Goal: Task Accomplishment & Management: Complete application form

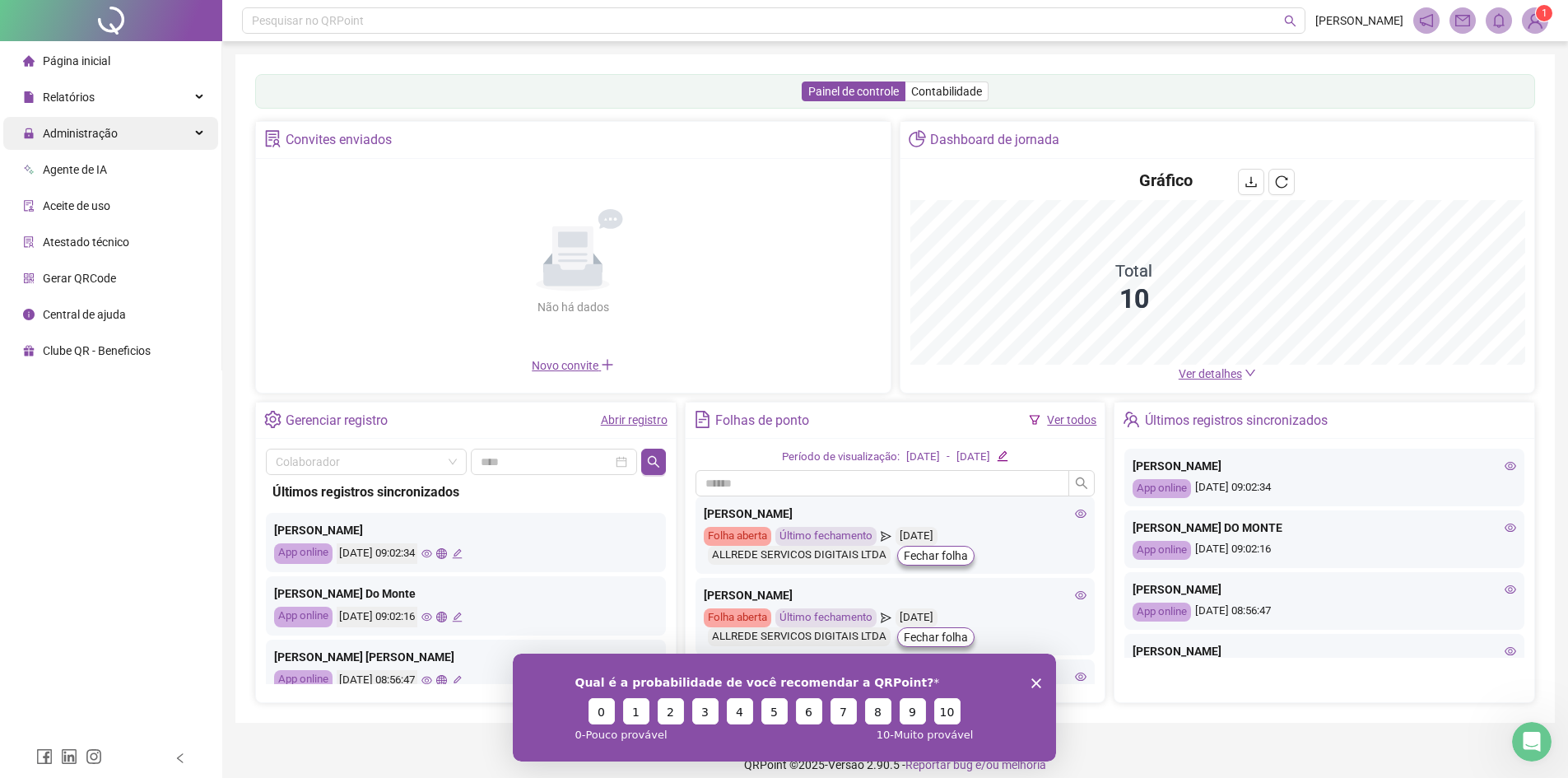
click at [125, 125] on div "Administração" at bounding box center [111, 133] width 215 height 33
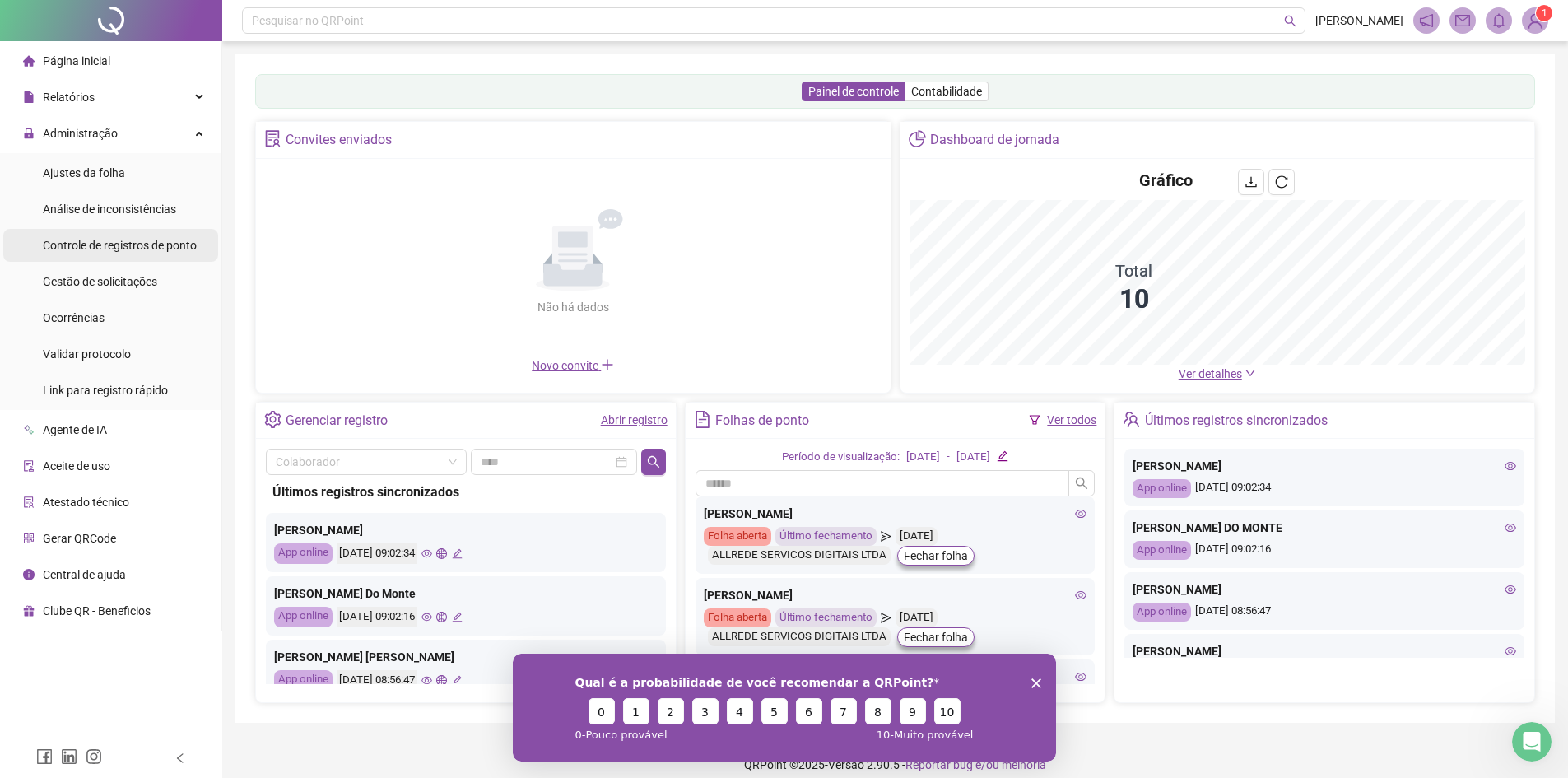
drag, startPoint x: 126, startPoint y: 178, endPoint x: 146, endPoint y: 238, distance: 63.2
click at [127, 178] on li "Ajustes da folha" at bounding box center [111, 173] width 215 height 33
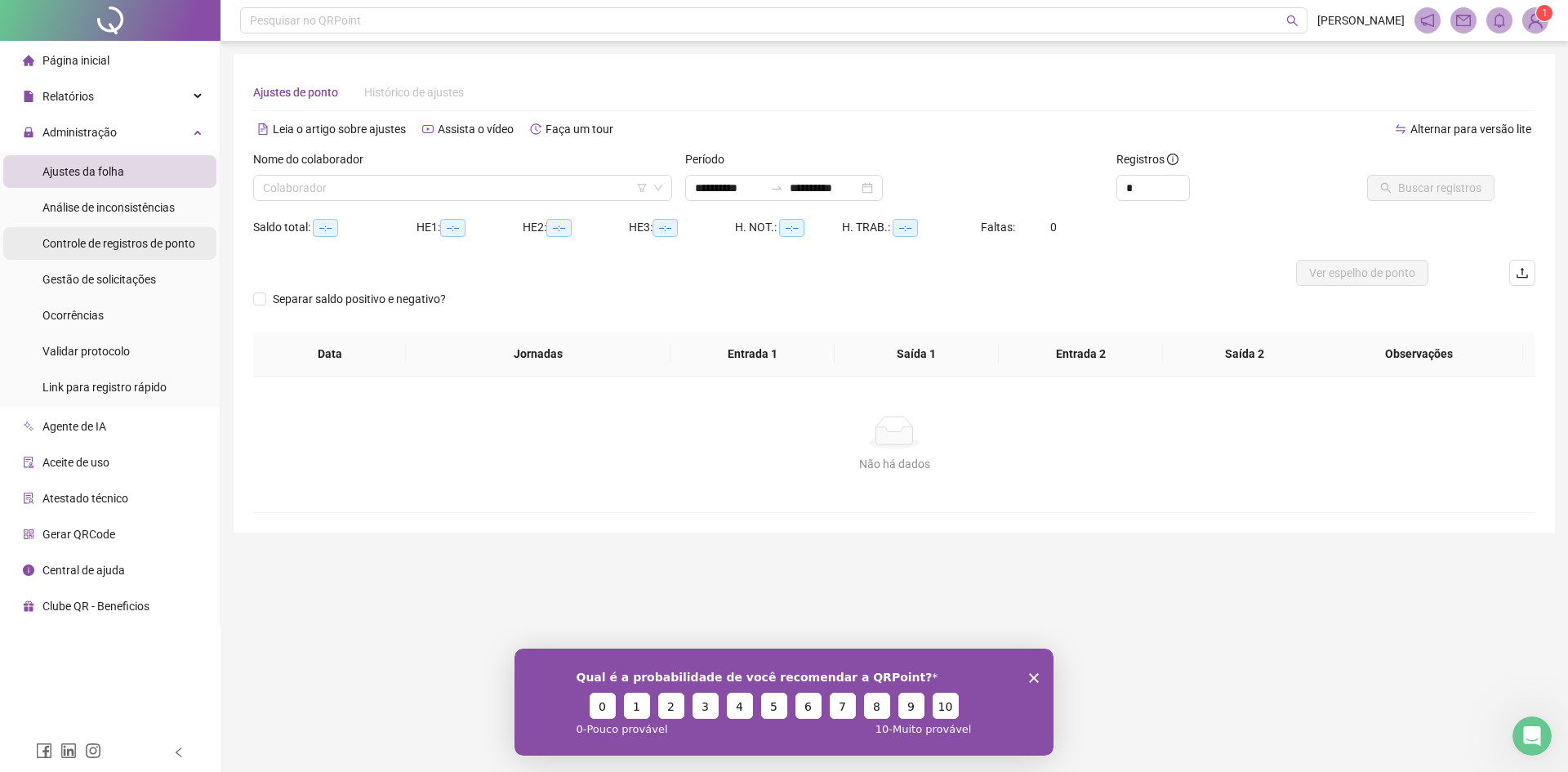
type input "**********"
click at [755, 195] on input "**********" at bounding box center [729, 188] width 68 height 18
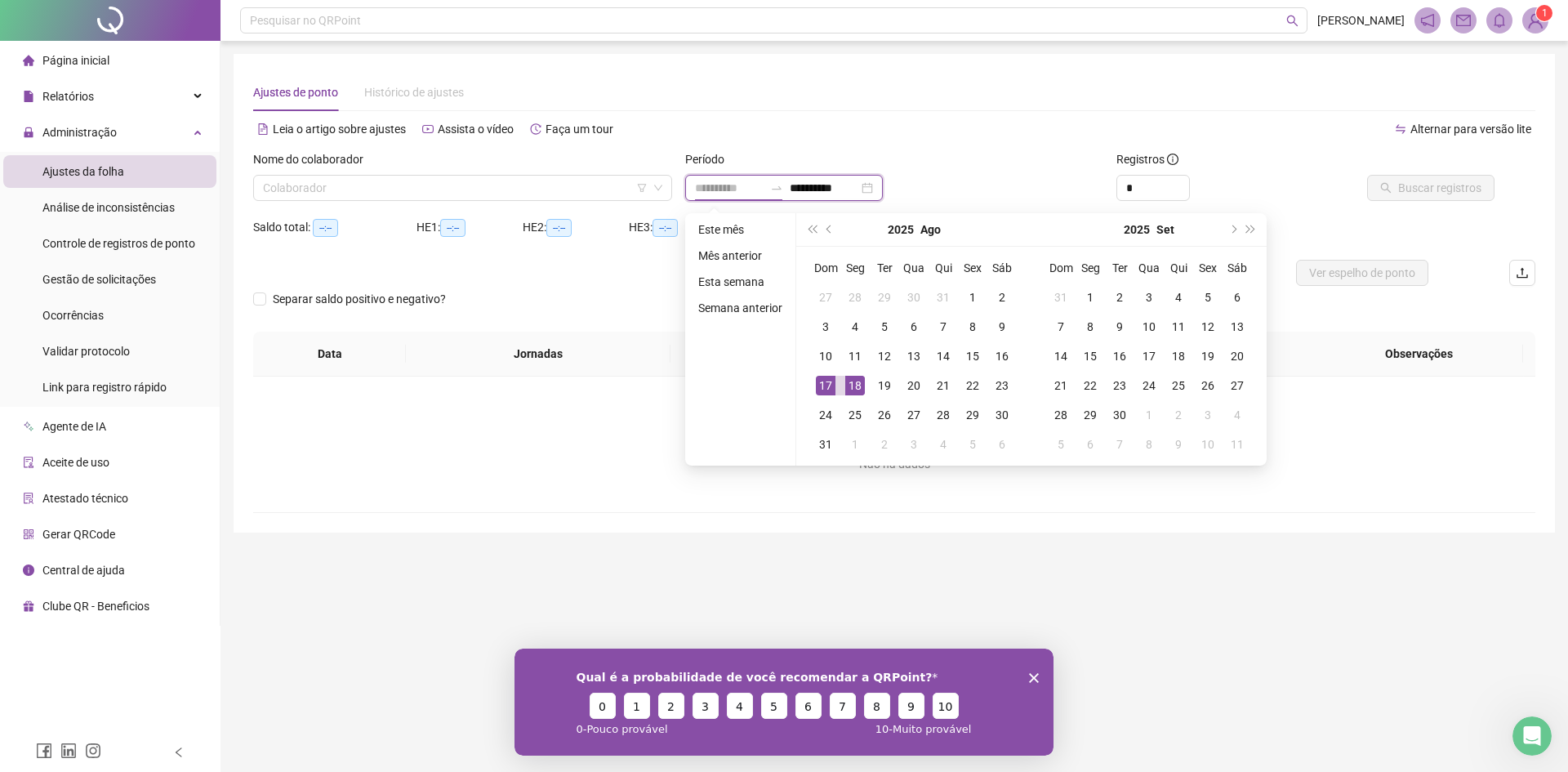
type input "**********"
click at [826, 382] on div "17" at bounding box center [825, 386] width 20 height 20
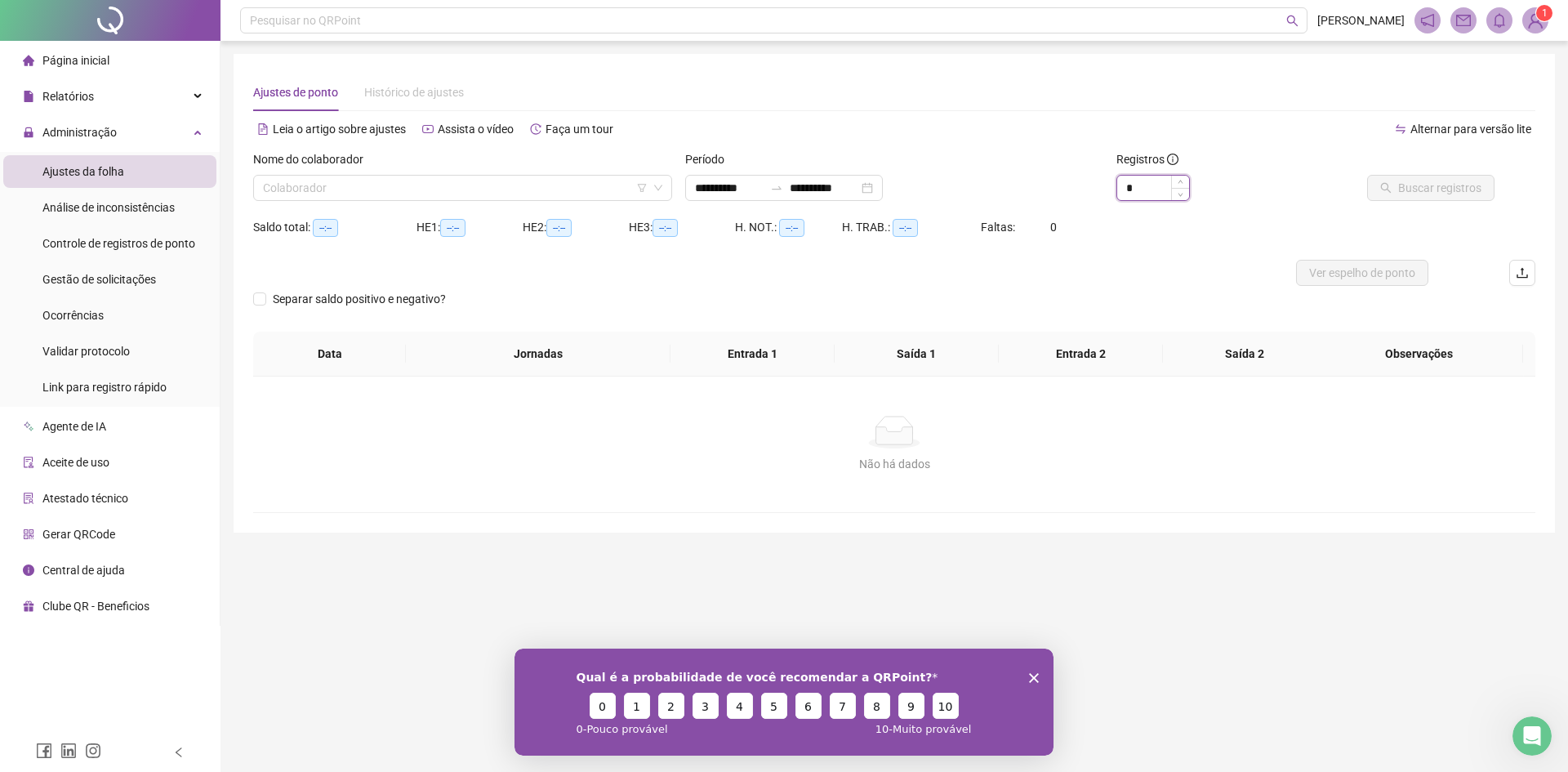
click at [1141, 182] on input "*" at bounding box center [1152, 188] width 72 height 24
type input "*"
click at [484, 194] on input "search" at bounding box center [455, 188] width 385 height 24
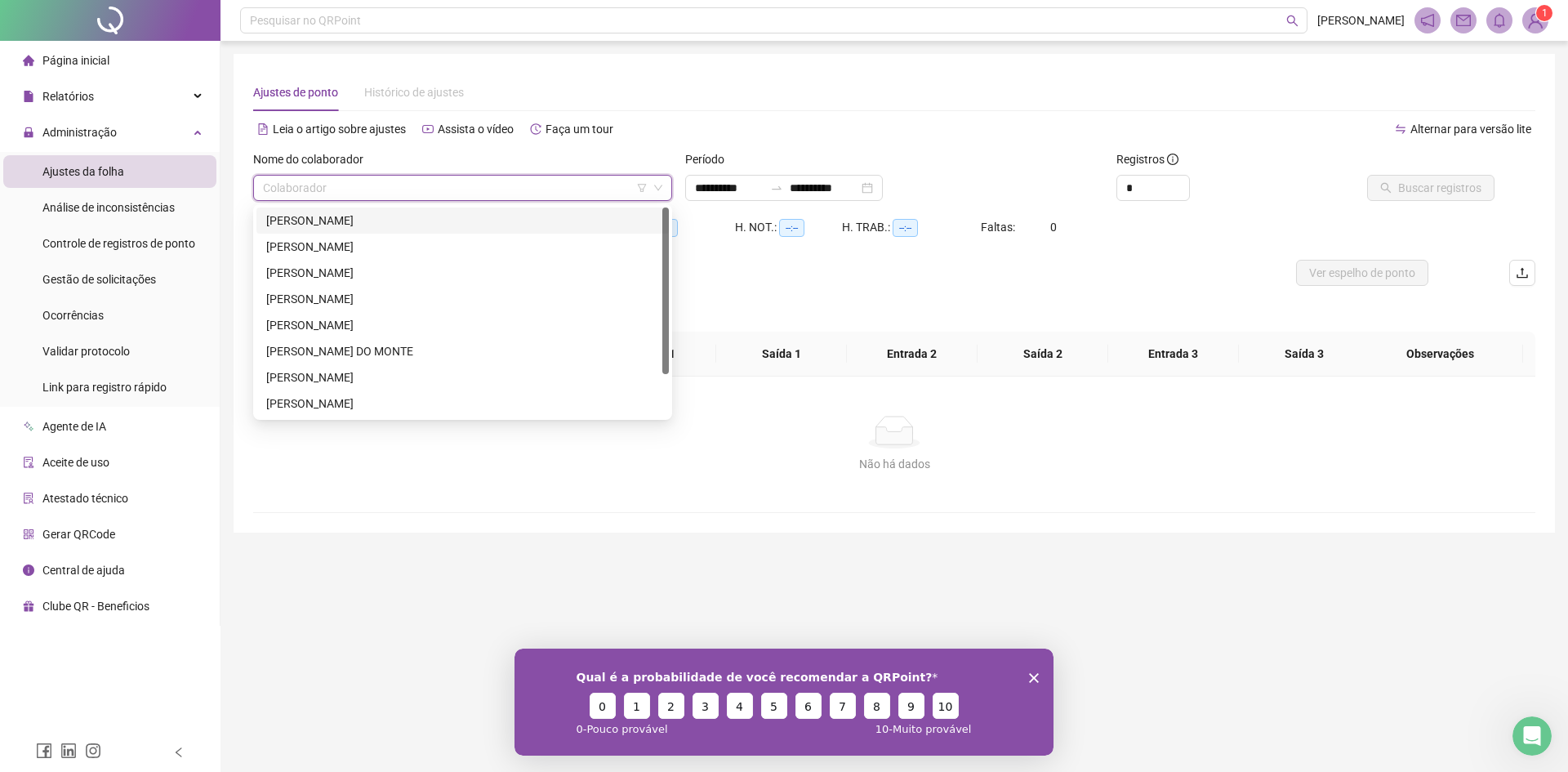
click at [443, 219] on div "[PERSON_NAME]" at bounding box center [462, 220] width 392 height 18
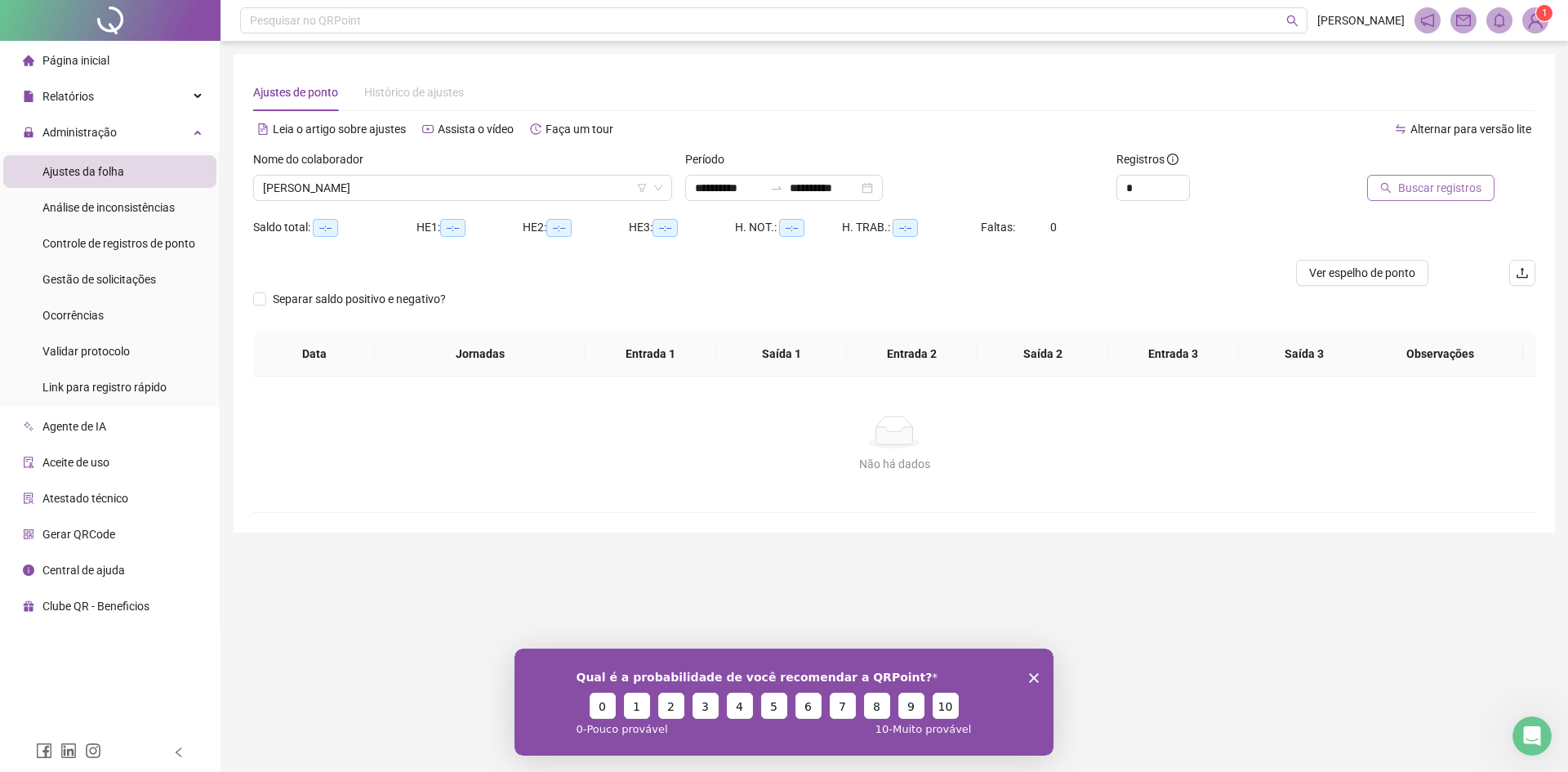
drag, startPoint x: 1449, startPoint y: 185, endPoint x: 1440, endPoint y: 188, distance: 9.5
click at [1444, 187] on span "Buscar registros" at bounding box center [1439, 188] width 83 height 18
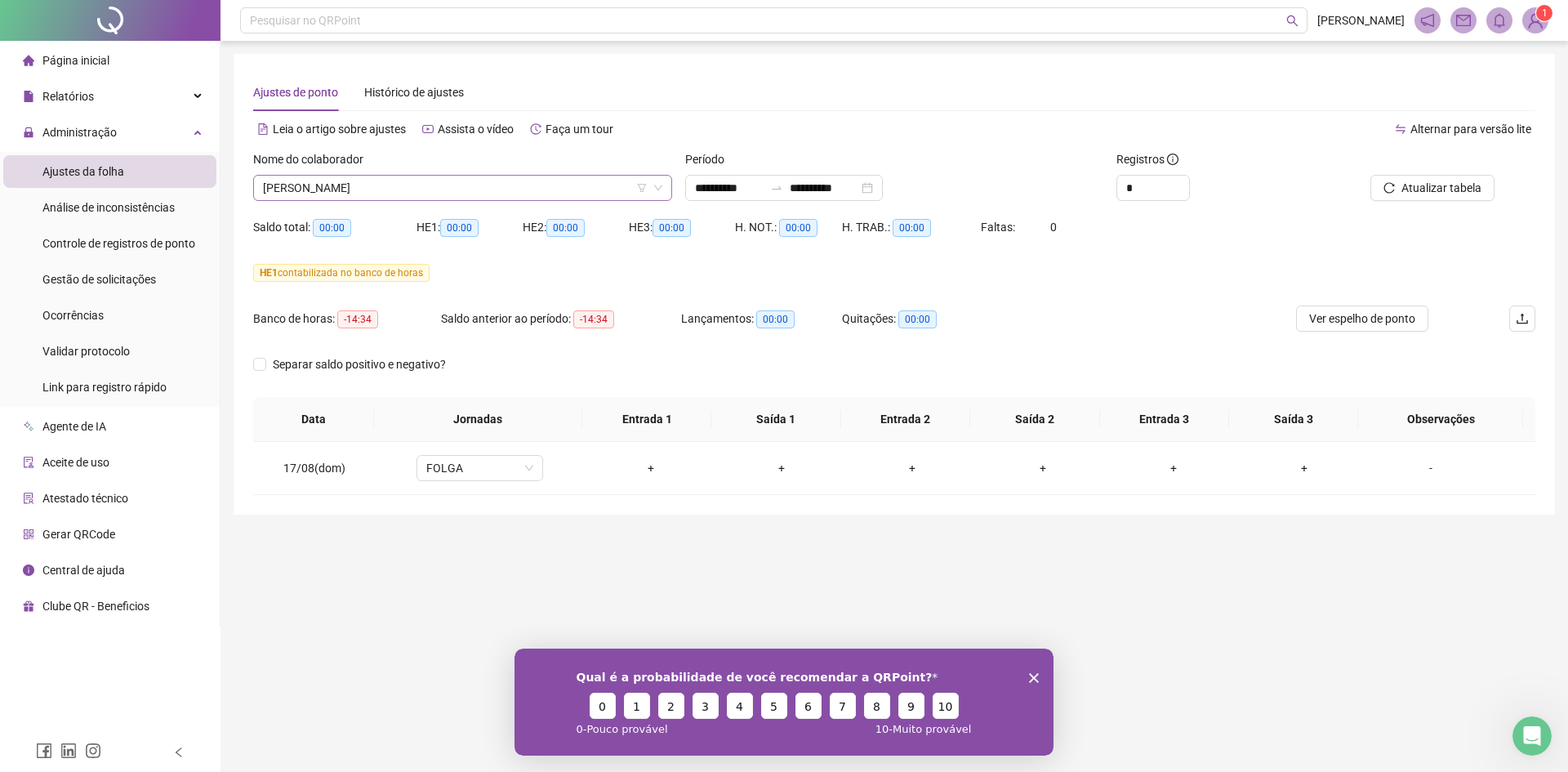
click at [456, 193] on span "[PERSON_NAME]" at bounding box center [462, 188] width 399 height 24
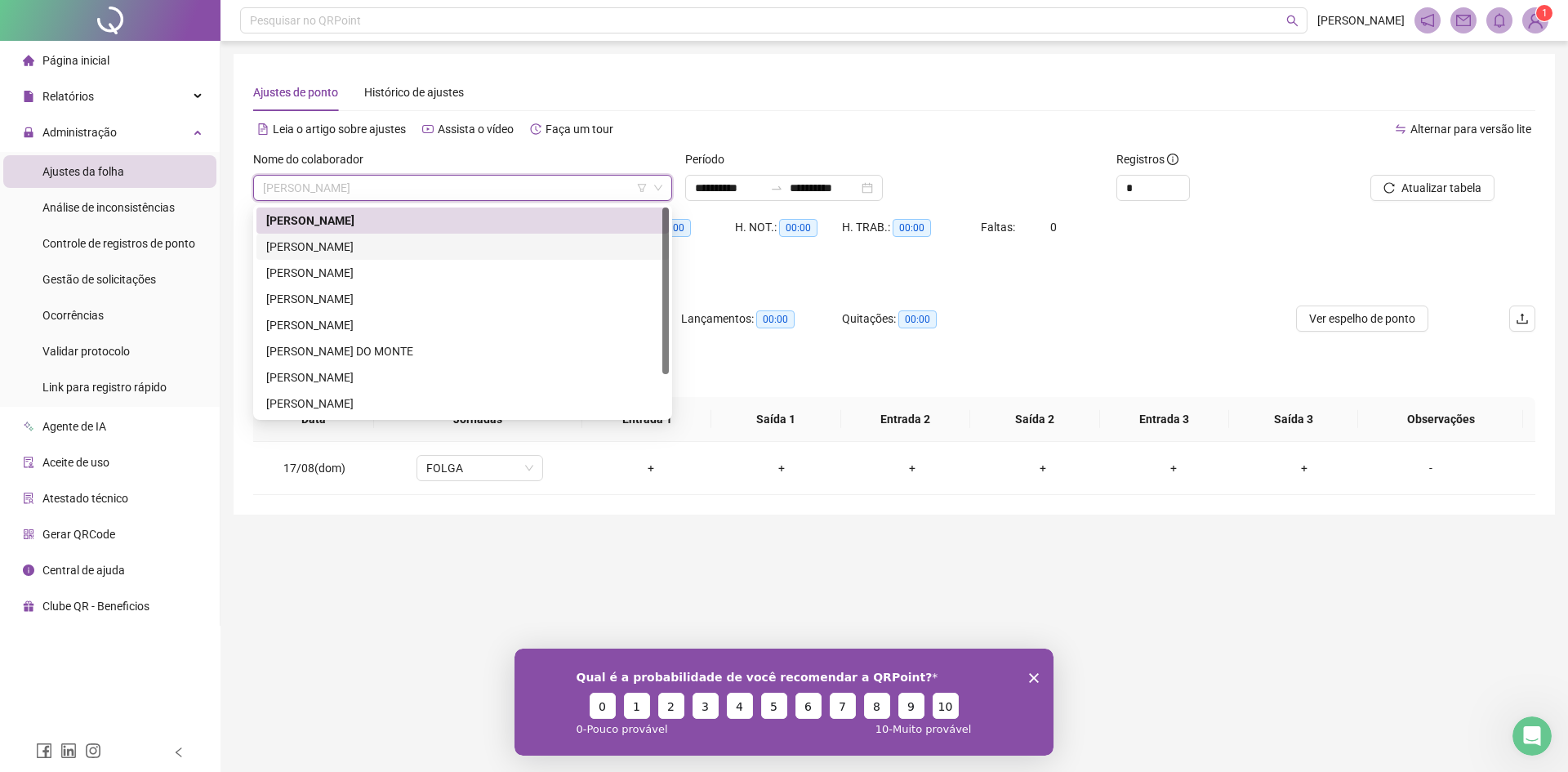
drag, startPoint x: 430, startPoint y: 246, endPoint x: 443, endPoint y: 244, distance: 13.2
click at [431, 246] on div "[PERSON_NAME]" at bounding box center [462, 246] width 392 height 18
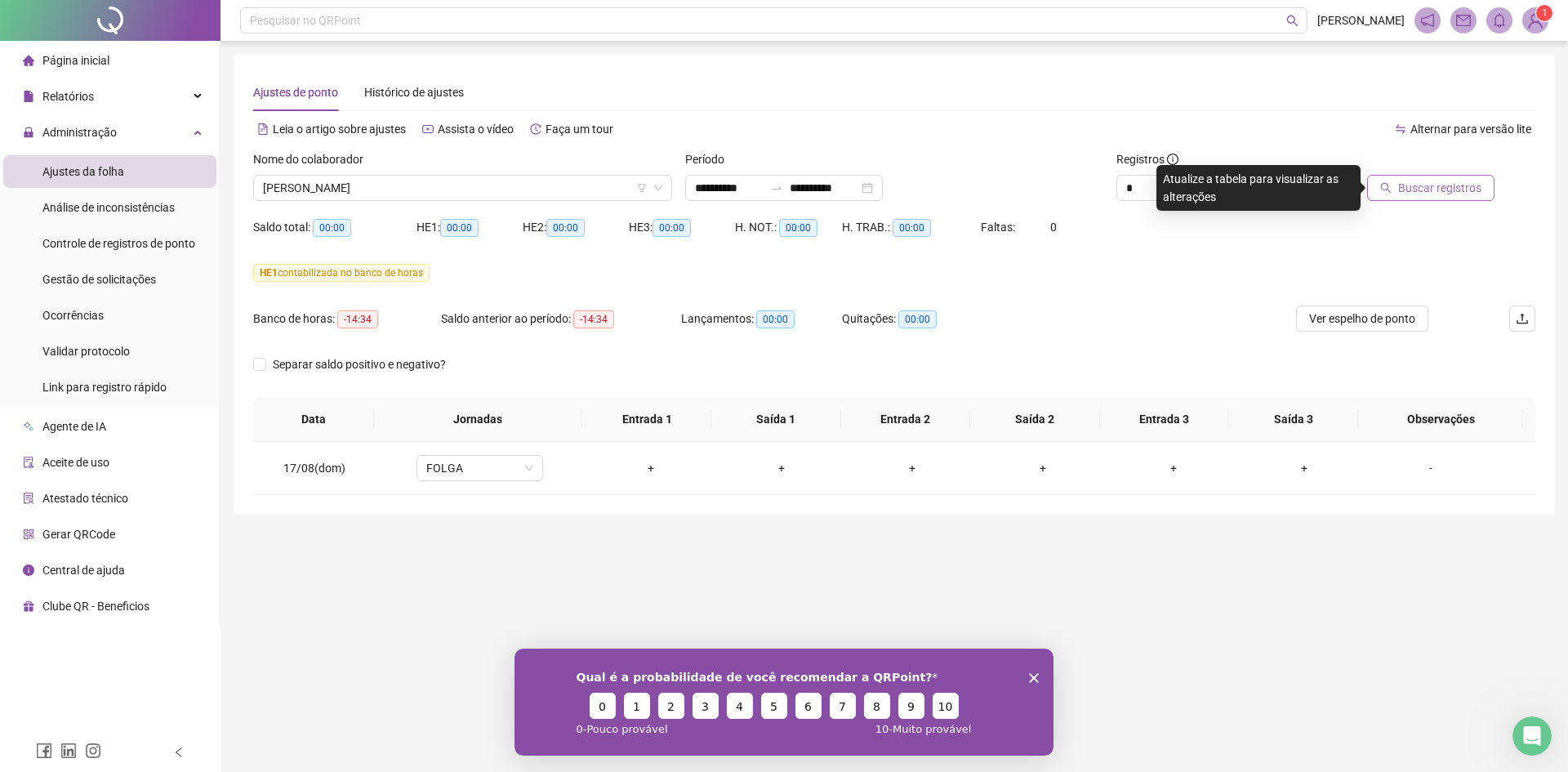
click at [1412, 191] on span "Buscar registros" at bounding box center [1439, 188] width 83 height 18
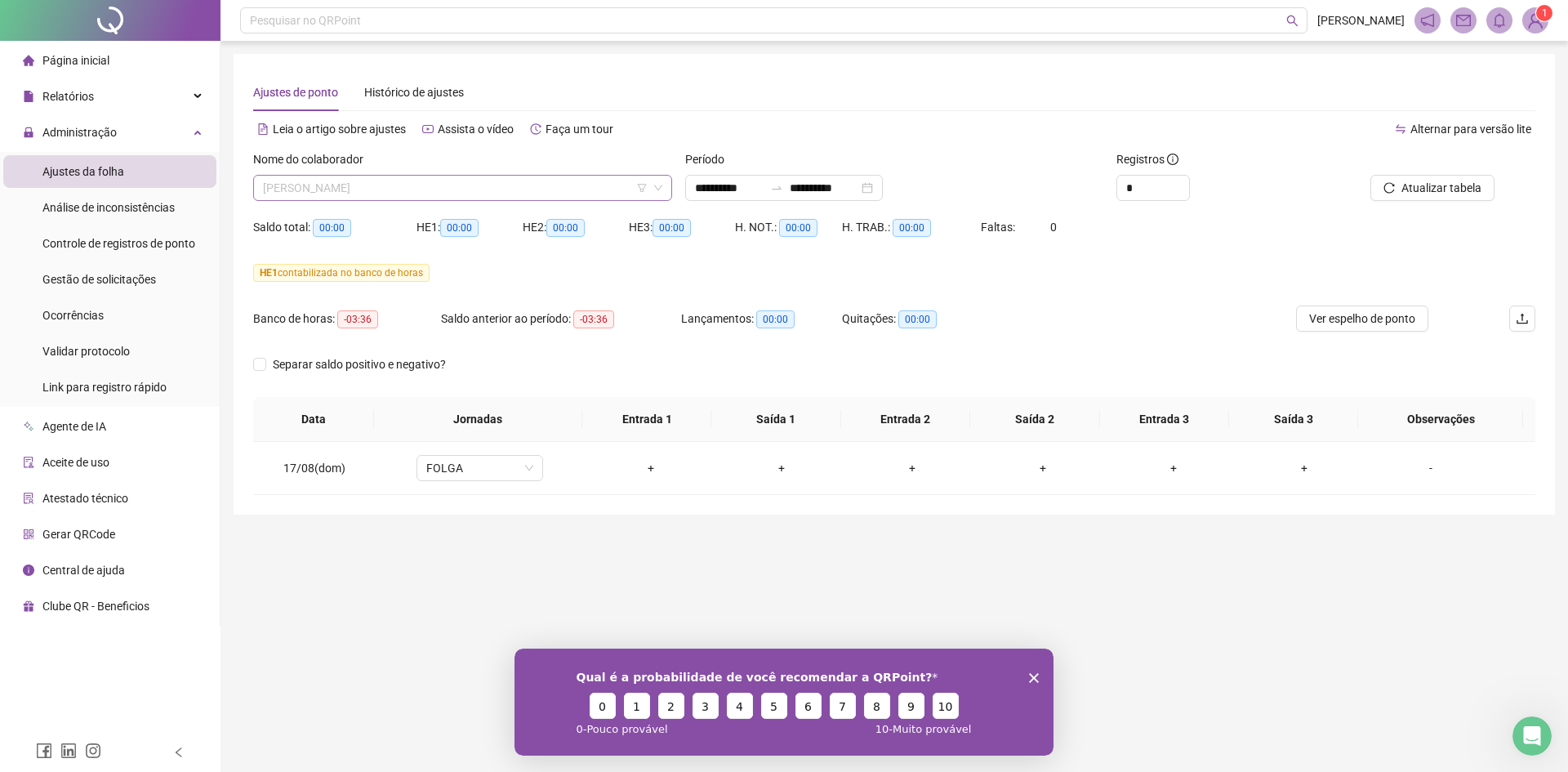
click at [416, 188] on span "[PERSON_NAME]" at bounding box center [462, 188] width 399 height 24
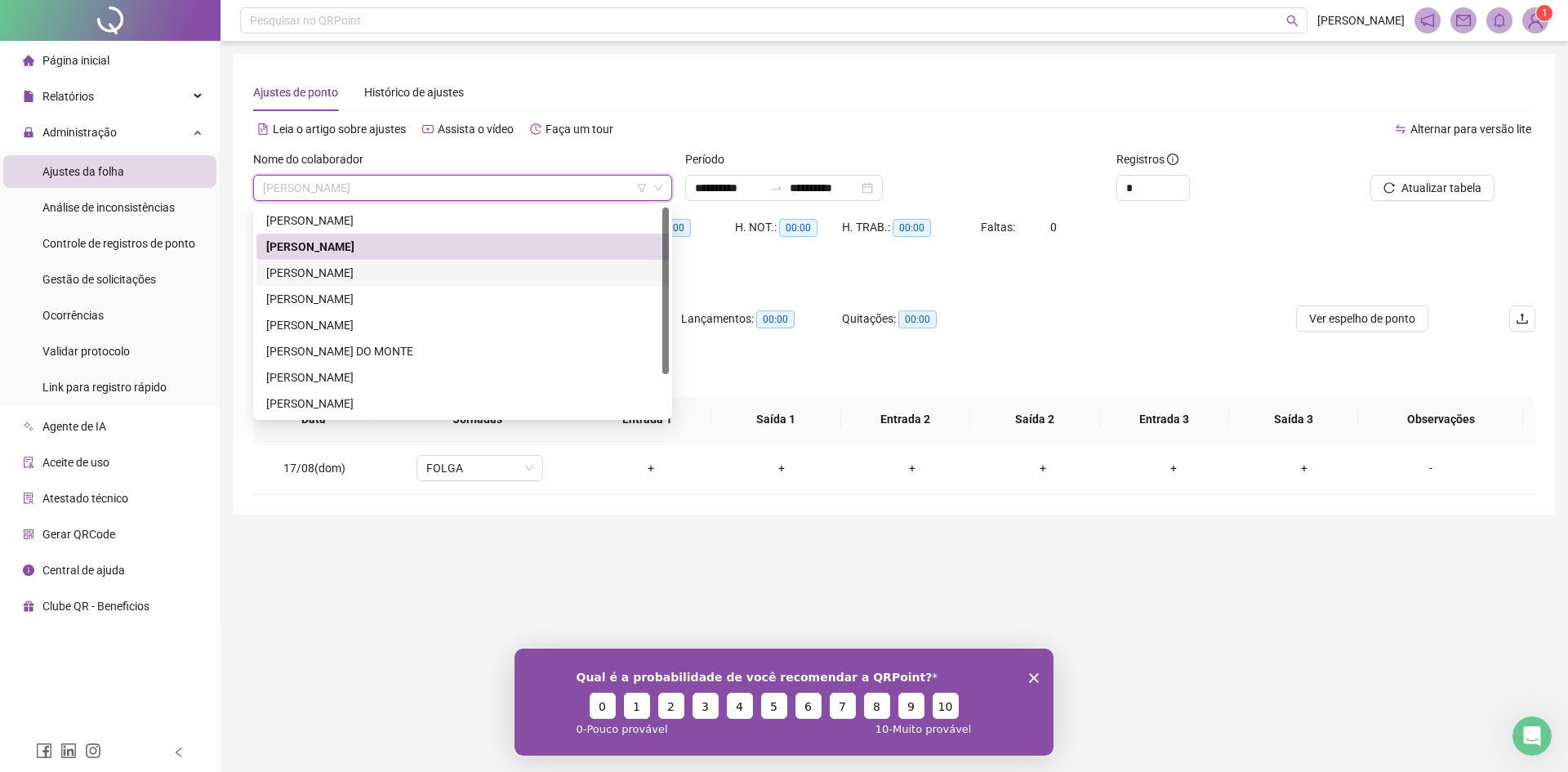
click at [390, 274] on div "[PERSON_NAME]" at bounding box center [462, 272] width 392 height 18
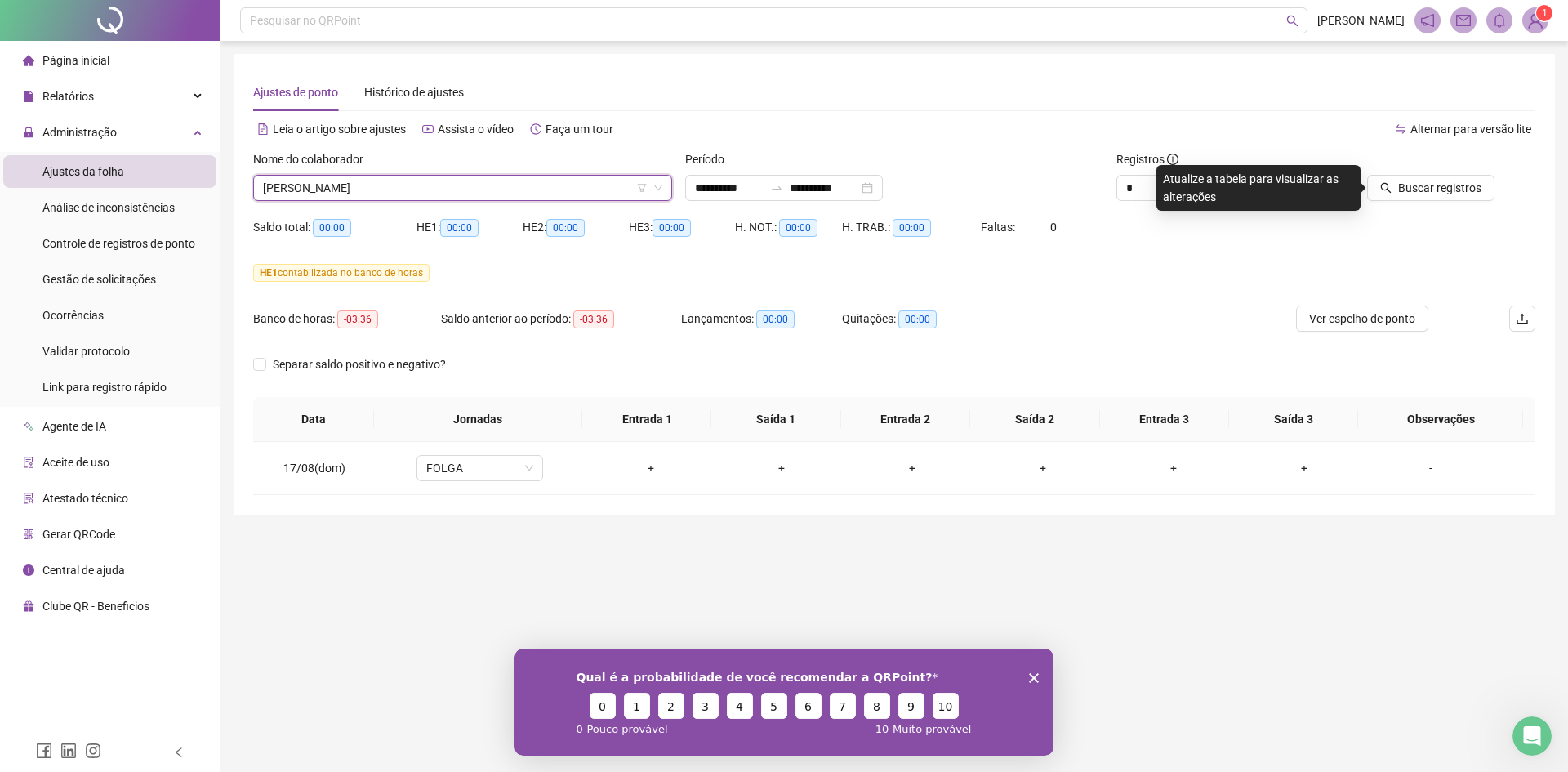
click at [1444, 169] on div at bounding box center [1413, 163] width 162 height 24
click at [1437, 183] on span "Buscar registros" at bounding box center [1439, 188] width 83 height 18
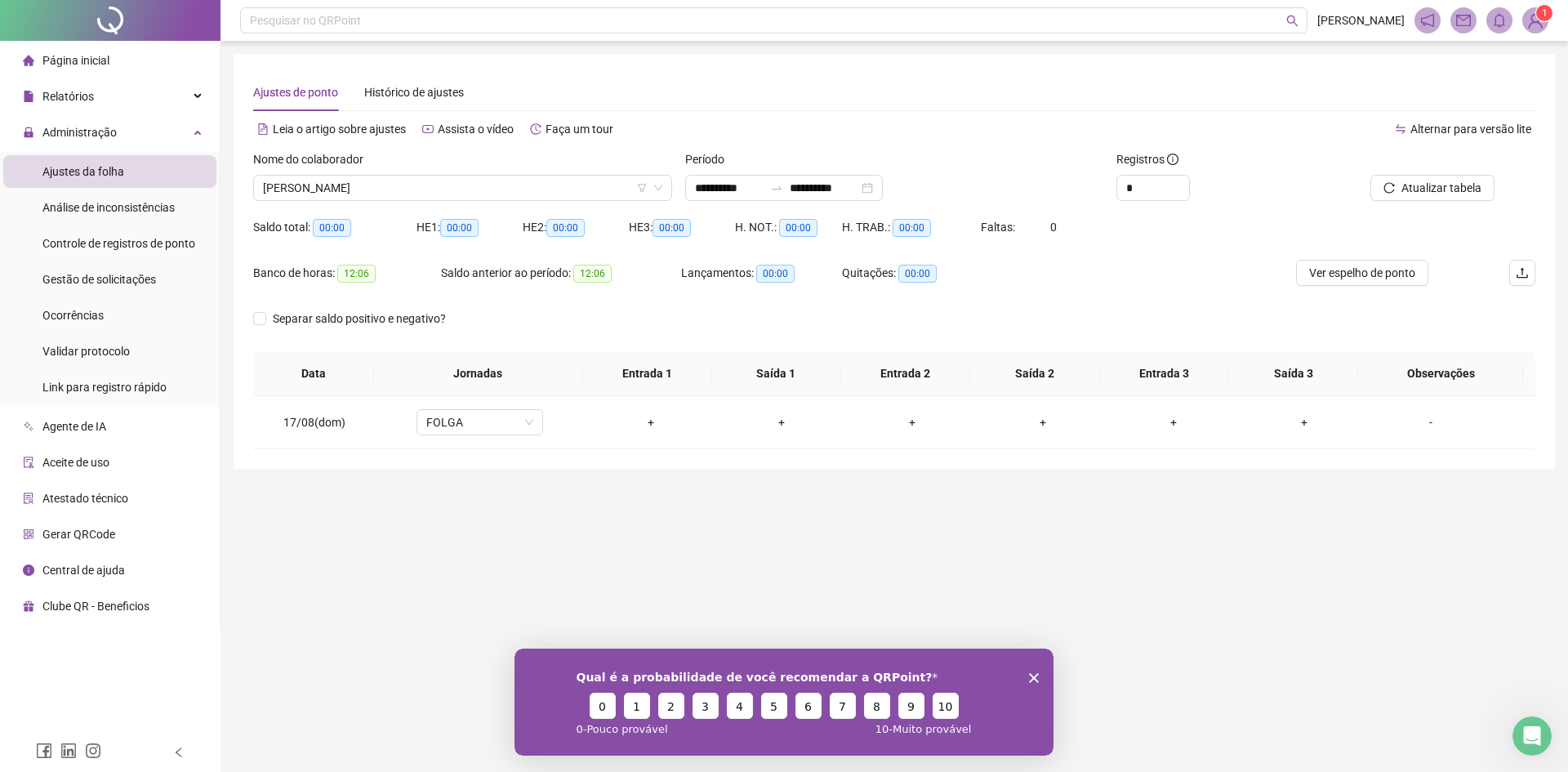
click at [465, 201] on div "Nome do colaborador [PERSON_NAME]" at bounding box center [462, 182] width 432 height 64
click at [460, 185] on span "[PERSON_NAME]" at bounding box center [462, 188] width 399 height 24
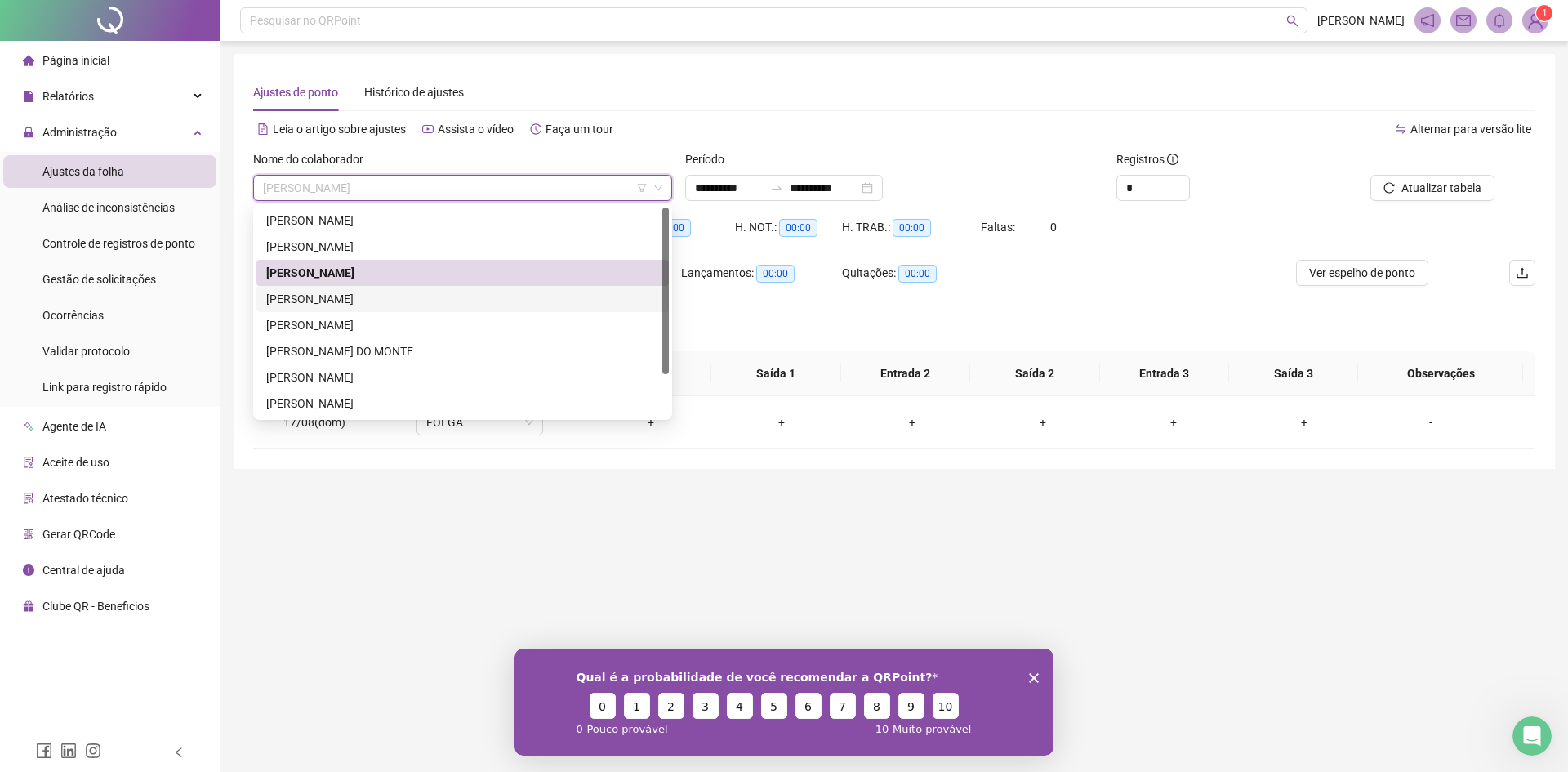
click at [405, 300] on div "[PERSON_NAME]" at bounding box center [462, 298] width 392 height 18
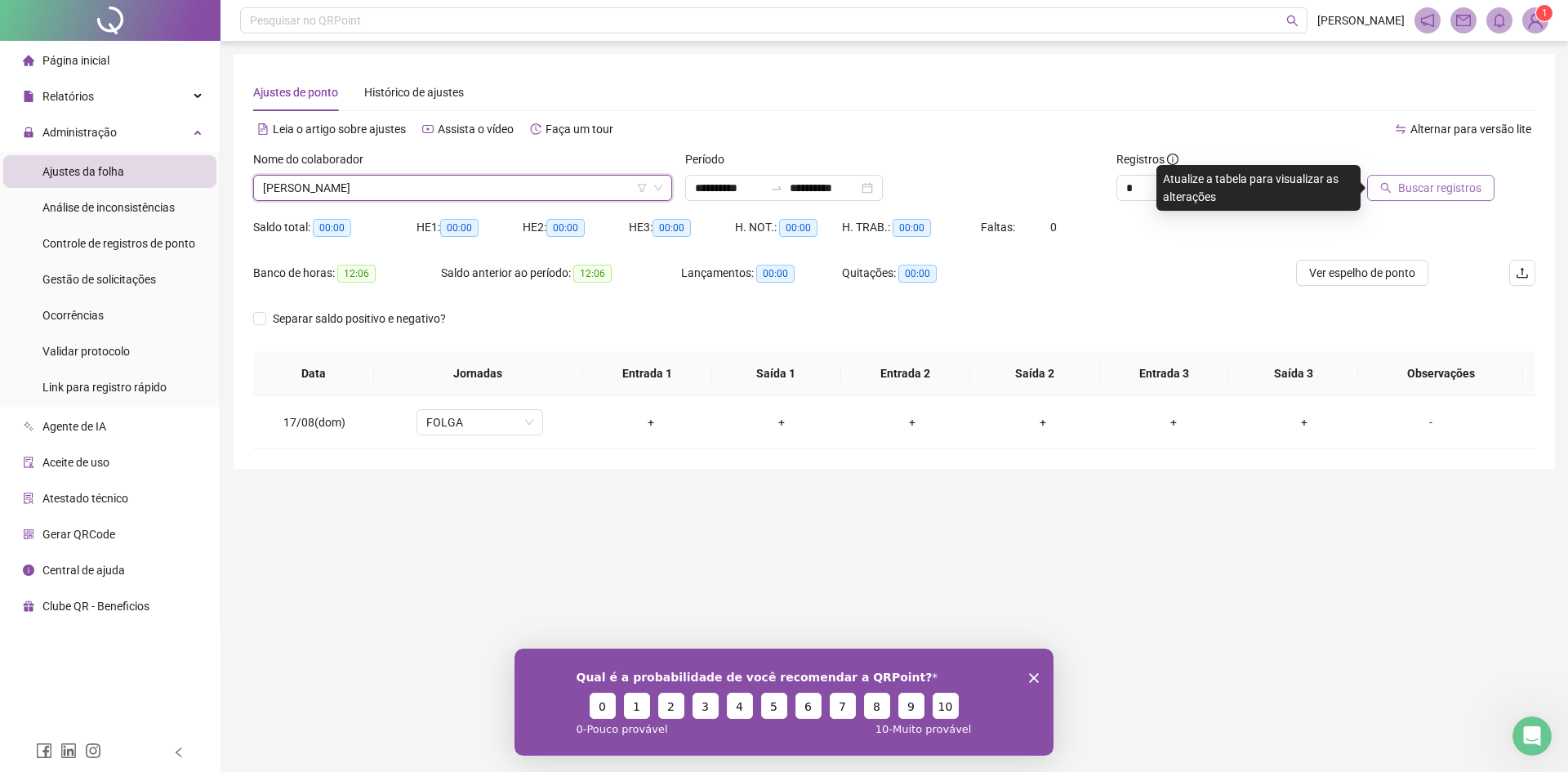
click at [1436, 181] on span "Buscar registros" at bounding box center [1439, 188] width 83 height 18
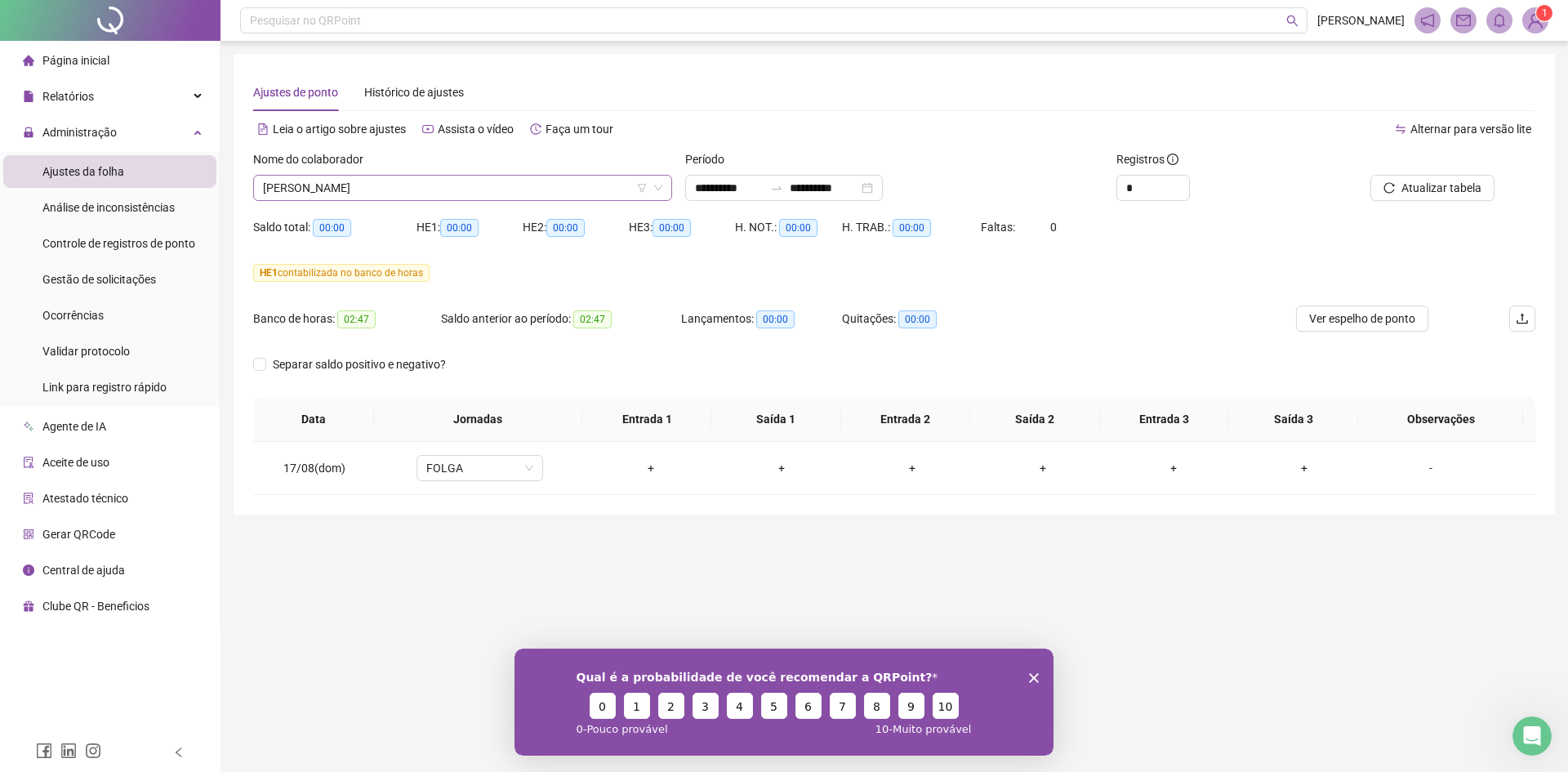
click at [437, 197] on span "[PERSON_NAME]" at bounding box center [462, 188] width 399 height 24
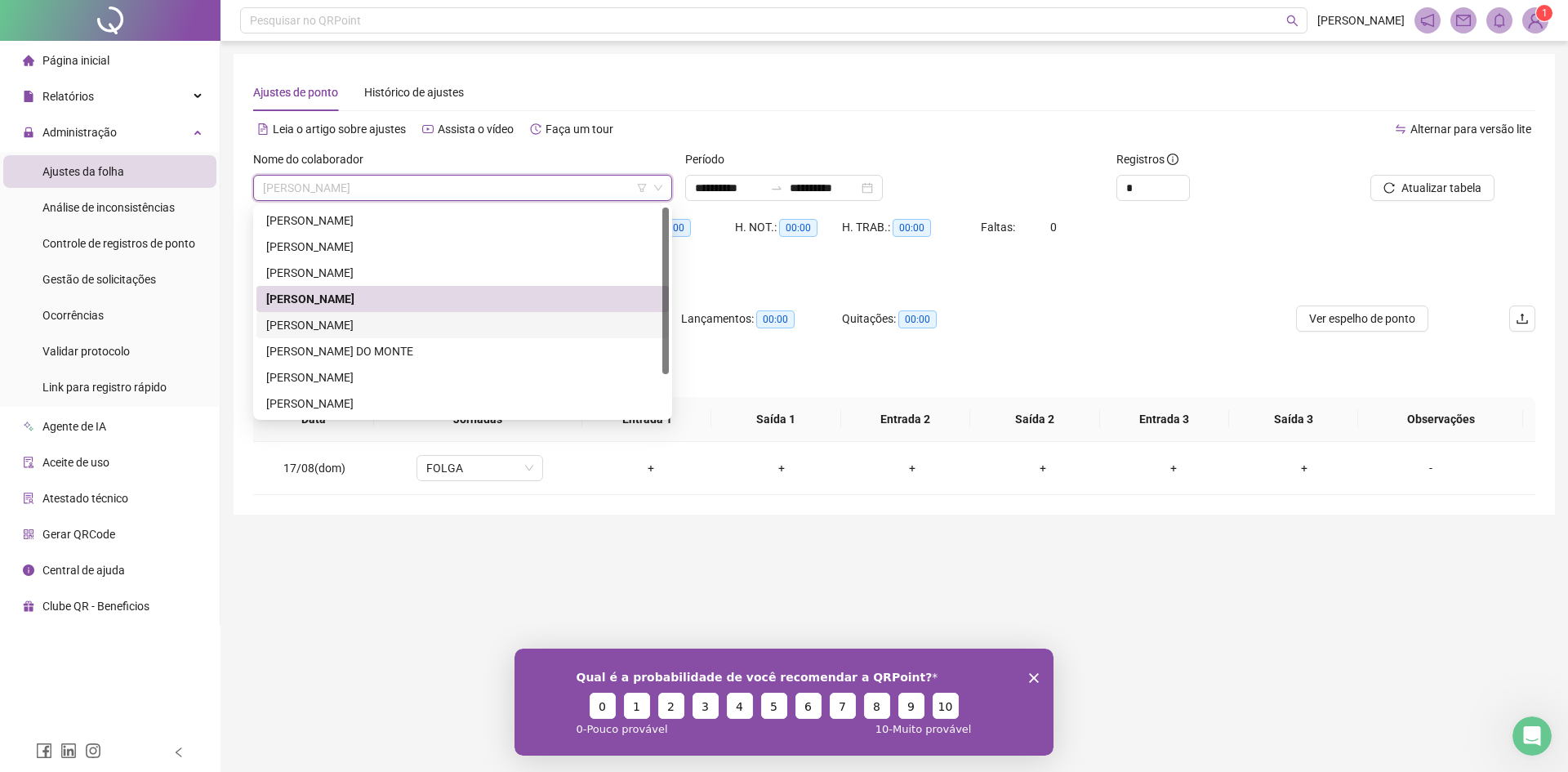
click at [427, 315] on div "[PERSON_NAME]" at bounding box center [462, 325] width 412 height 26
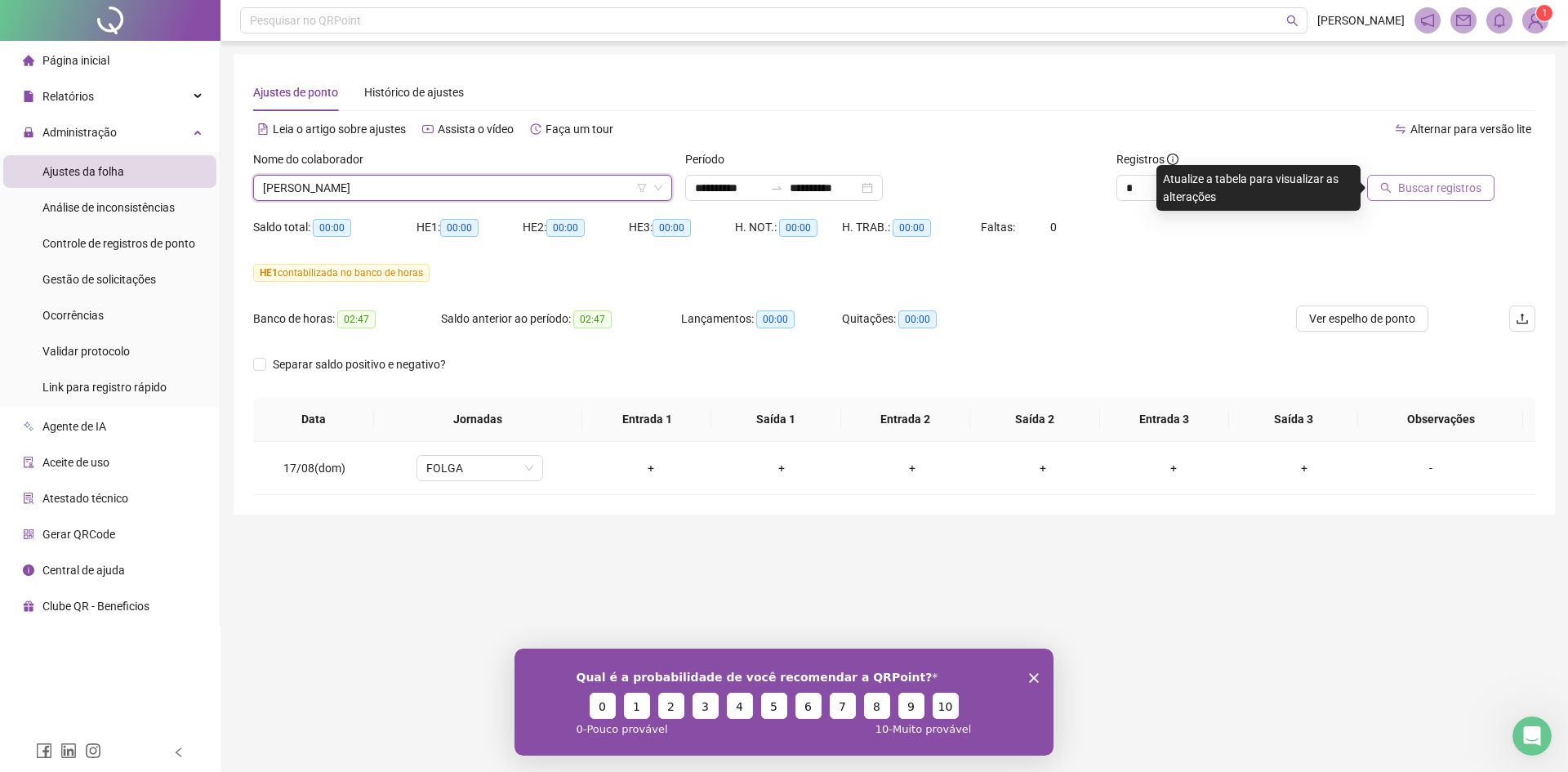
click at [1418, 180] on span "Buscar registros" at bounding box center [1439, 188] width 83 height 18
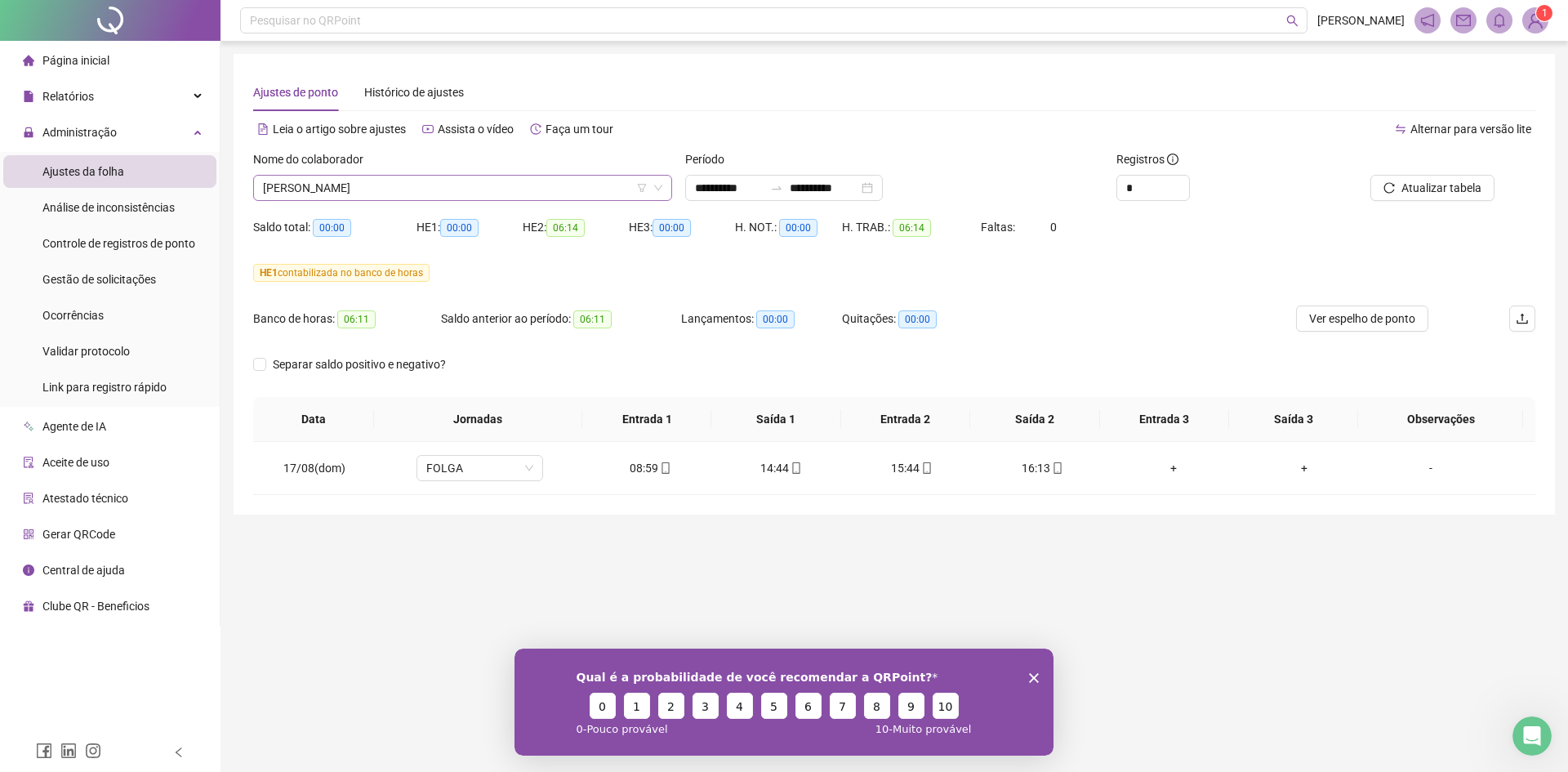
click at [568, 193] on span "[PERSON_NAME]" at bounding box center [462, 188] width 399 height 24
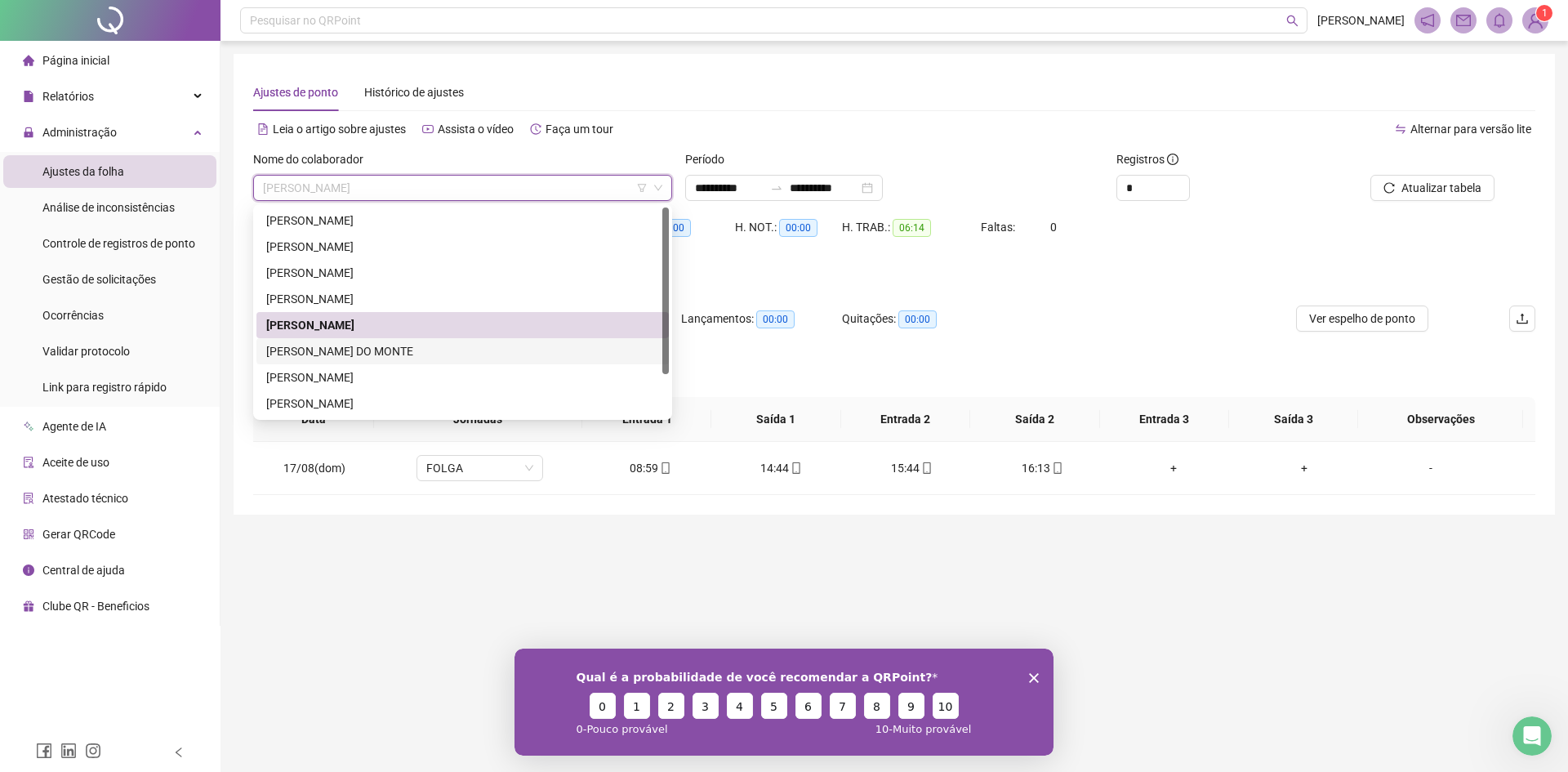
click at [369, 345] on div "[PERSON_NAME] DO MONTE" at bounding box center [462, 351] width 392 height 18
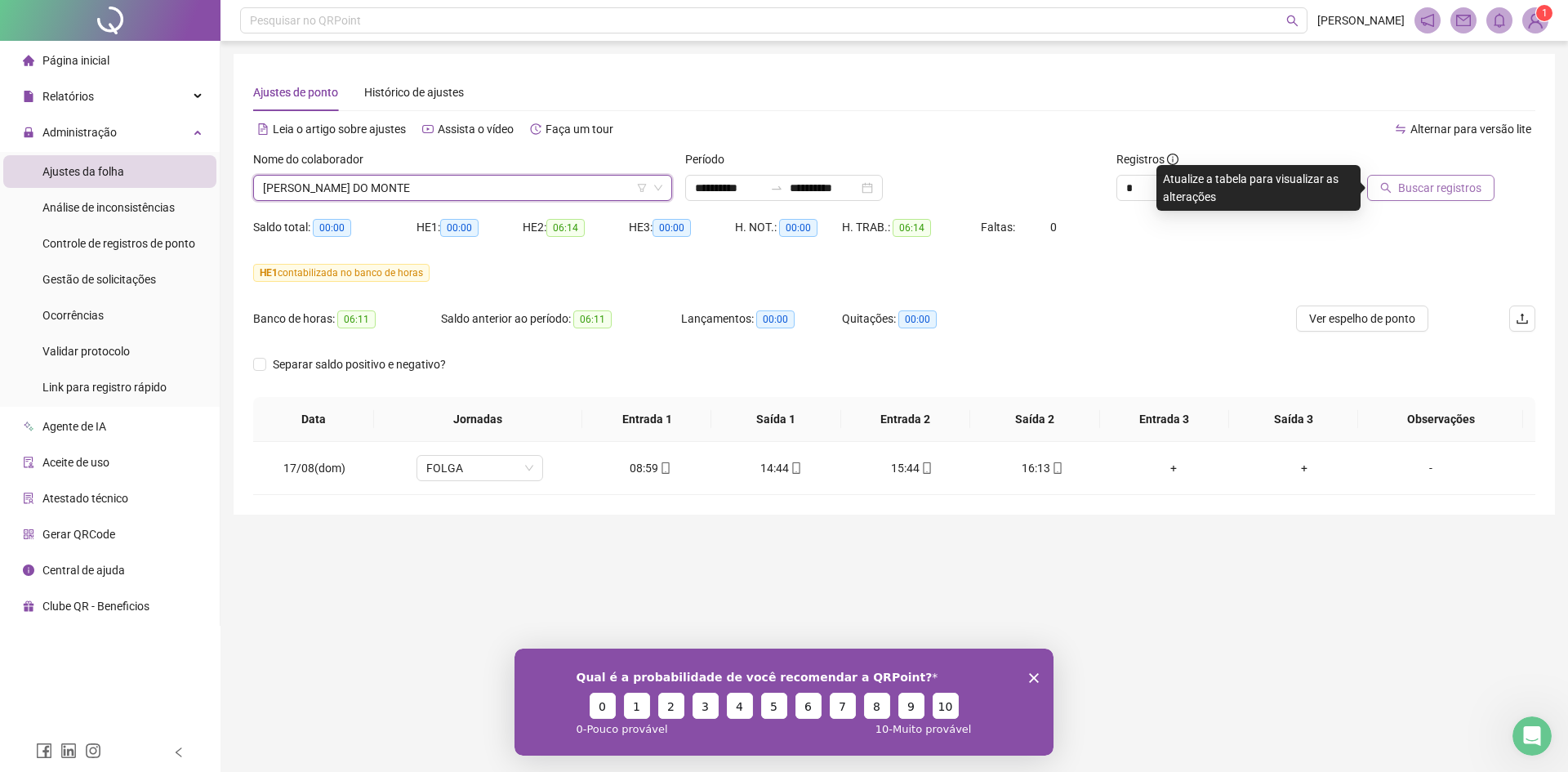
click at [1392, 188] on icon "search" at bounding box center [1386, 188] width 11 height 11
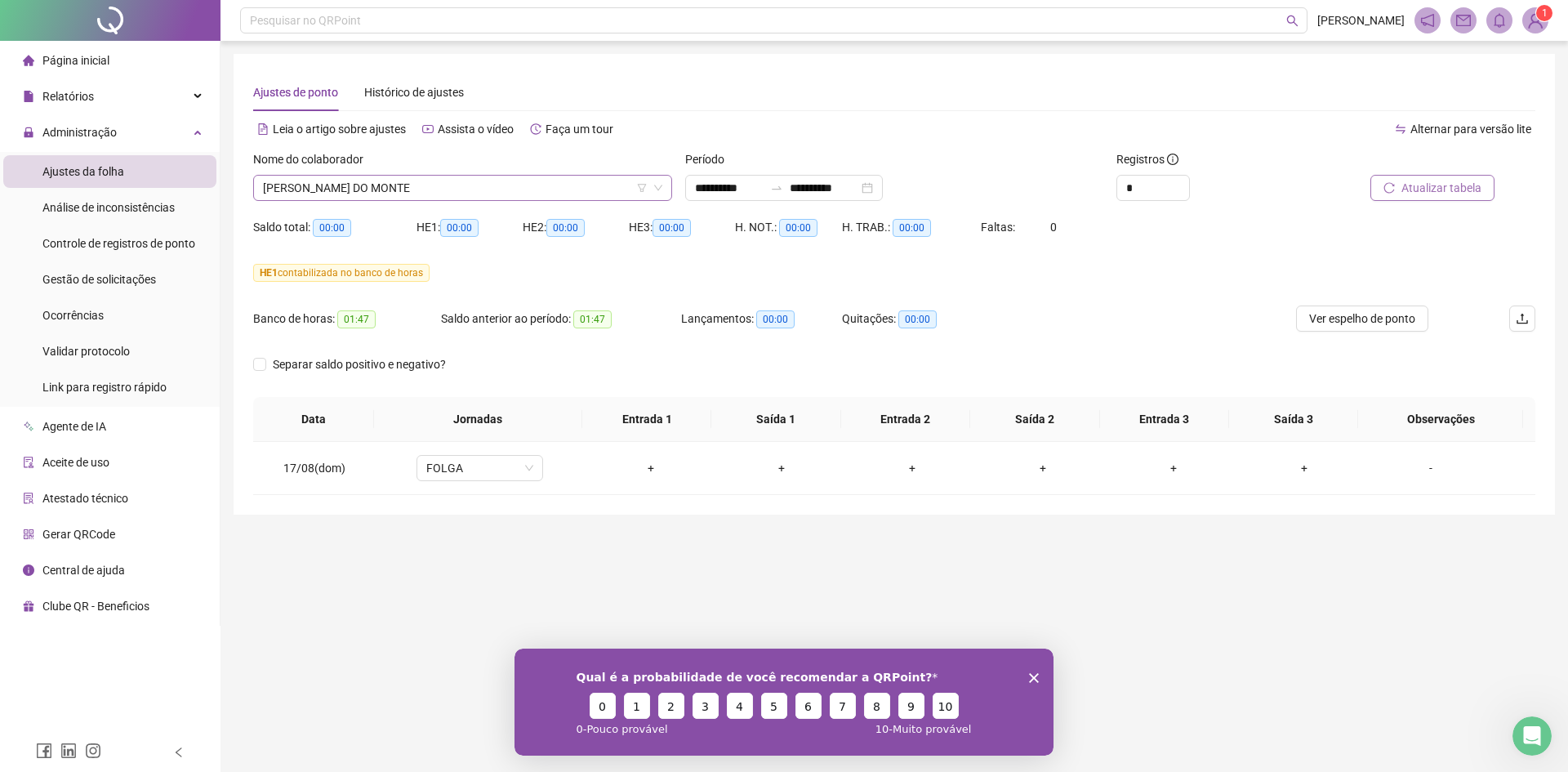
click at [431, 199] on span "[PERSON_NAME] DO MONTE" at bounding box center [462, 188] width 399 height 24
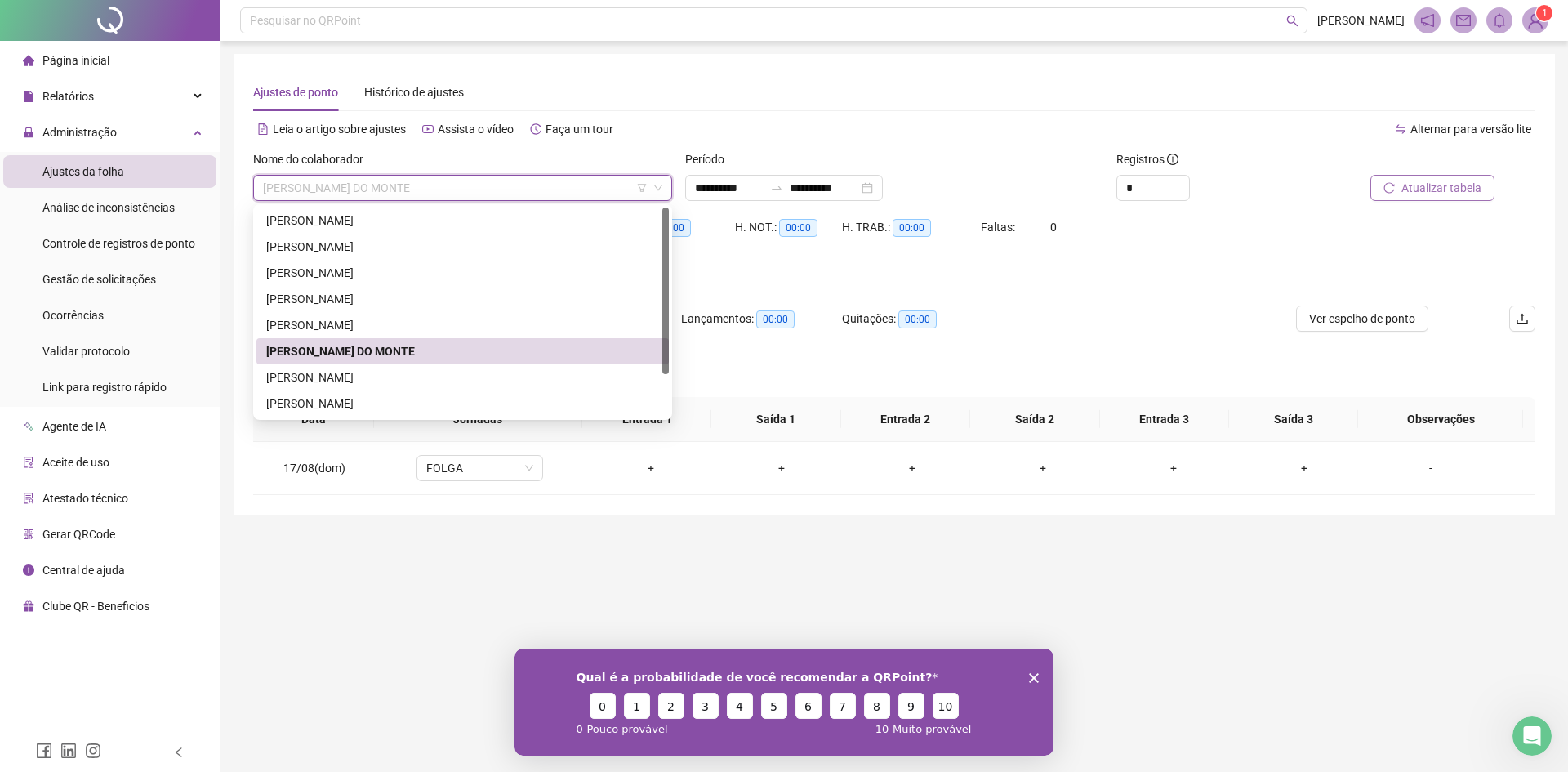
click at [398, 371] on div "[PERSON_NAME]" at bounding box center [462, 377] width 392 height 18
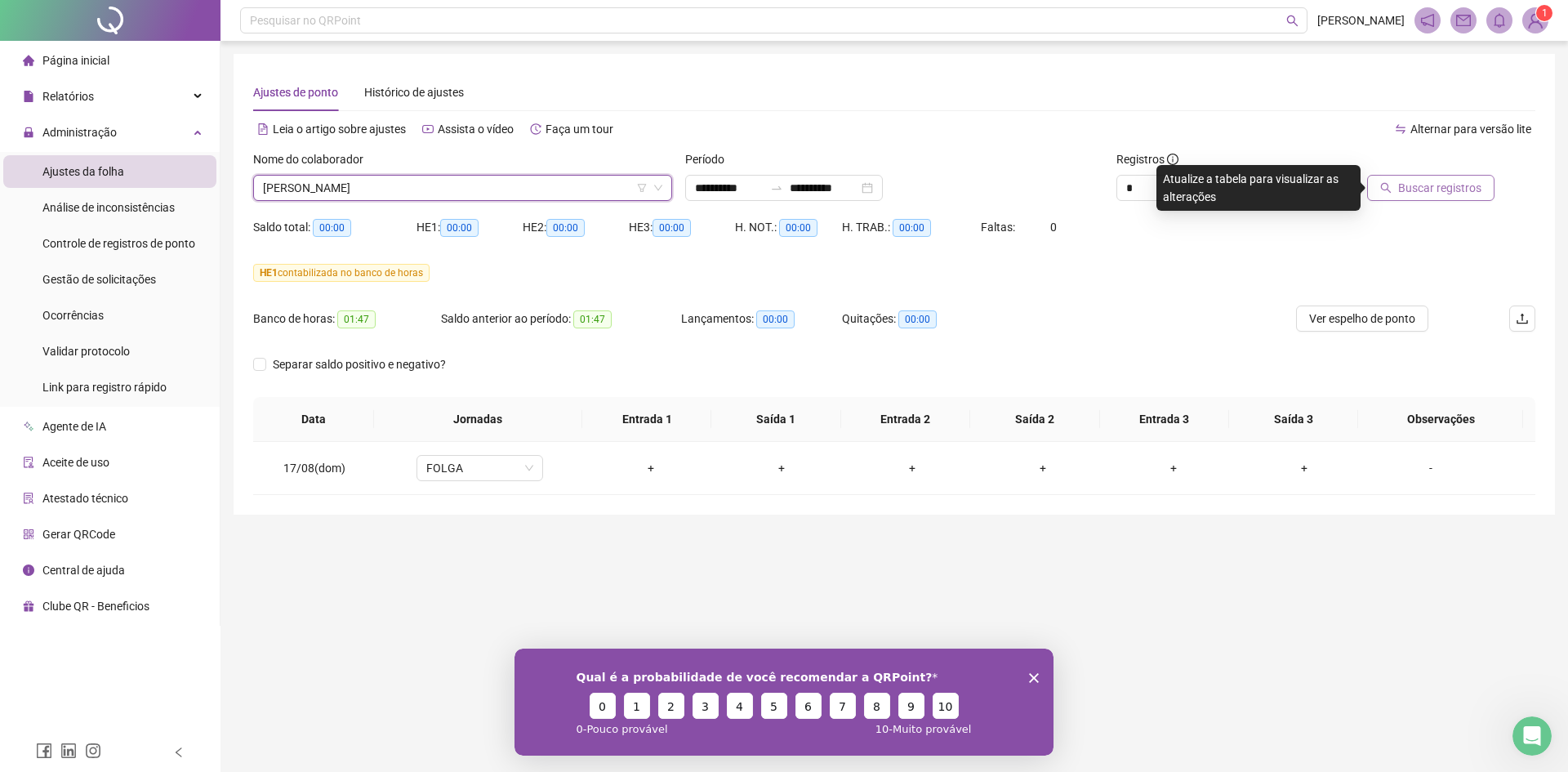
click at [1450, 164] on div at bounding box center [1413, 163] width 162 height 24
click at [1441, 184] on span "Buscar registros" at bounding box center [1439, 188] width 83 height 18
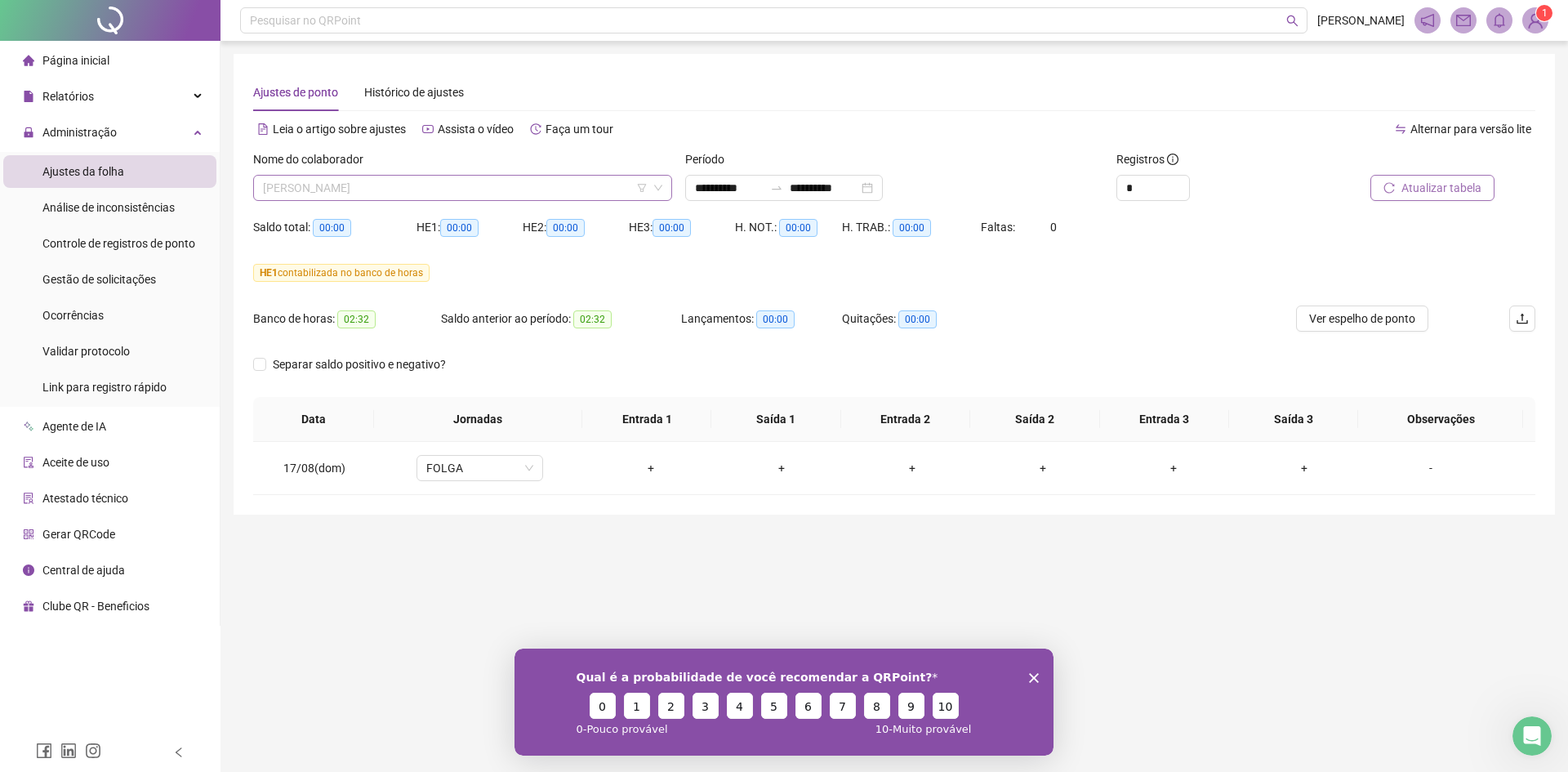
click at [379, 178] on span "[PERSON_NAME]" at bounding box center [462, 188] width 399 height 24
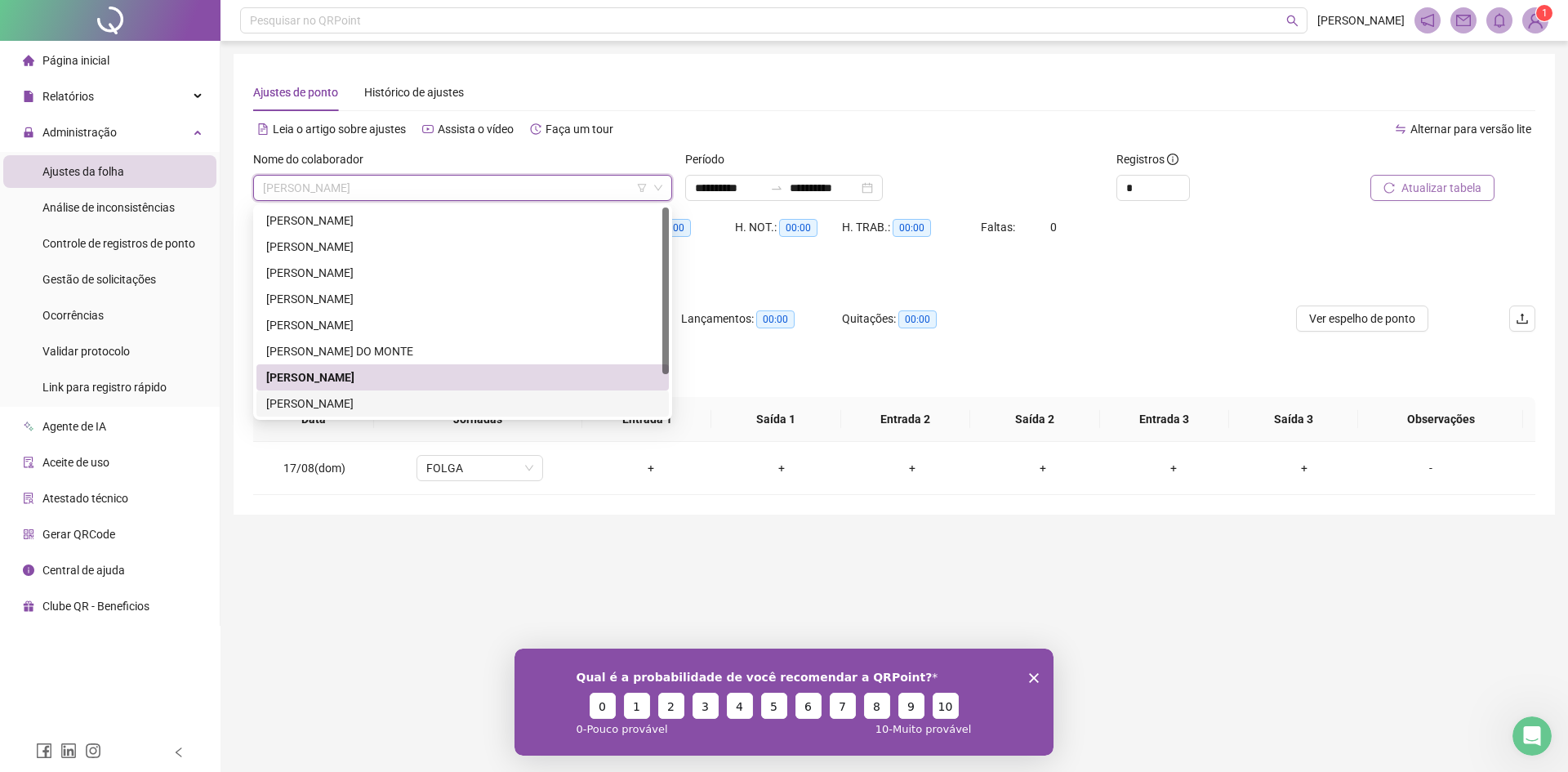
click at [402, 408] on div "[PERSON_NAME]" at bounding box center [462, 403] width 392 height 18
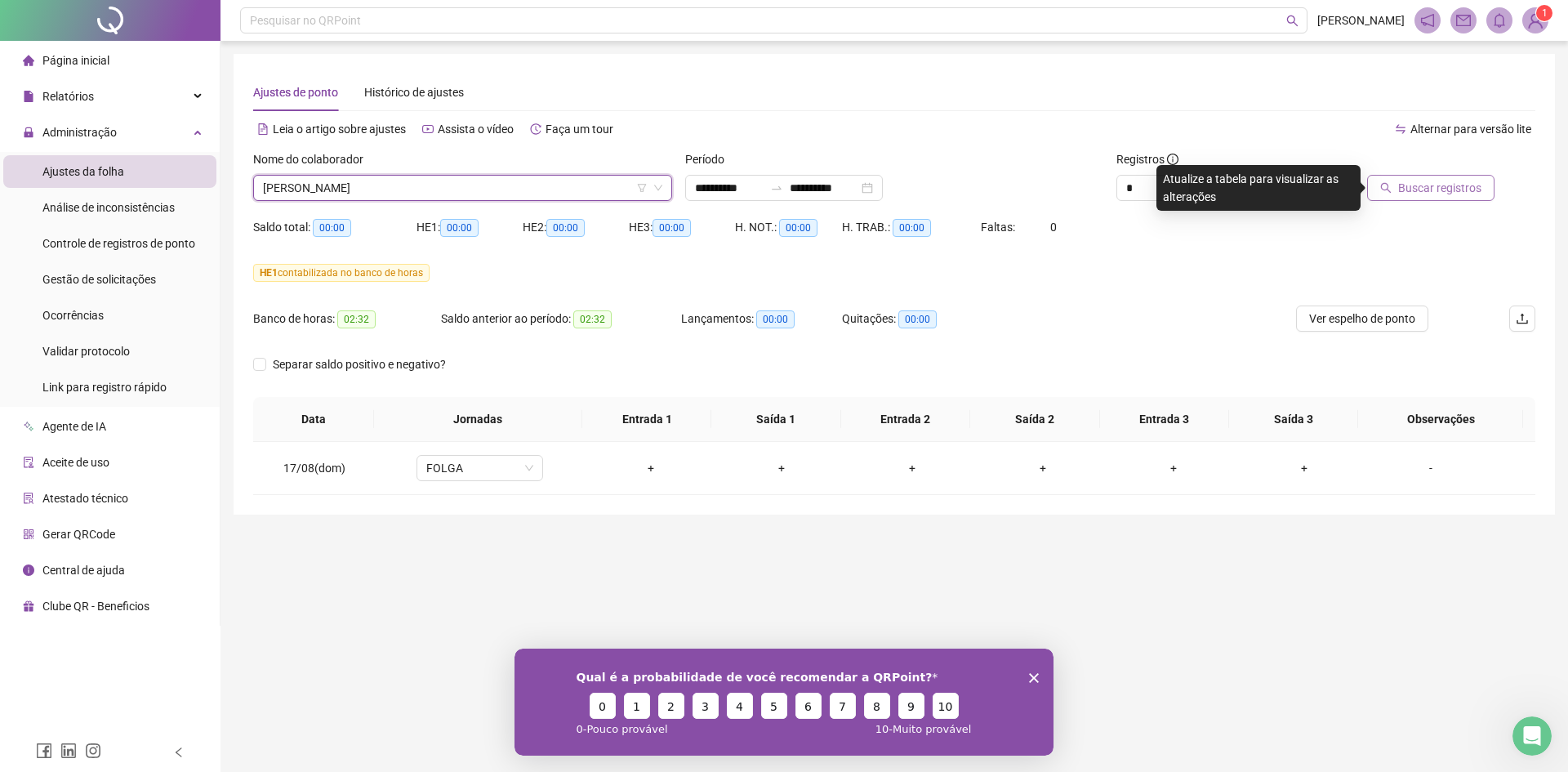
click at [1428, 179] on span "Buscar registros" at bounding box center [1439, 188] width 83 height 18
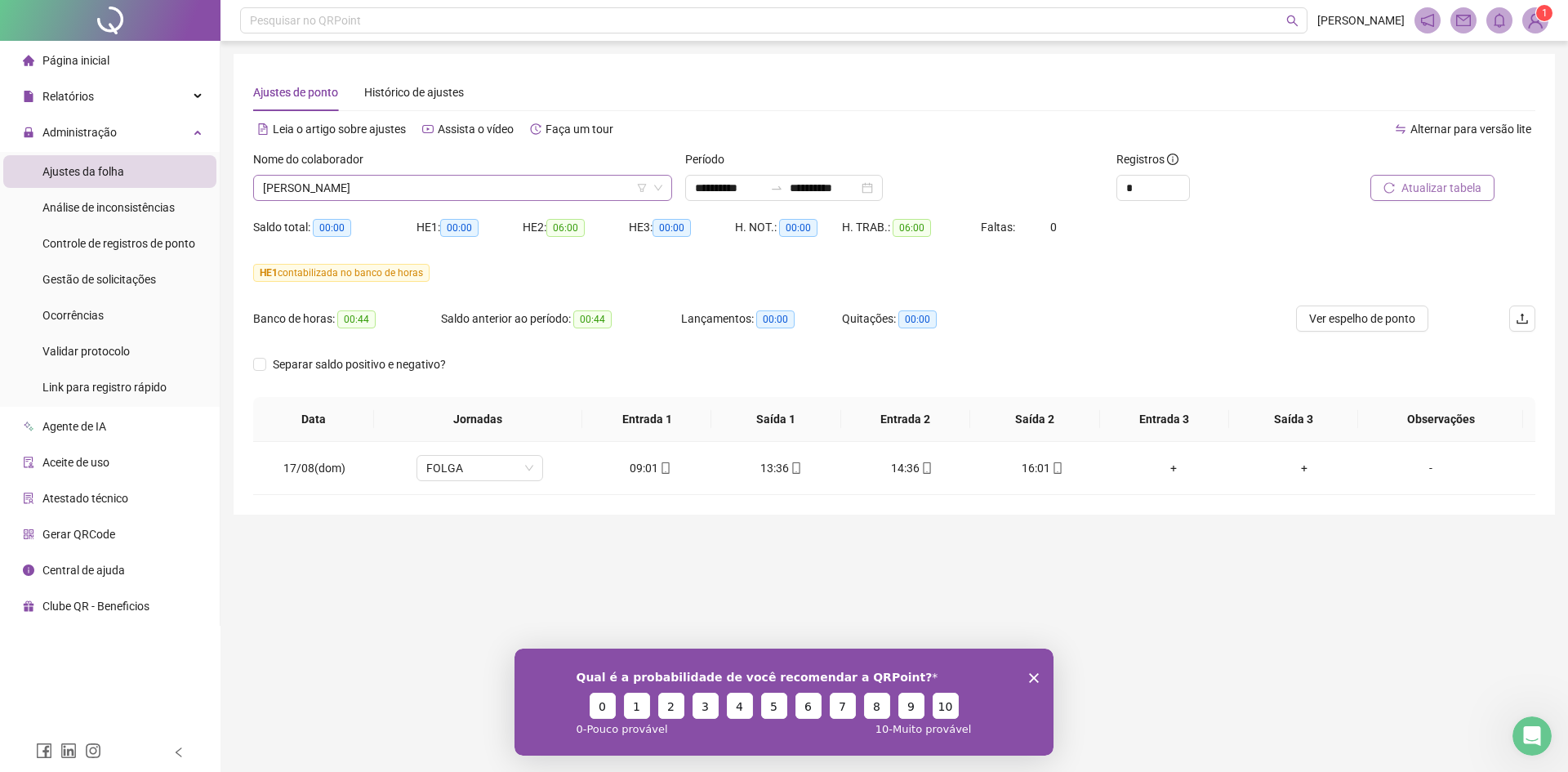
click at [423, 196] on span "[PERSON_NAME]" at bounding box center [462, 188] width 399 height 24
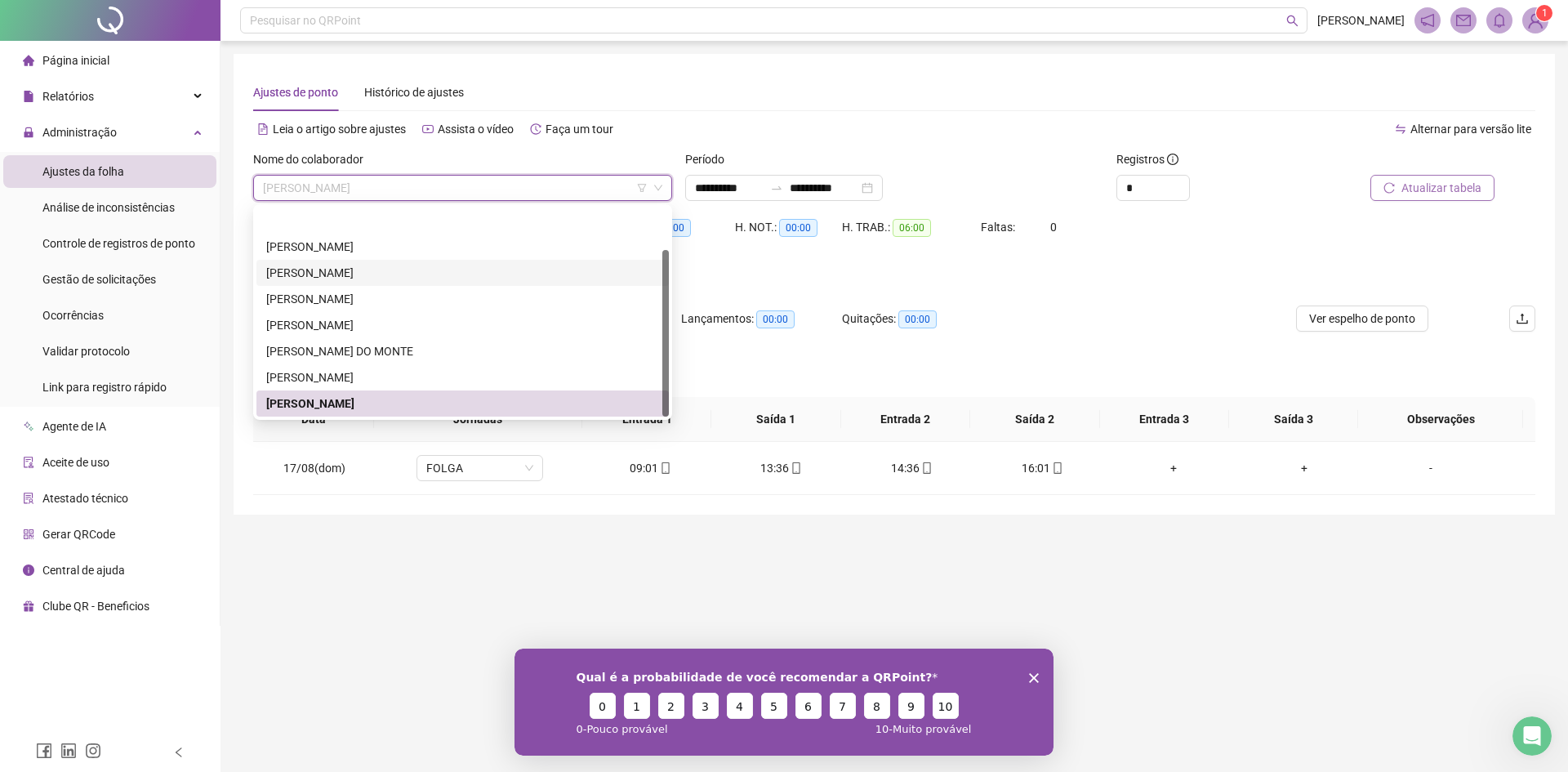
scroll to position [52, 0]
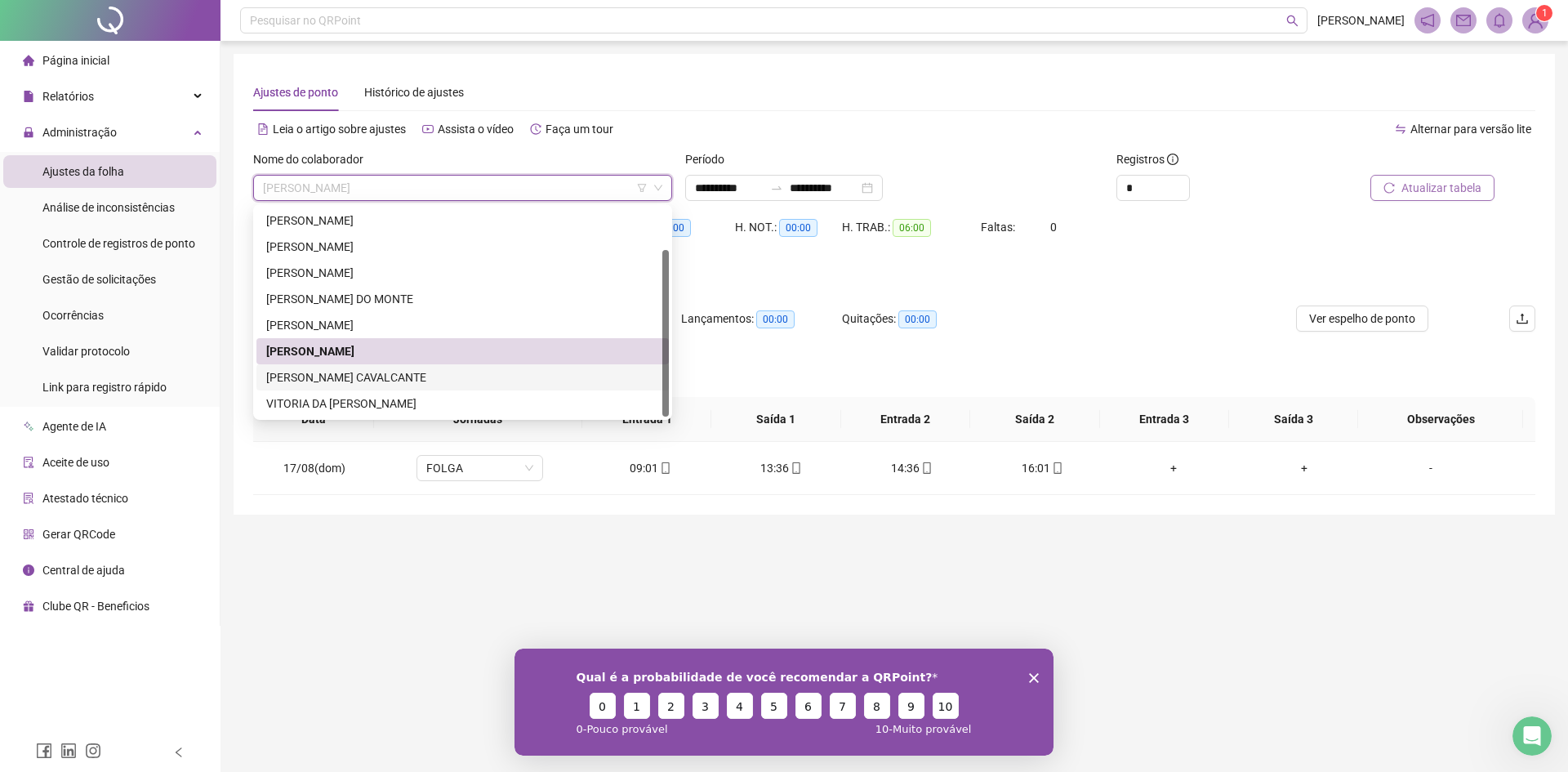
click at [384, 375] on div "[PERSON_NAME] CAVALCANTE" at bounding box center [462, 377] width 392 height 18
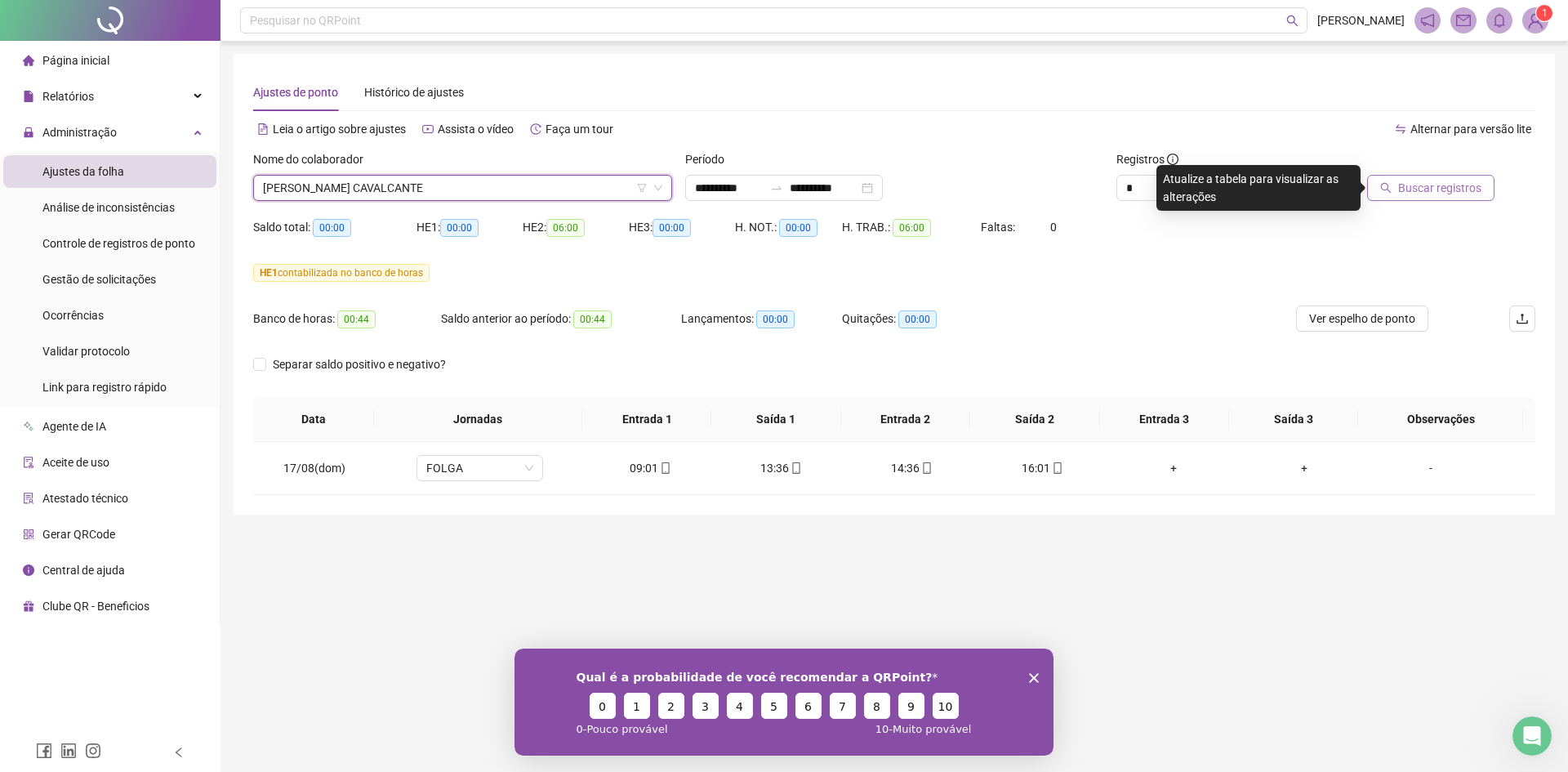
click at [1416, 192] on span "Buscar registros" at bounding box center [1439, 188] width 83 height 18
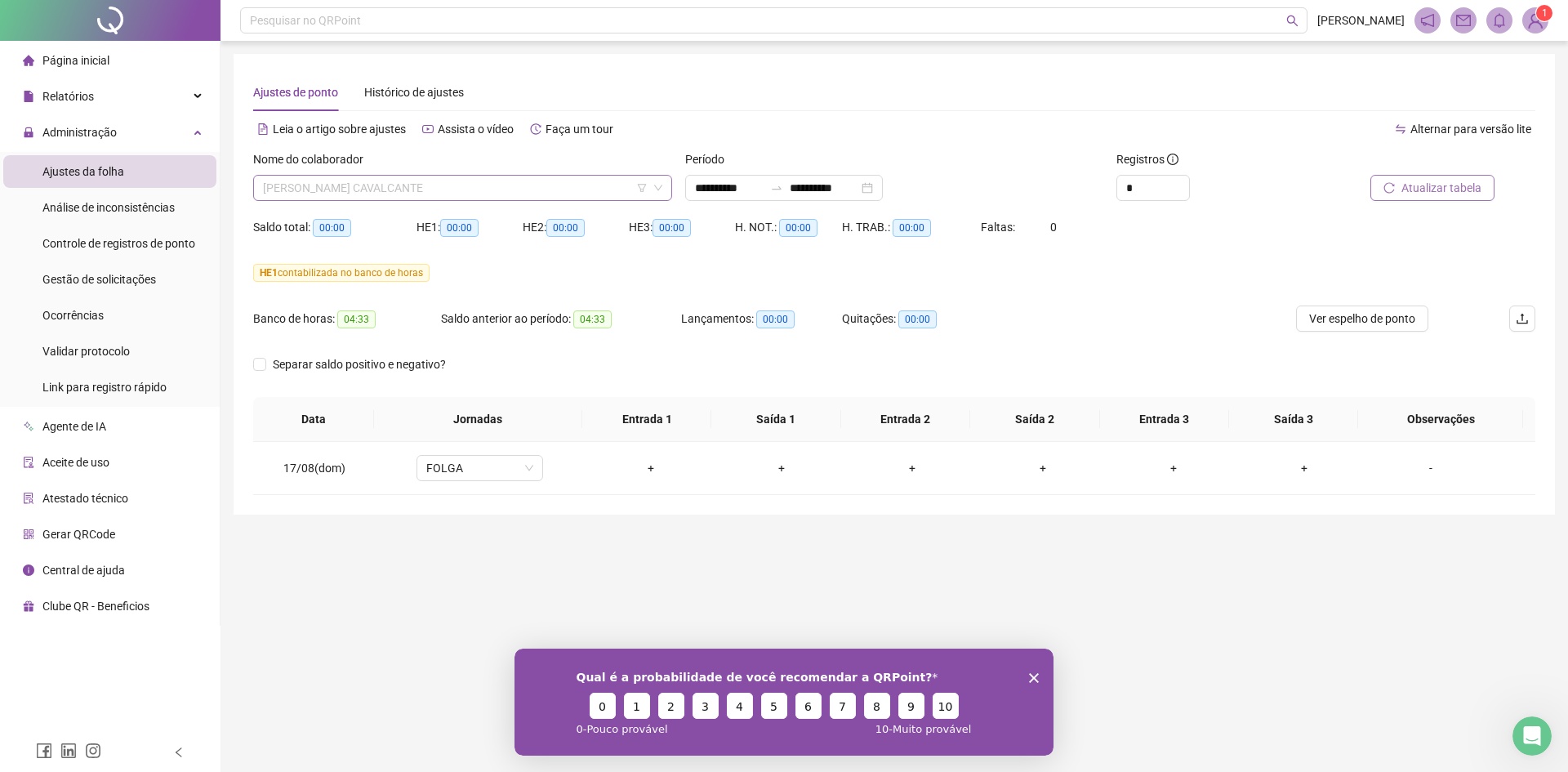
click at [407, 193] on span "[PERSON_NAME] CAVALCANTE" at bounding box center [462, 188] width 399 height 24
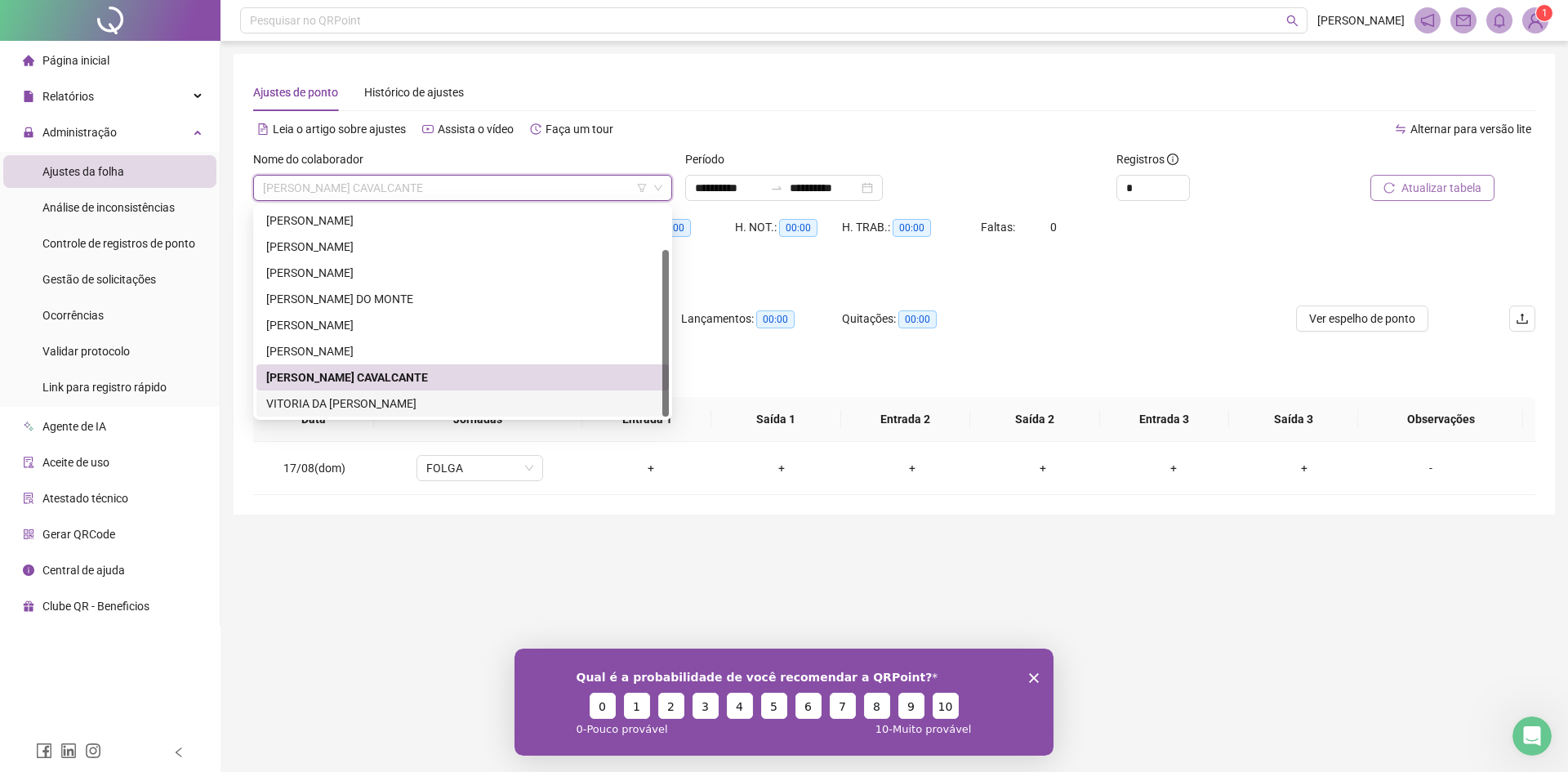
click at [396, 402] on div "VITORIA DA [PERSON_NAME]" at bounding box center [462, 403] width 392 height 18
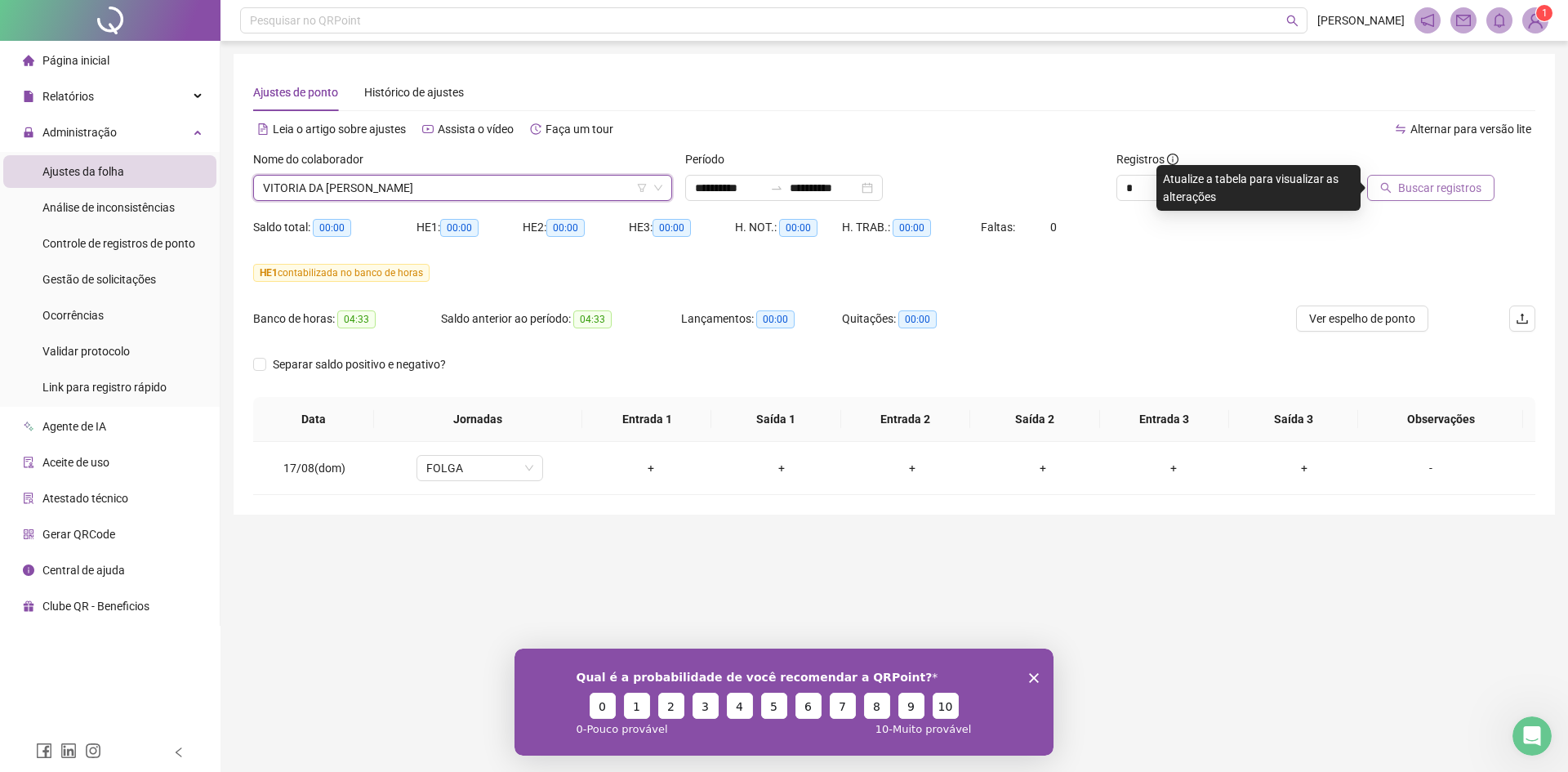
click at [1473, 187] on span "Buscar registros" at bounding box center [1439, 188] width 83 height 18
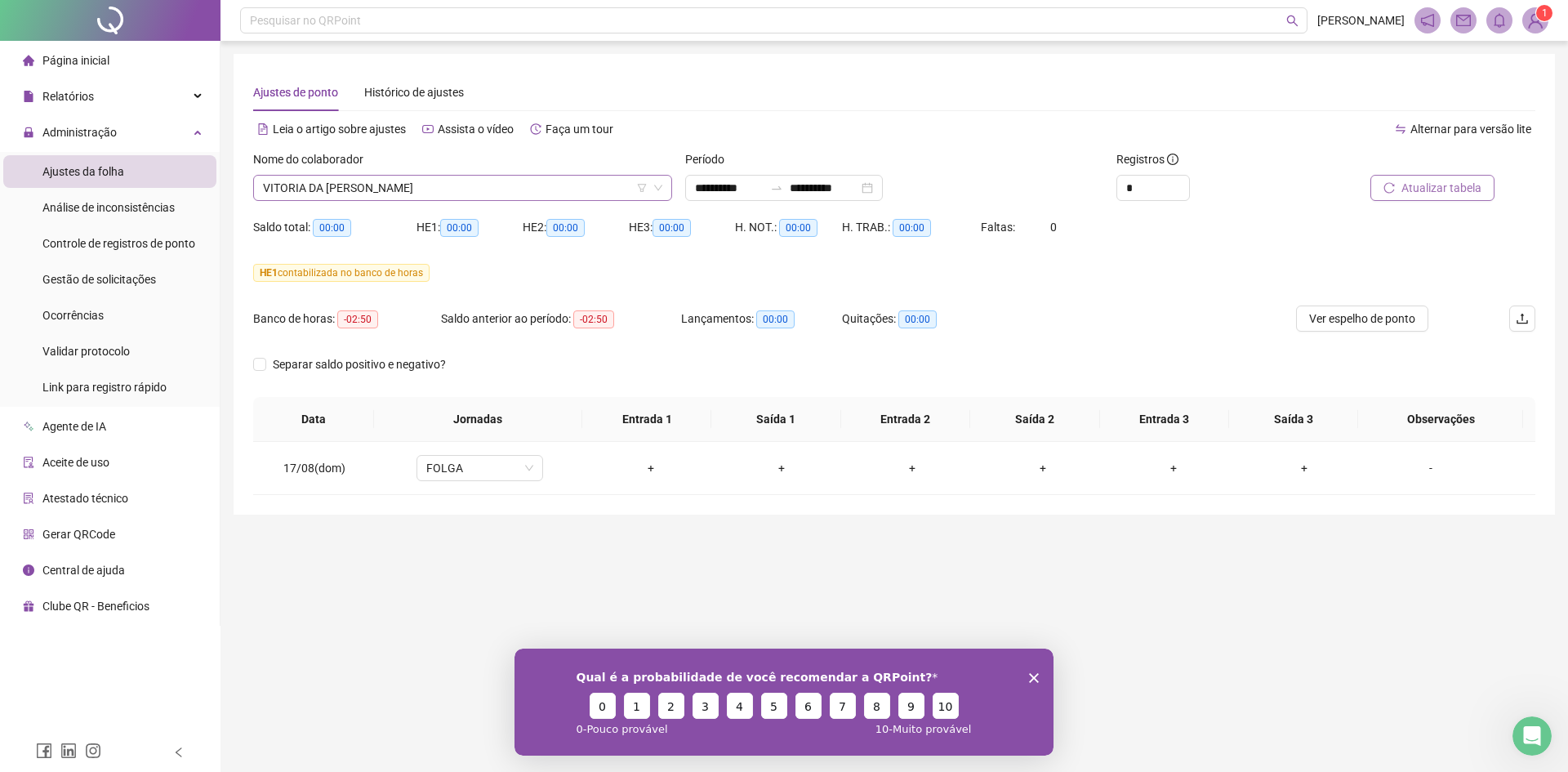
click at [391, 178] on span "VITORIA DA [PERSON_NAME]" at bounding box center [462, 188] width 399 height 24
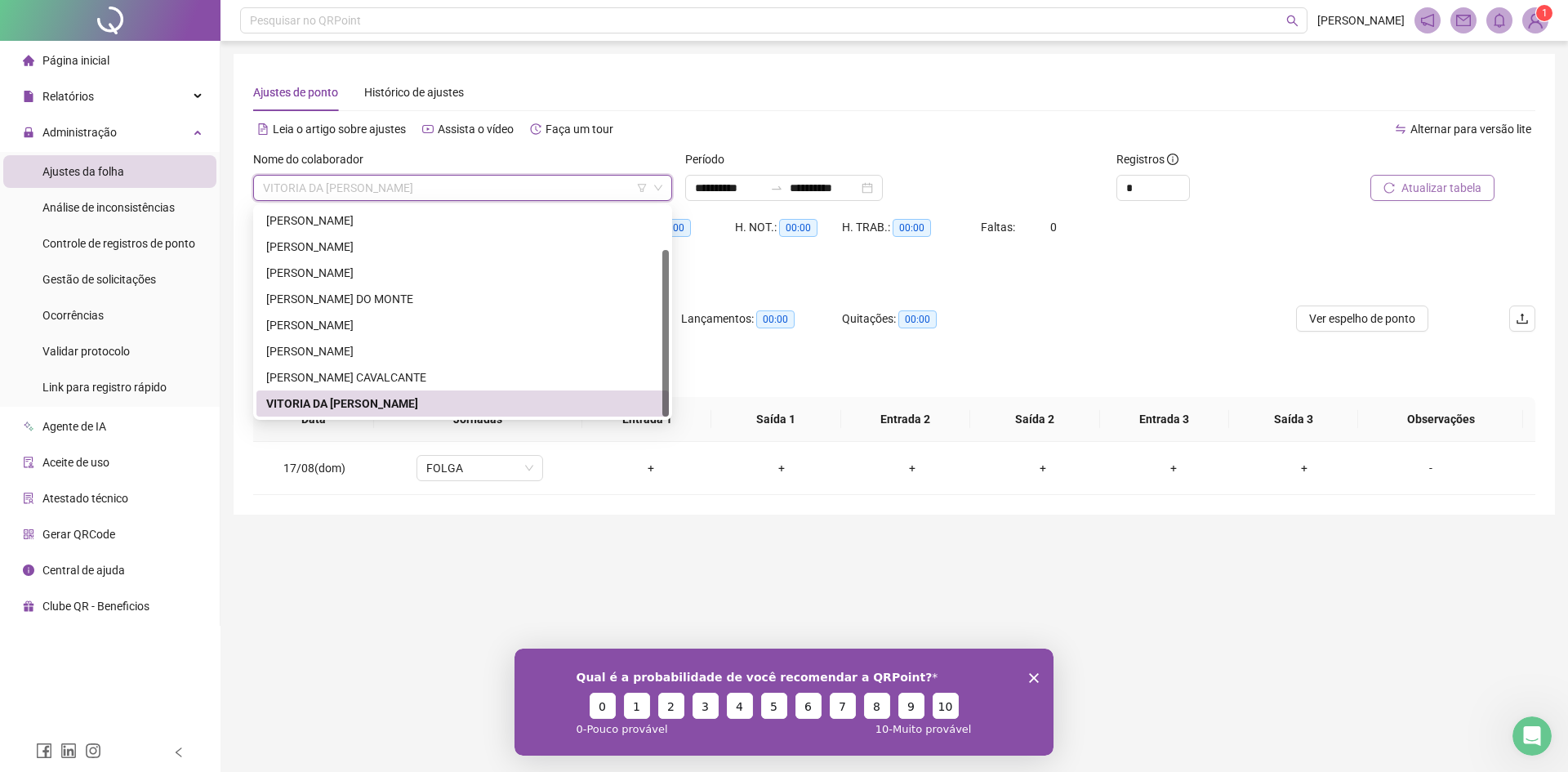
click at [400, 534] on main "**********" at bounding box center [894, 377] width 1322 height 648
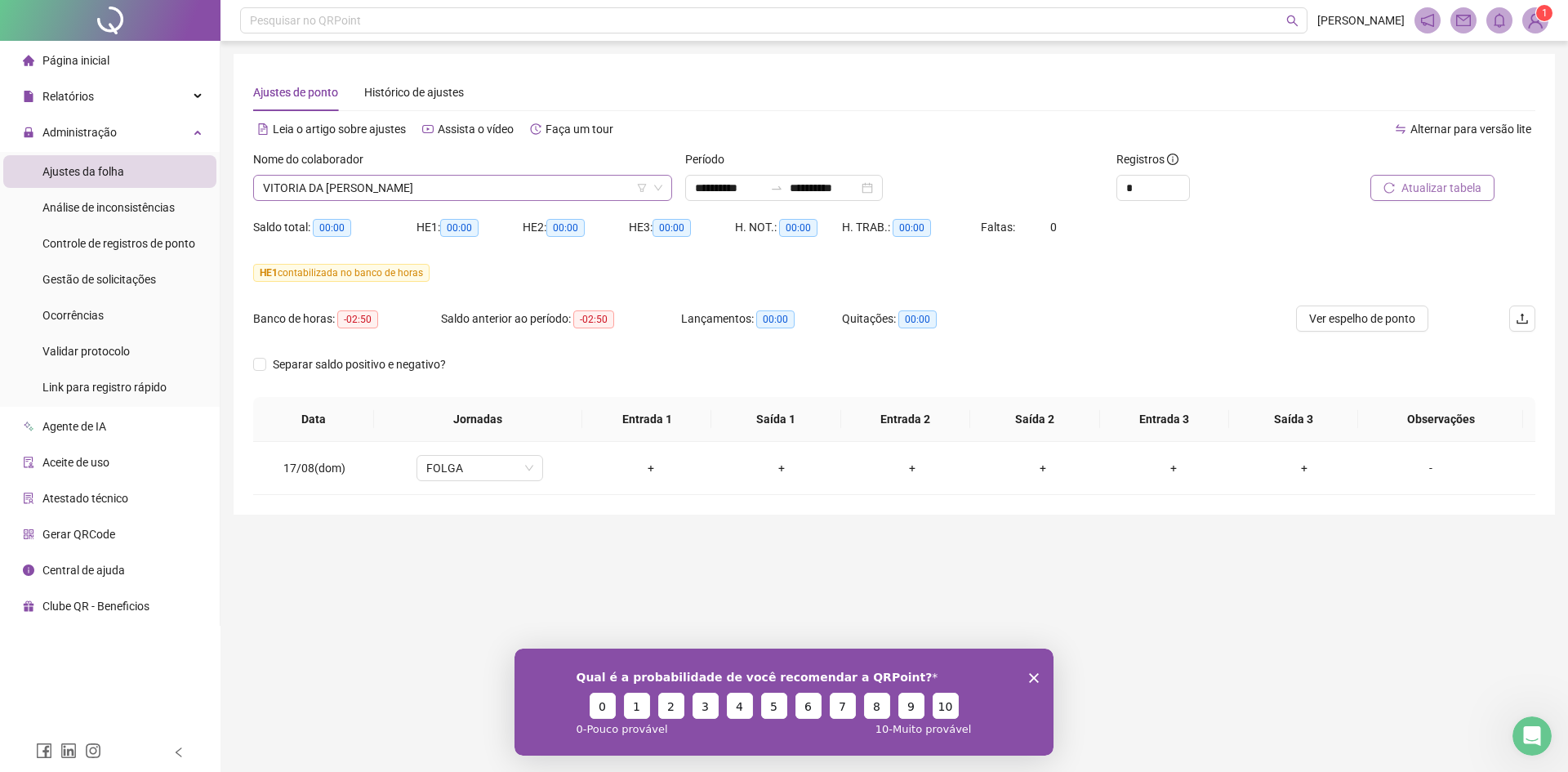
click at [403, 188] on span "VITORIA DA [PERSON_NAME]" at bounding box center [462, 188] width 399 height 24
click at [847, 173] on div "Período" at bounding box center [895, 163] width 419 height 24
click at [783, 186] on icon "swap-right" at bounding box center [776, 188] width 13 height 13
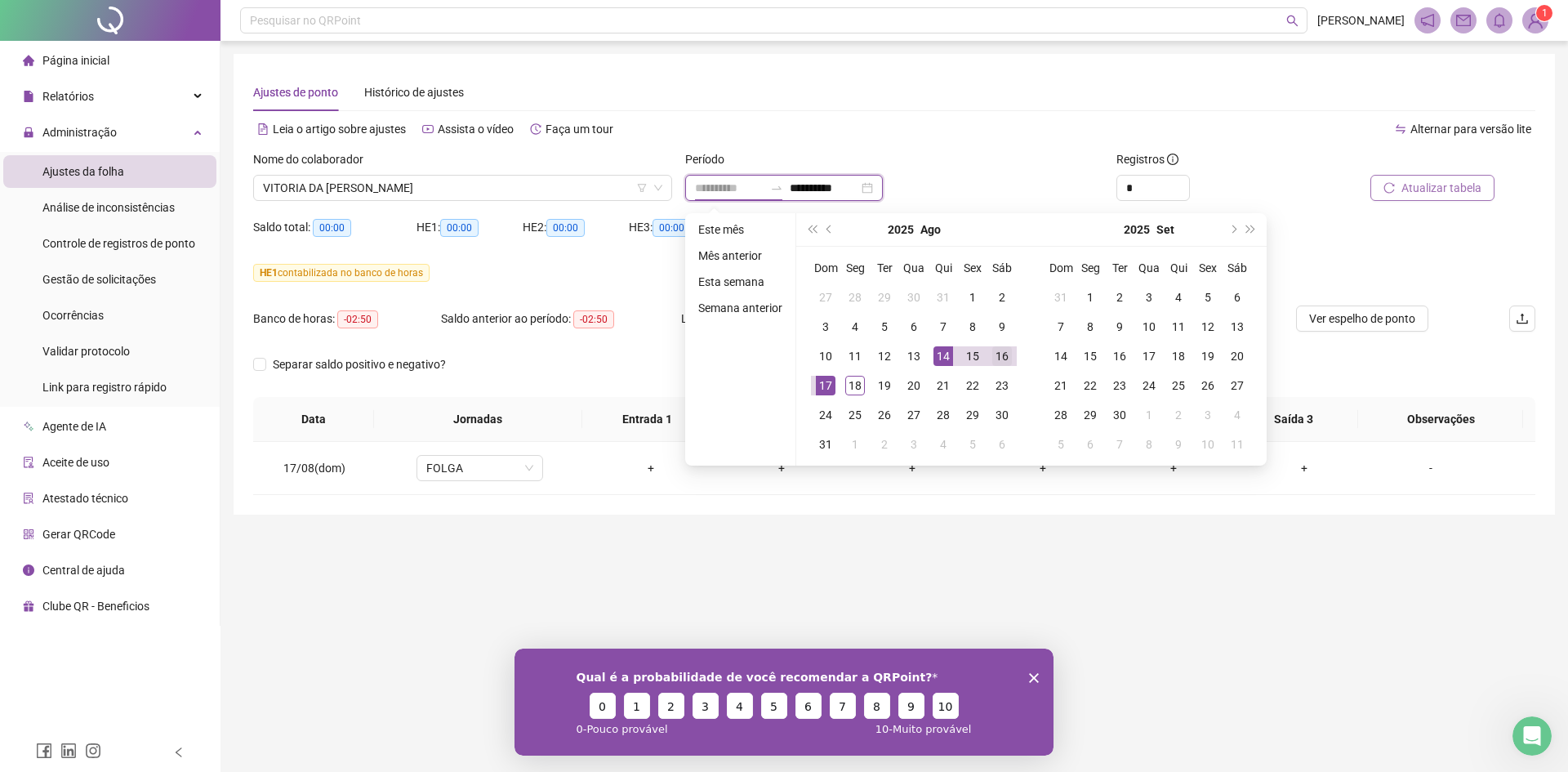
type input "**********"
click at [998, 354] on div "16" at bounding box center [1002, 356] width 20 height 20
click at [998, 352] on div "16" at bounding box center [1002, 356] width 20 height 20
type input "**********"
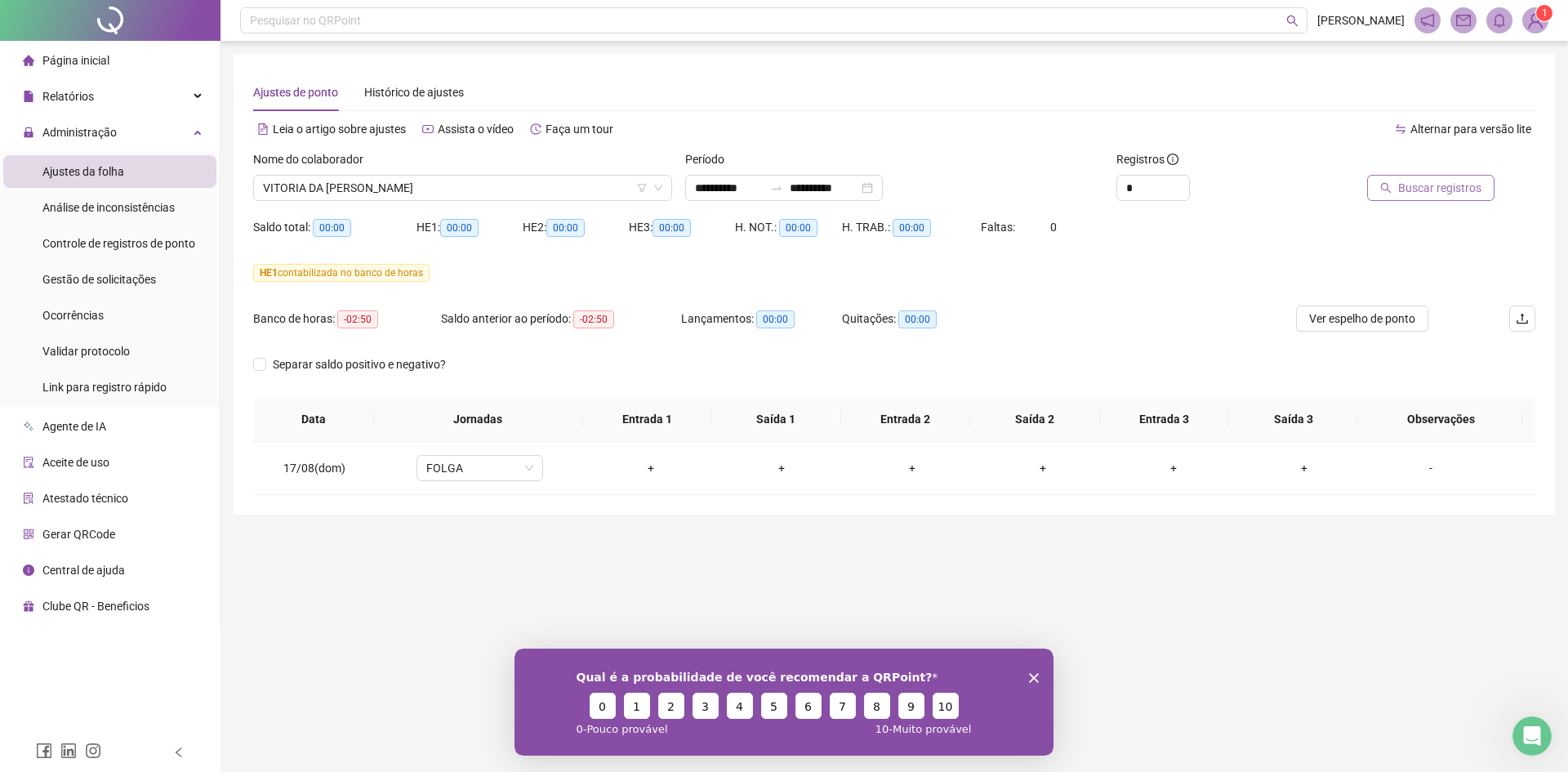
click at [1433, 195] on span "Buscar registros" at bounding box center [1439, 188] width 83 height 18
click at [371, 187] on span "VITORIA DA [PERSON_NAME]" at bounding box center [462, 188] width 399 height 24
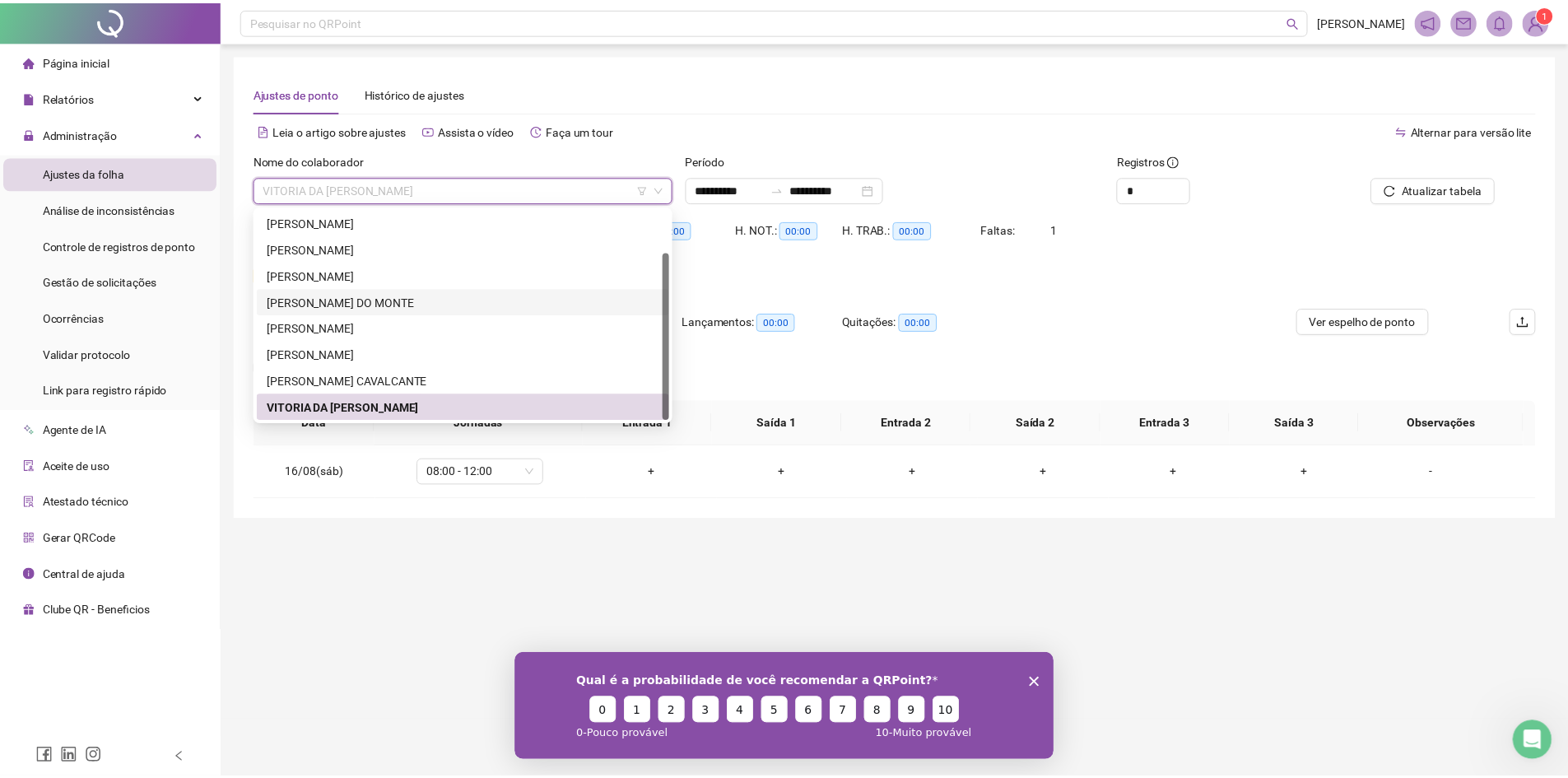
scroll to position [0, 0]
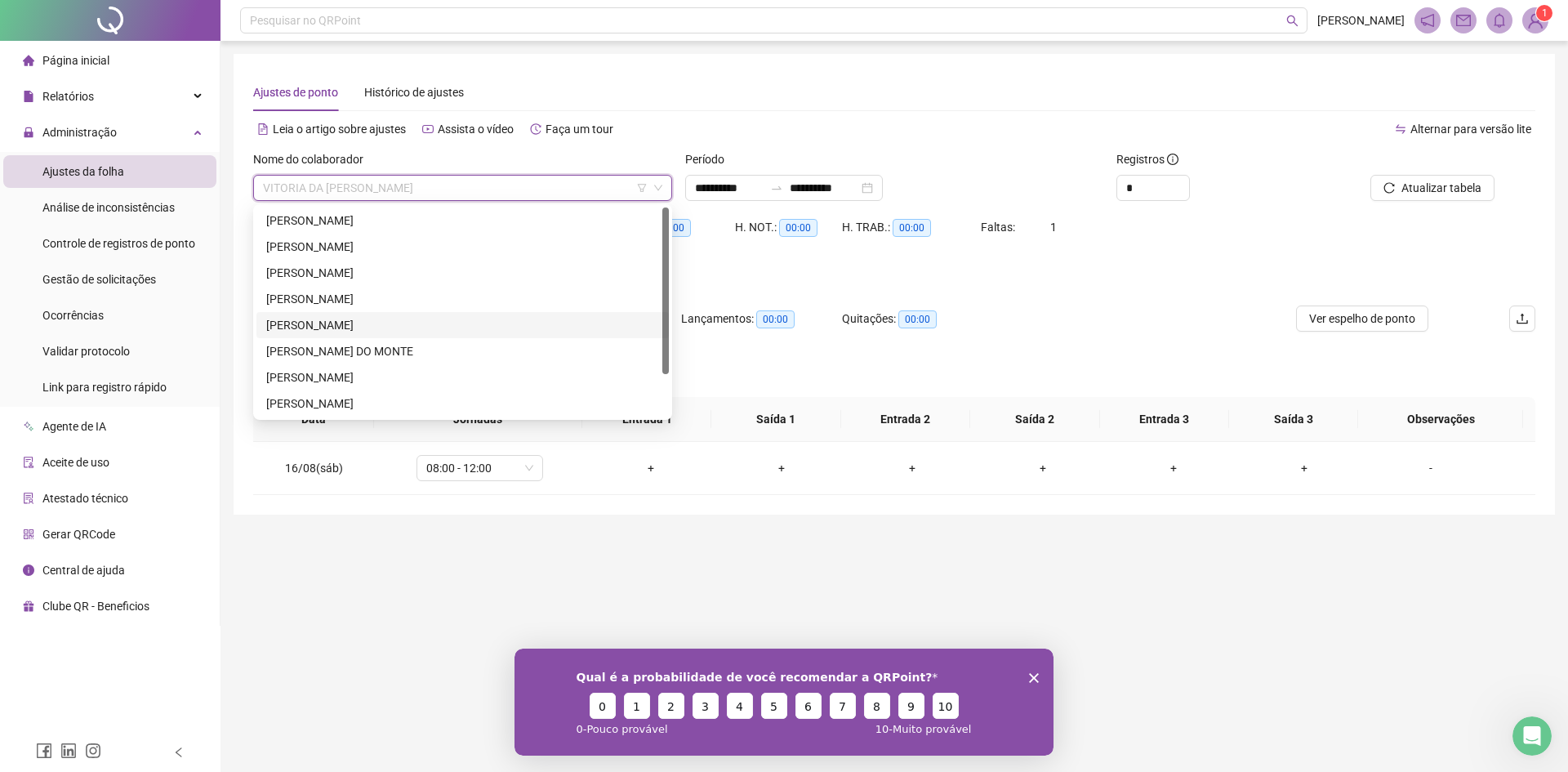
click at [377, 324] on div "[PERSON_NAME]" at bounding box center [462, 325] width 392 height 18
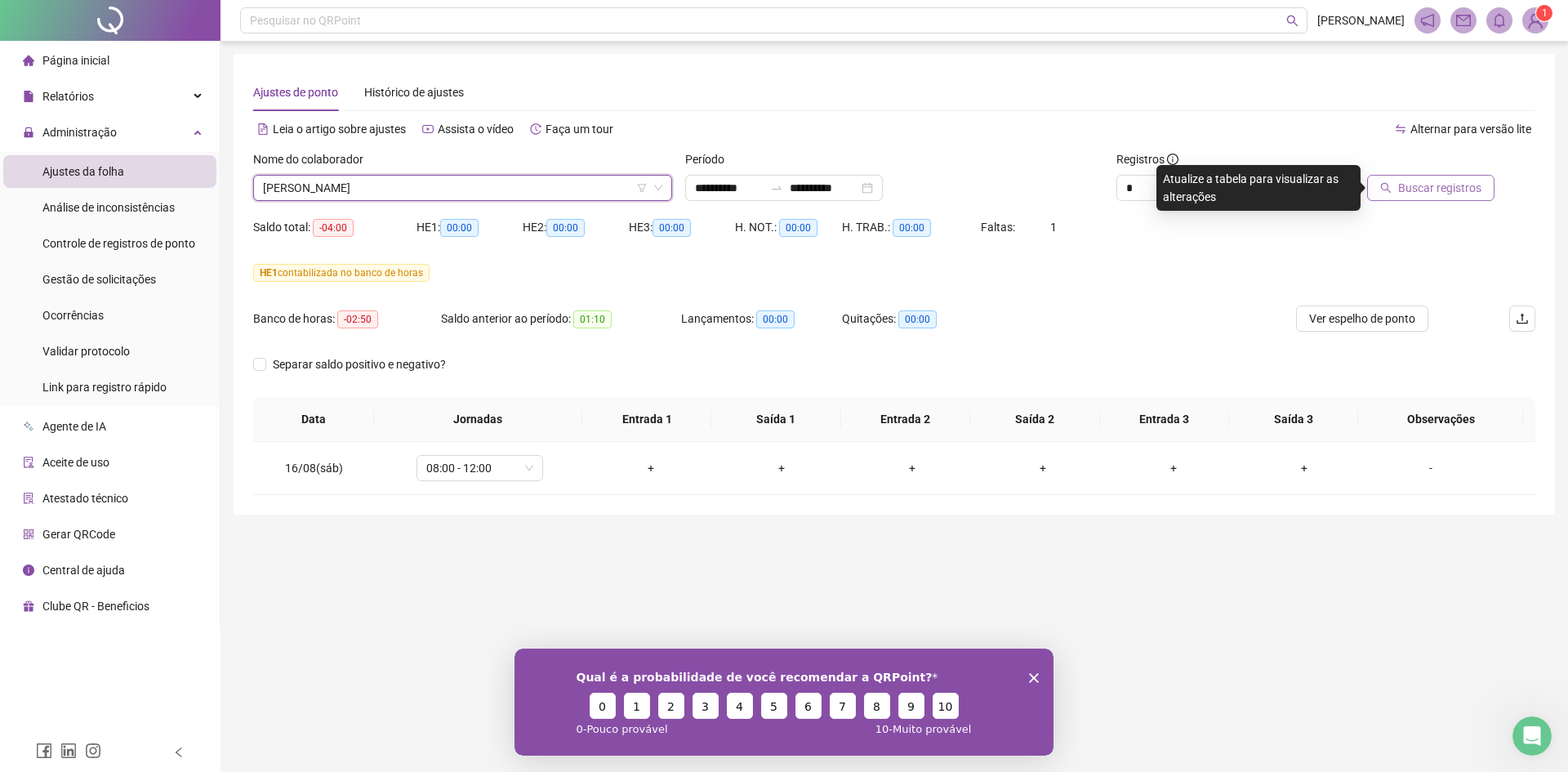
click at [1445, 182] on span "Buscar registros" at bounding box center [1439, 188] width 83 height 18
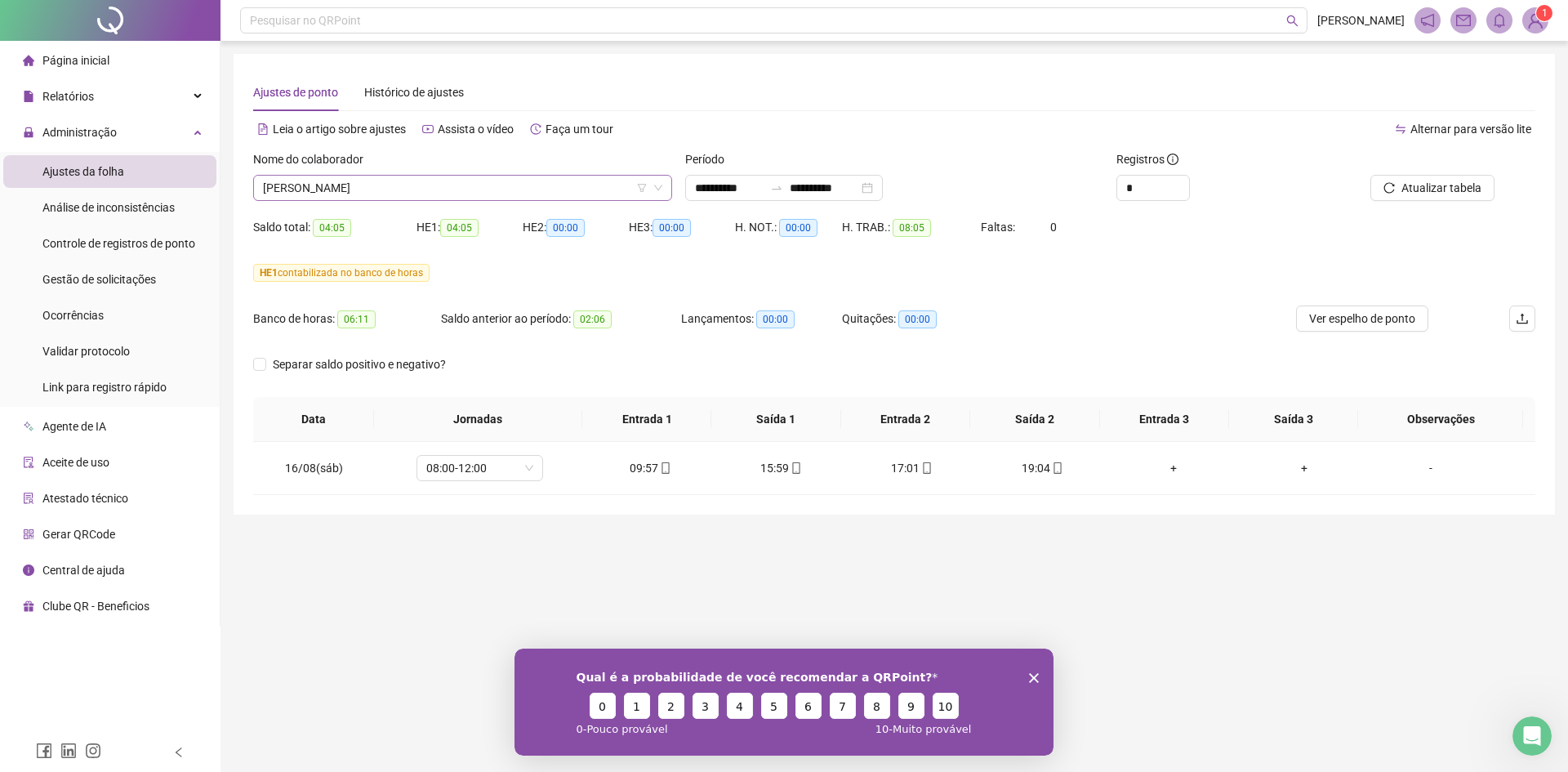
click at [466, 184] on span "[PERSON_NAME]" at bounding box center [462, 188] width 399 height 24
click at [416, 192] on span "[PERSON_NAME]" at bounding box center [462, 188] width 399 height 24
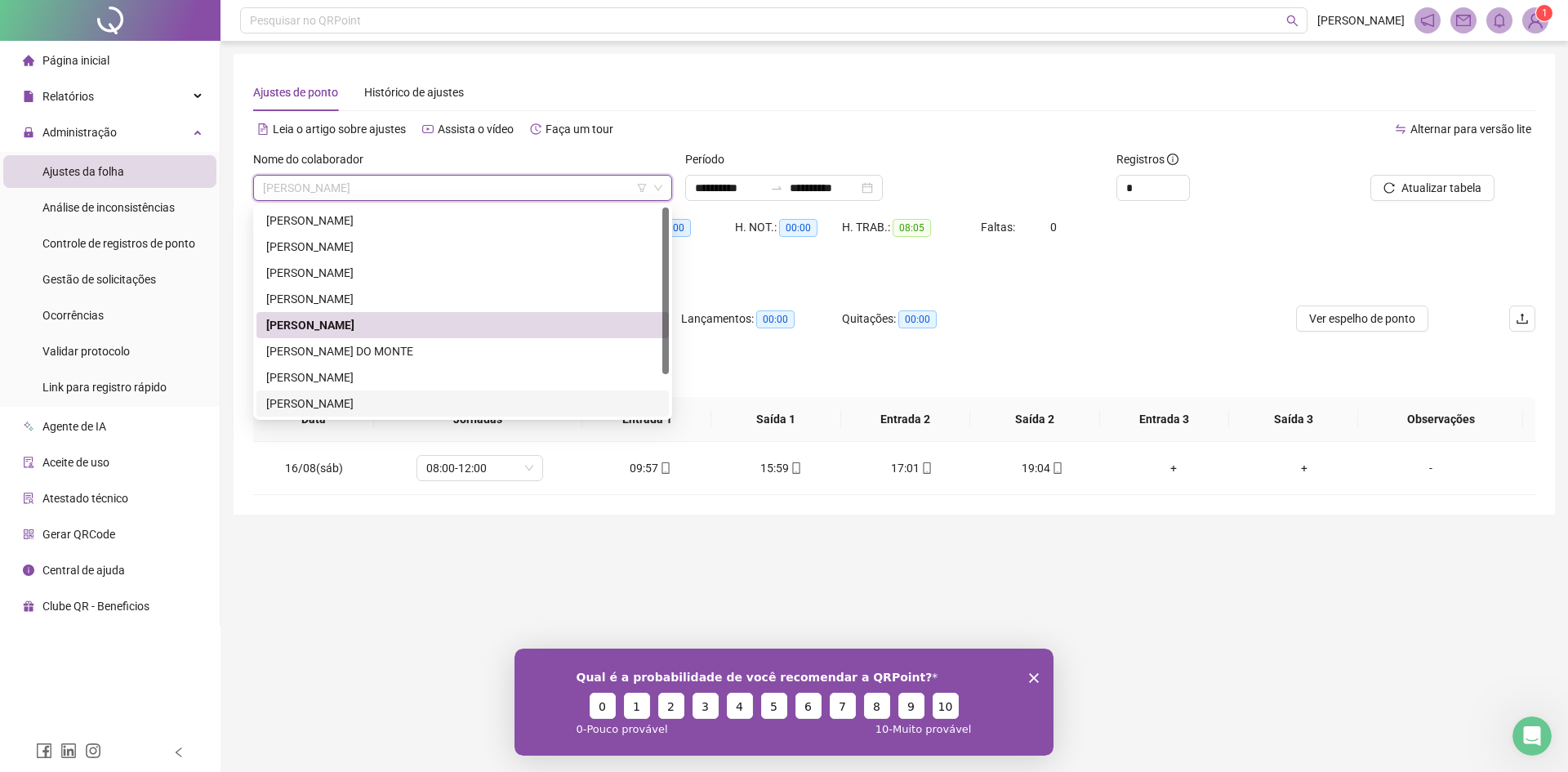
click at [364, 402] on div "[PERSON_NAME]" at bounding box center [462, 403] width 392 height 18
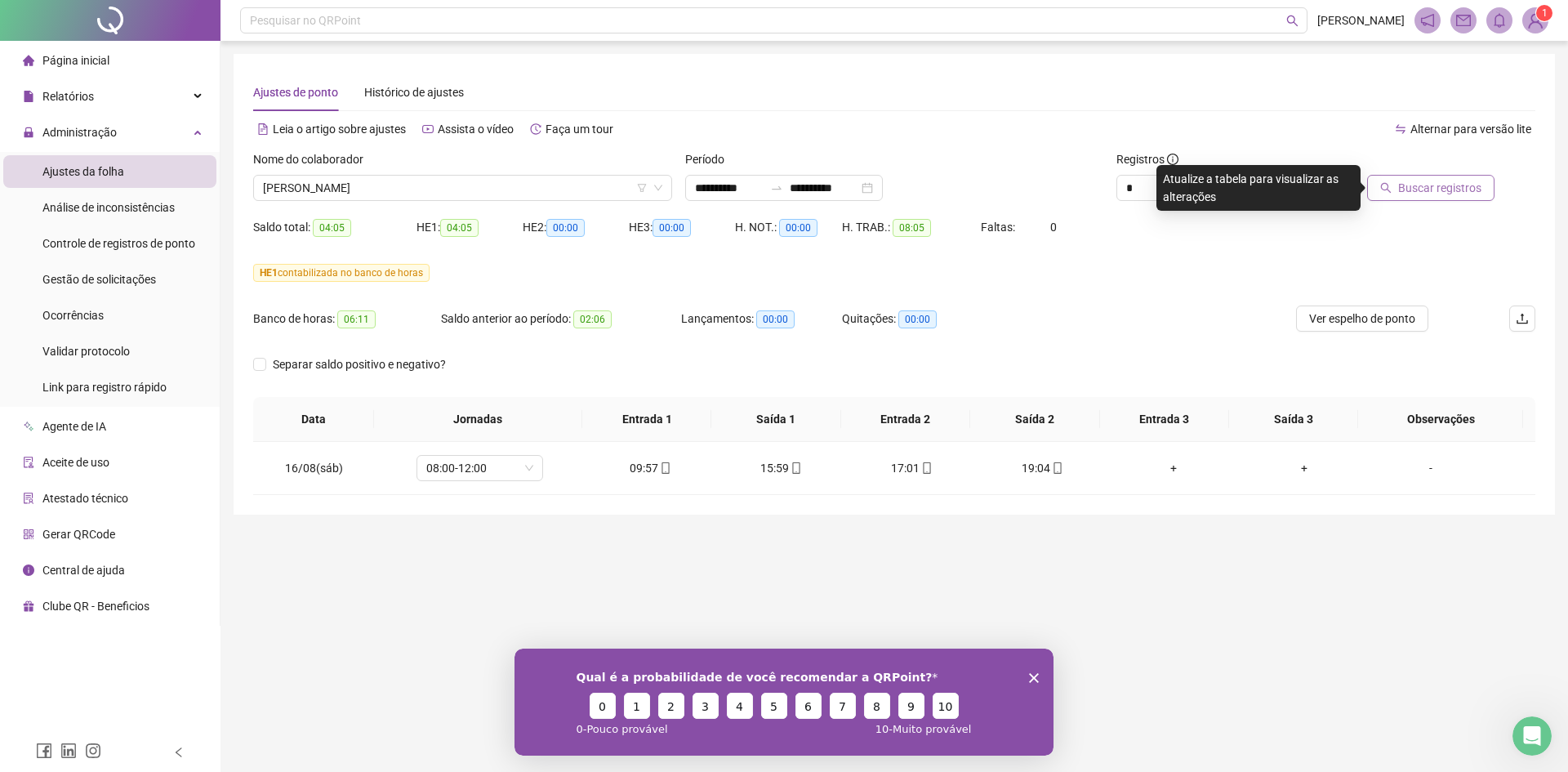
click at [1438, 176] on button "Buscar registros" at bounding box center [1431, 188] width 127 height 26
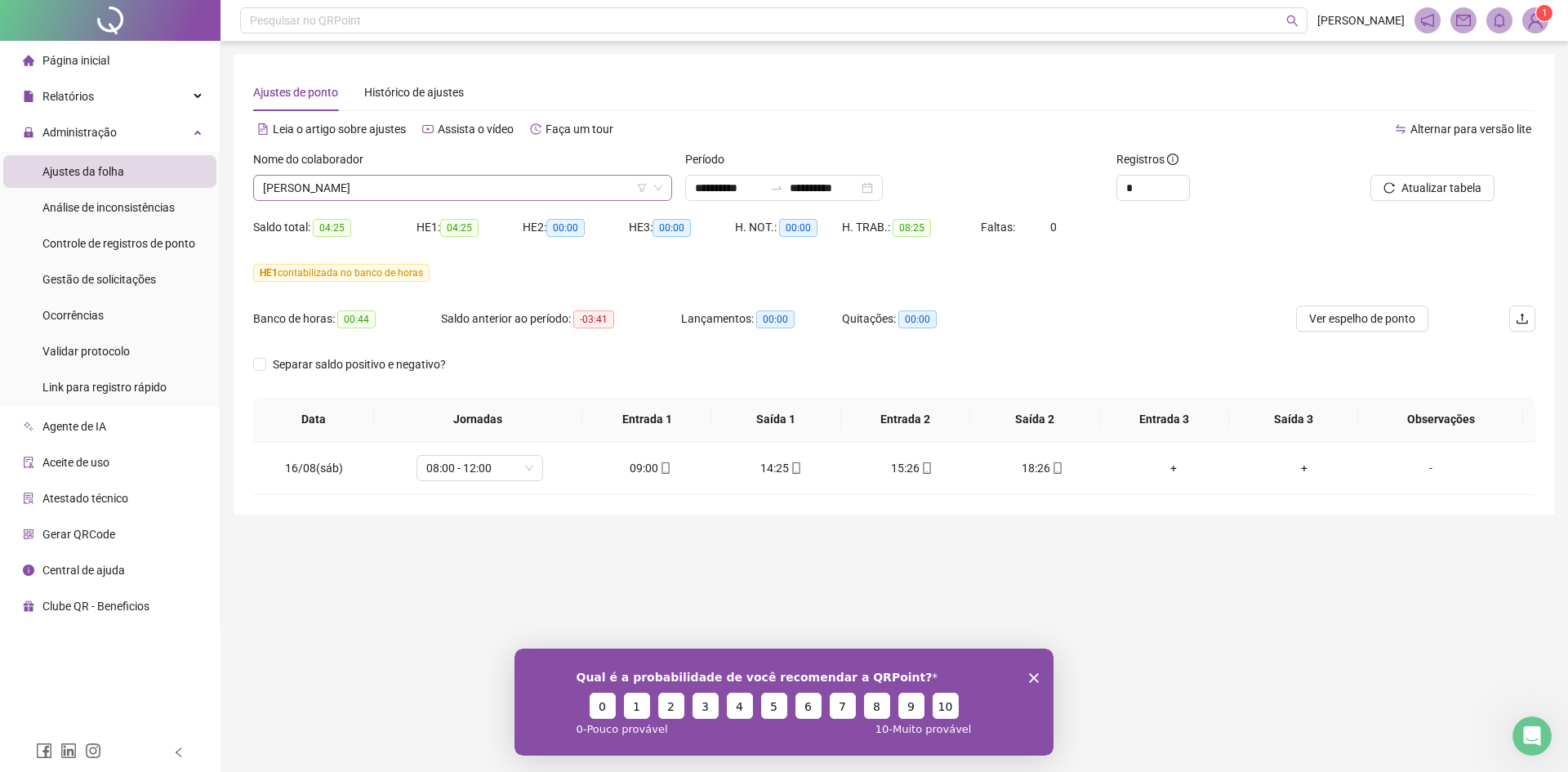
click at [322, 201] on div "Nome do colaborador [PERSON_NAME]" at bounding box center [462, 182] width 432 height 64
click at [336, 186] on span "[PERSON_NAME]" at bounding box center [462, 188] width 399 height 24
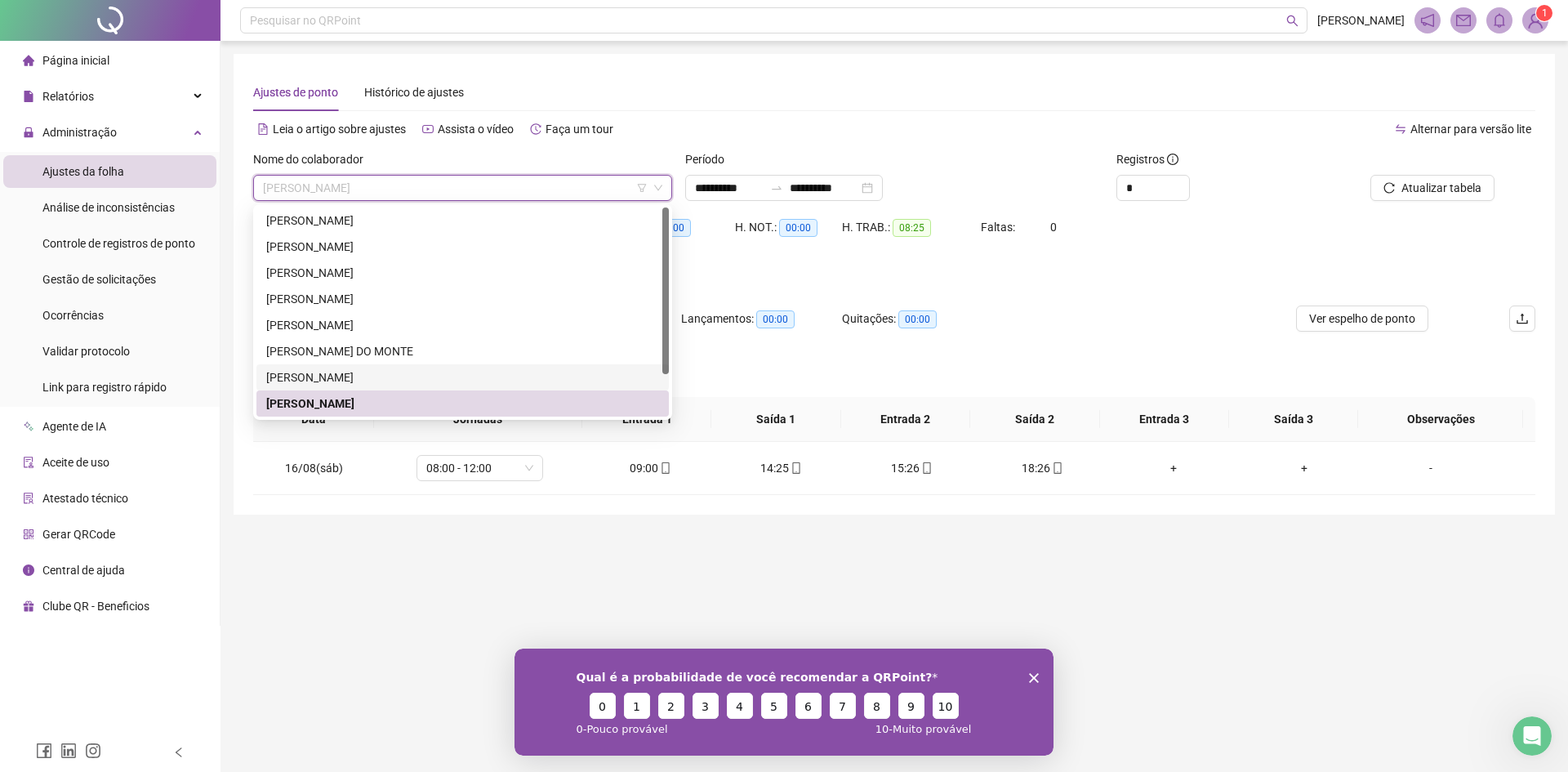
click at [367, 371] on div "[PERSON_NAME]" at bounding box center [462, 377] width 392 height 18
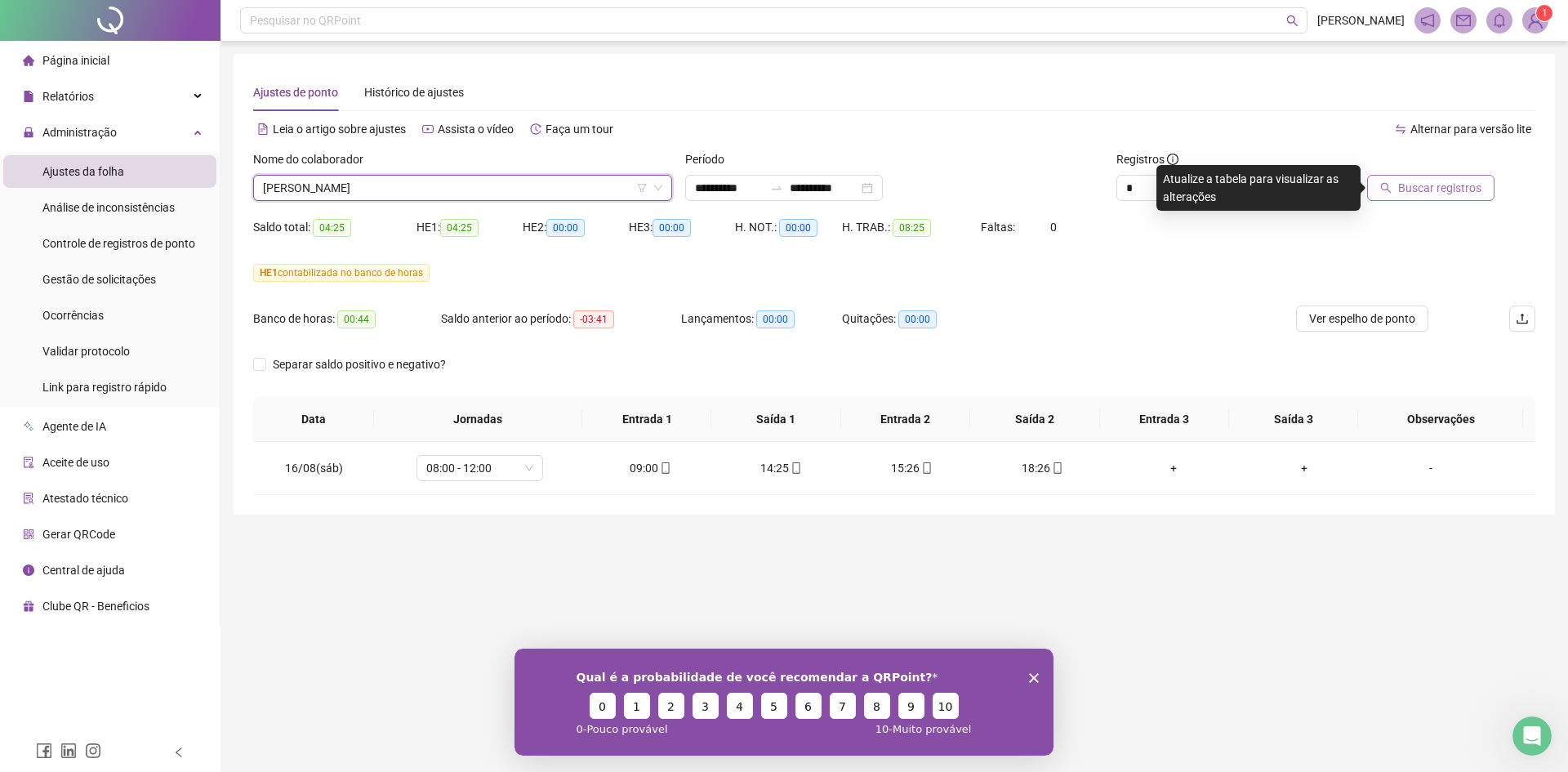
click at [1420, 199] on button "Buscar registros" at bounding box center [1431, 188] width 127 height 26
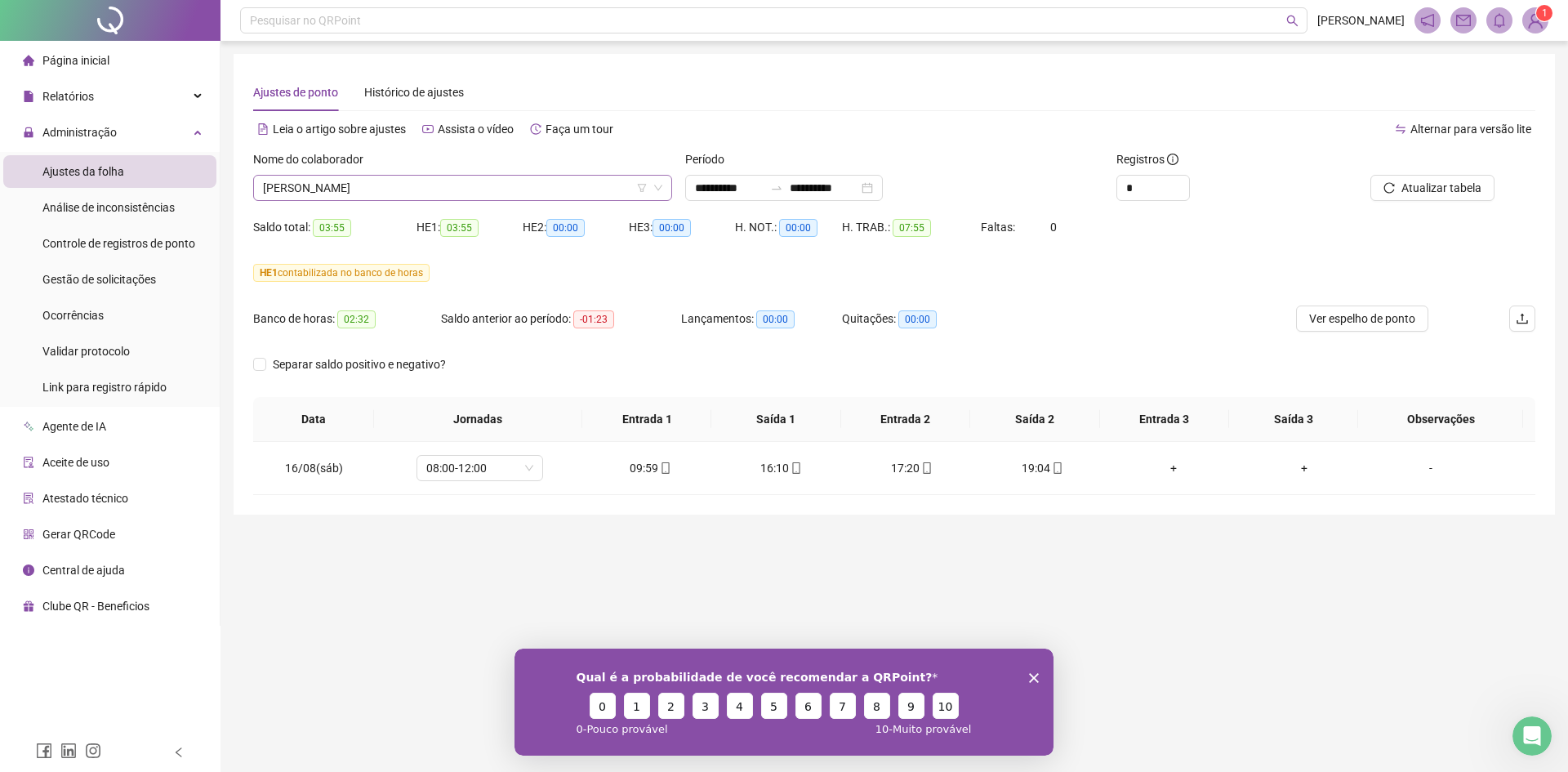
click at [337, 191] on span "[PERSON_NAME]" at bounding box center [462, 188] width 399 height 24
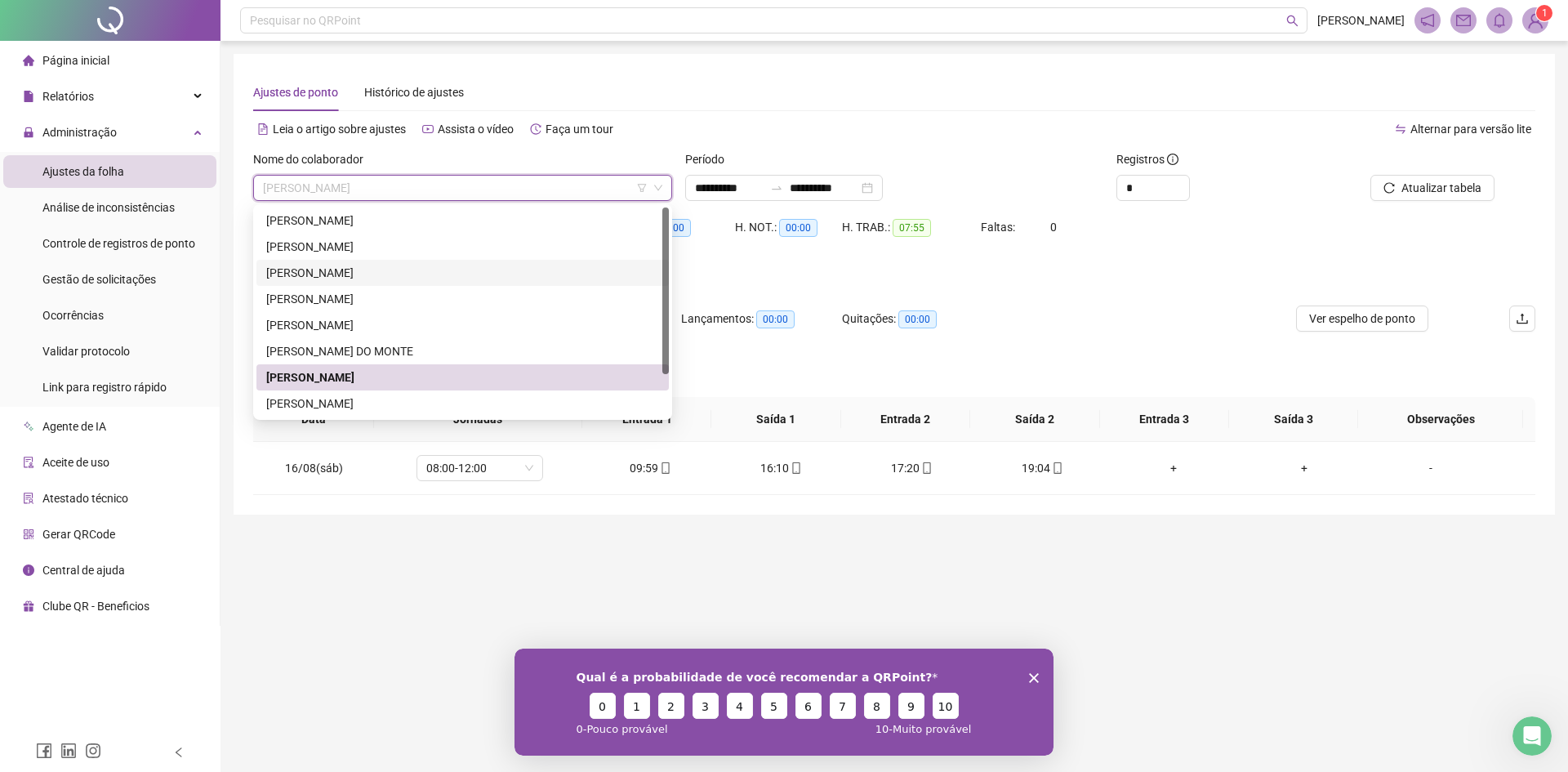
click at [346, 246] on div "[PERSON_NAME]" at bounding box center [462, 246] width 392 height 18
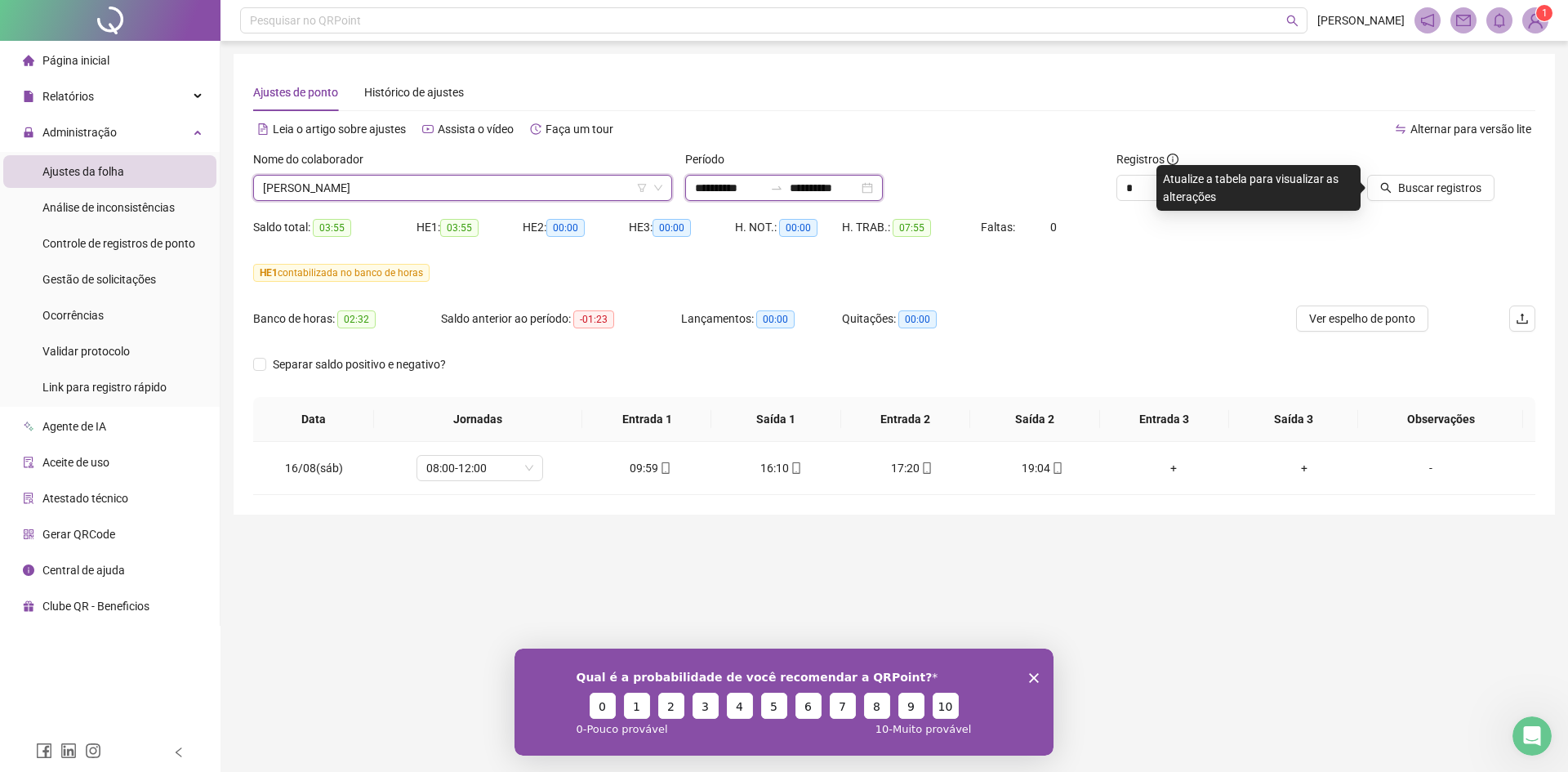
click at [743, 181] on input "**********" at bounding box center [729, 188] width 68 height 18
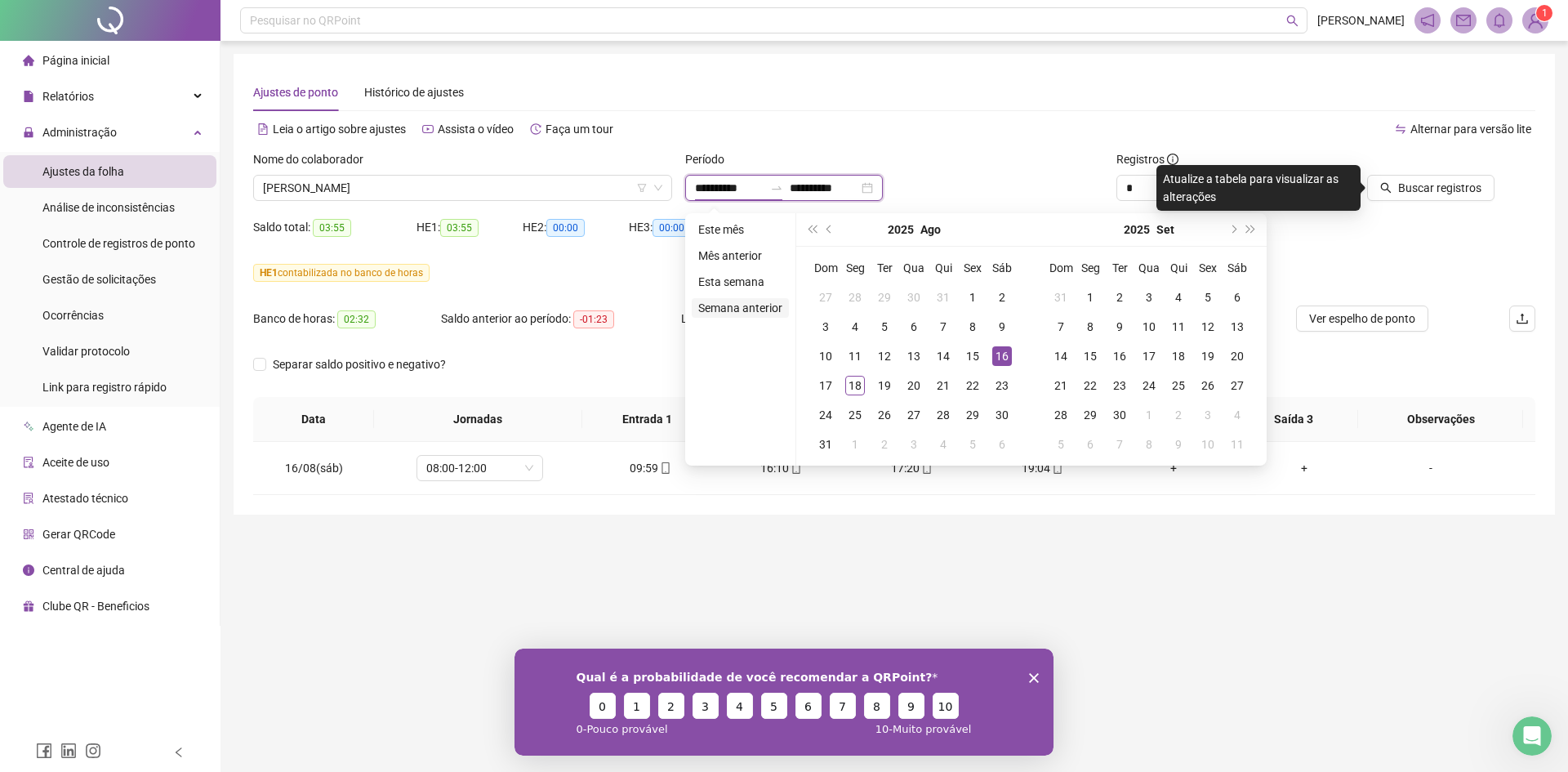
type input "**********"
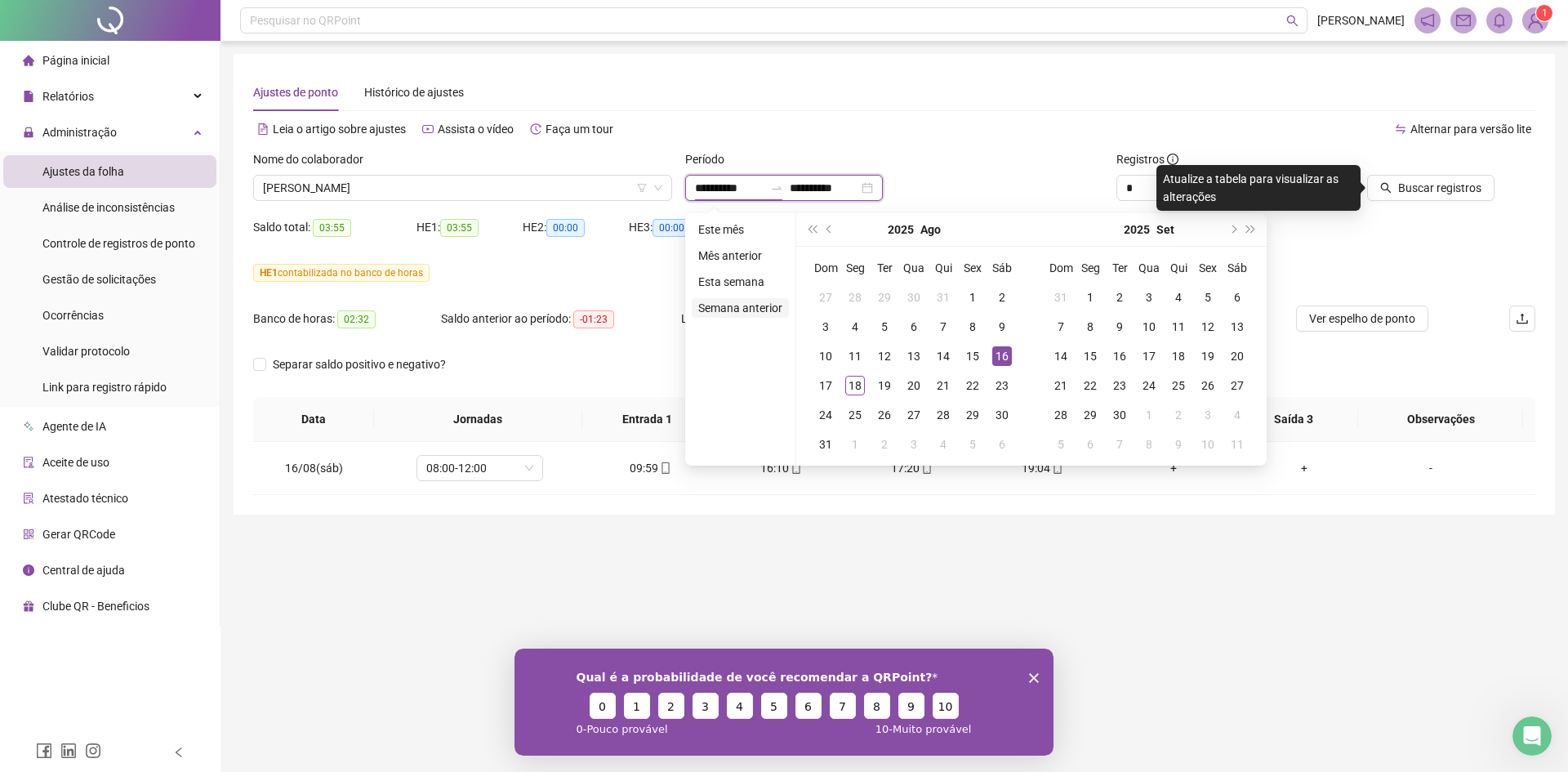
type input "**********"
click at [833, 233] on button "prev-year" at bounding box center [829, 230] width 18 height 33
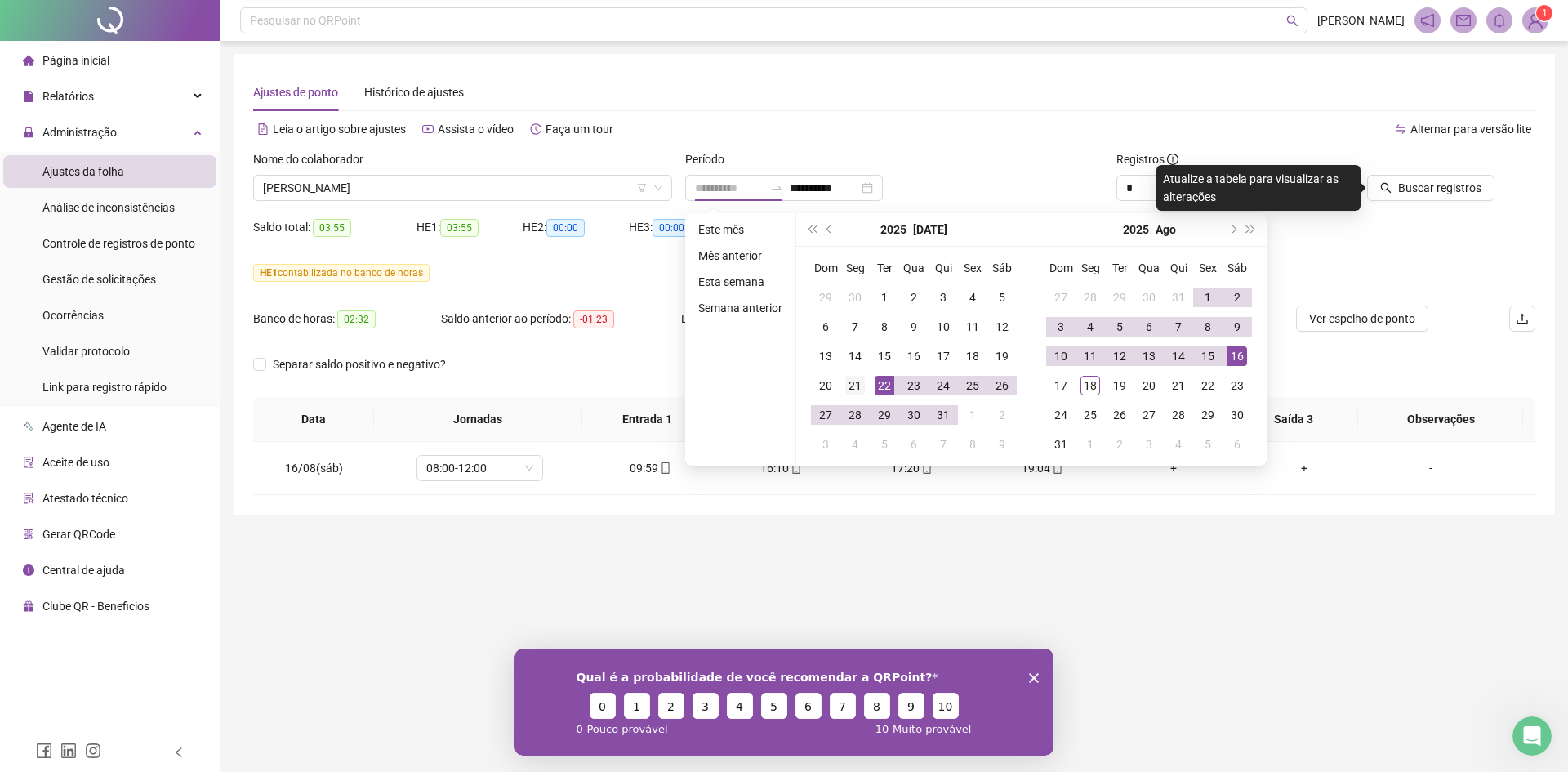
type input "**********"
click at [859, 386] on div "21" at bounding box center [855, 386] width 20 height 20
type input "**********"
click at [1089, 385] on div "18" at bounding box center [1090, 386] width 20 height 20
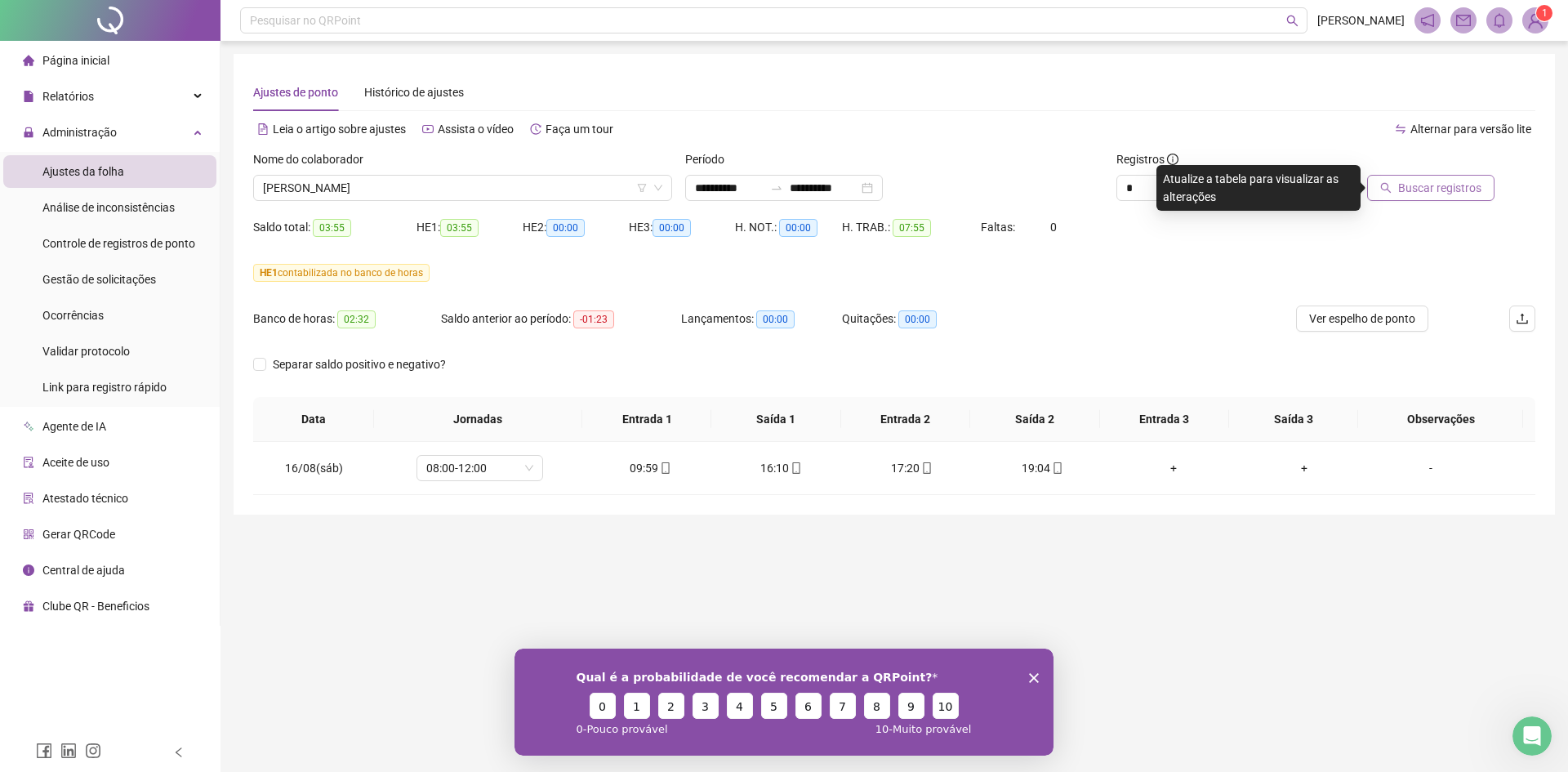
click at [1455, 192] on span "Buscar registros" at bounding box center [1439, 188] width 83 height 18
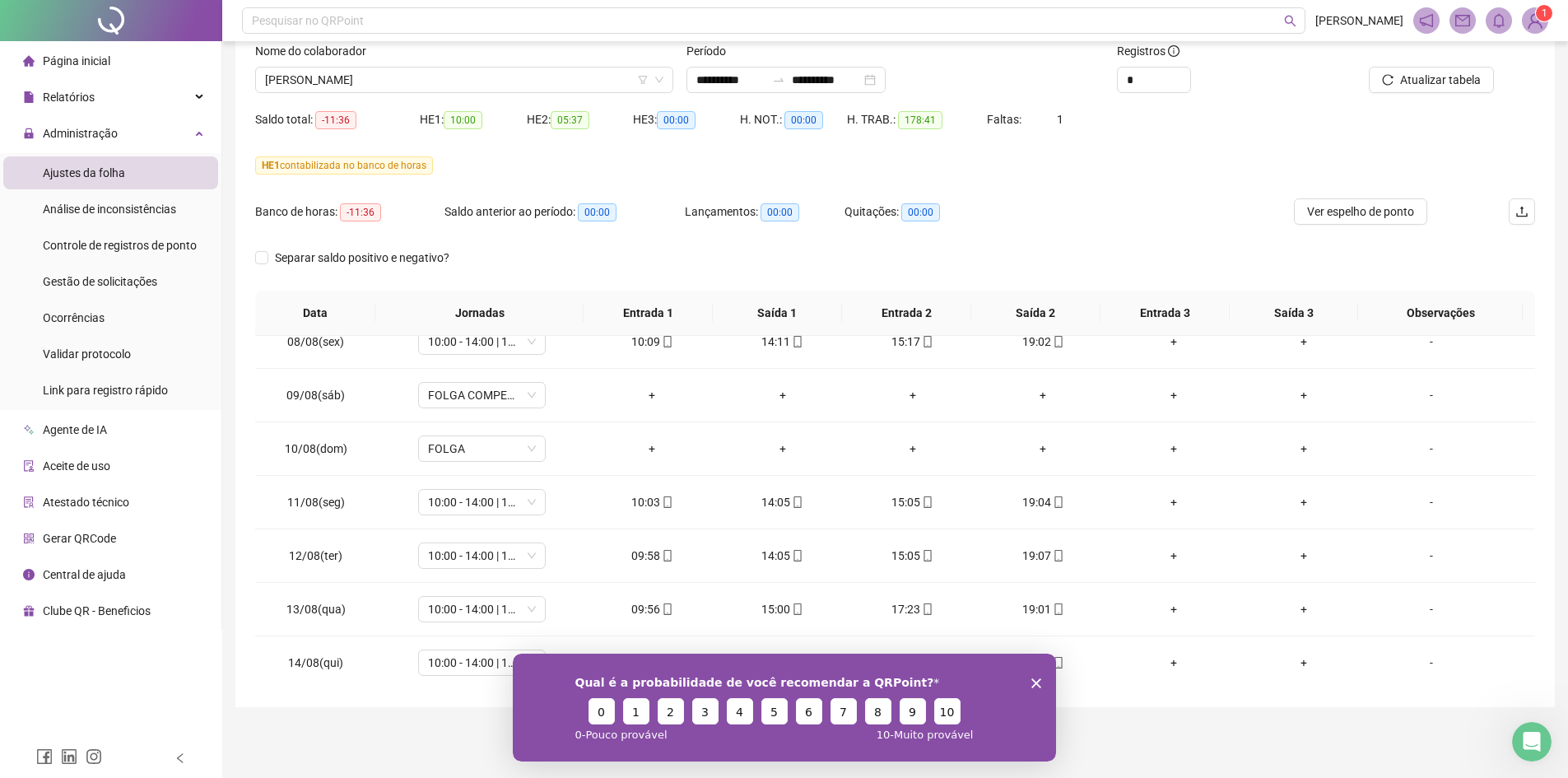
scroll to position [988, 0]
click at [1038, 675] on div "Qual é a probabilidade de você recomendar a QRPoint? 0 1 2 3 4 5 6 7 8 9 10 0 -…" at bounding box center [784, 707] width 544 height 108
click at [1035, 678] on icon "Encerrar pesquisa" at bounding box center [1035, 682] width 10 height 10
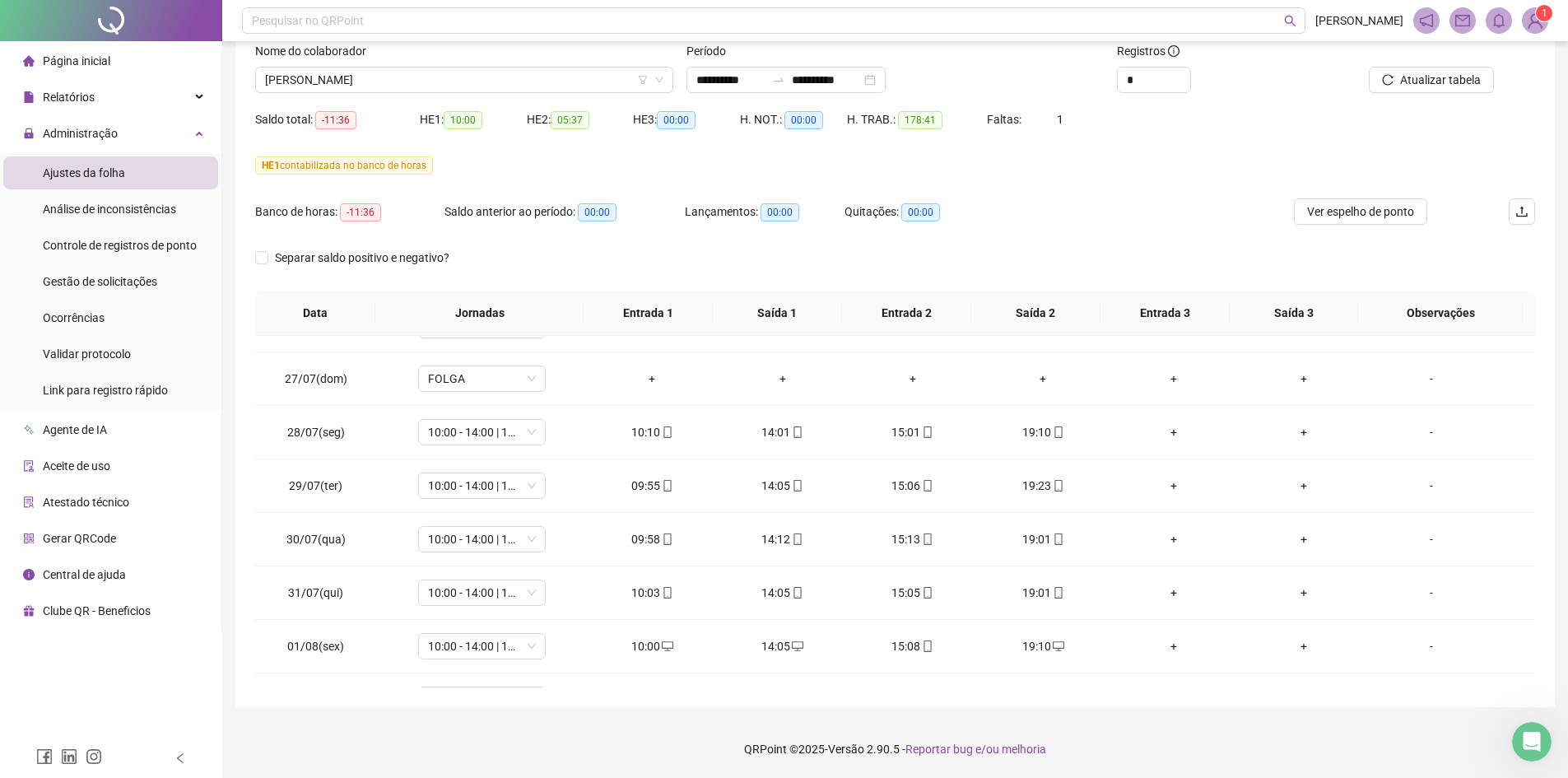
scroll to position [213, 0]
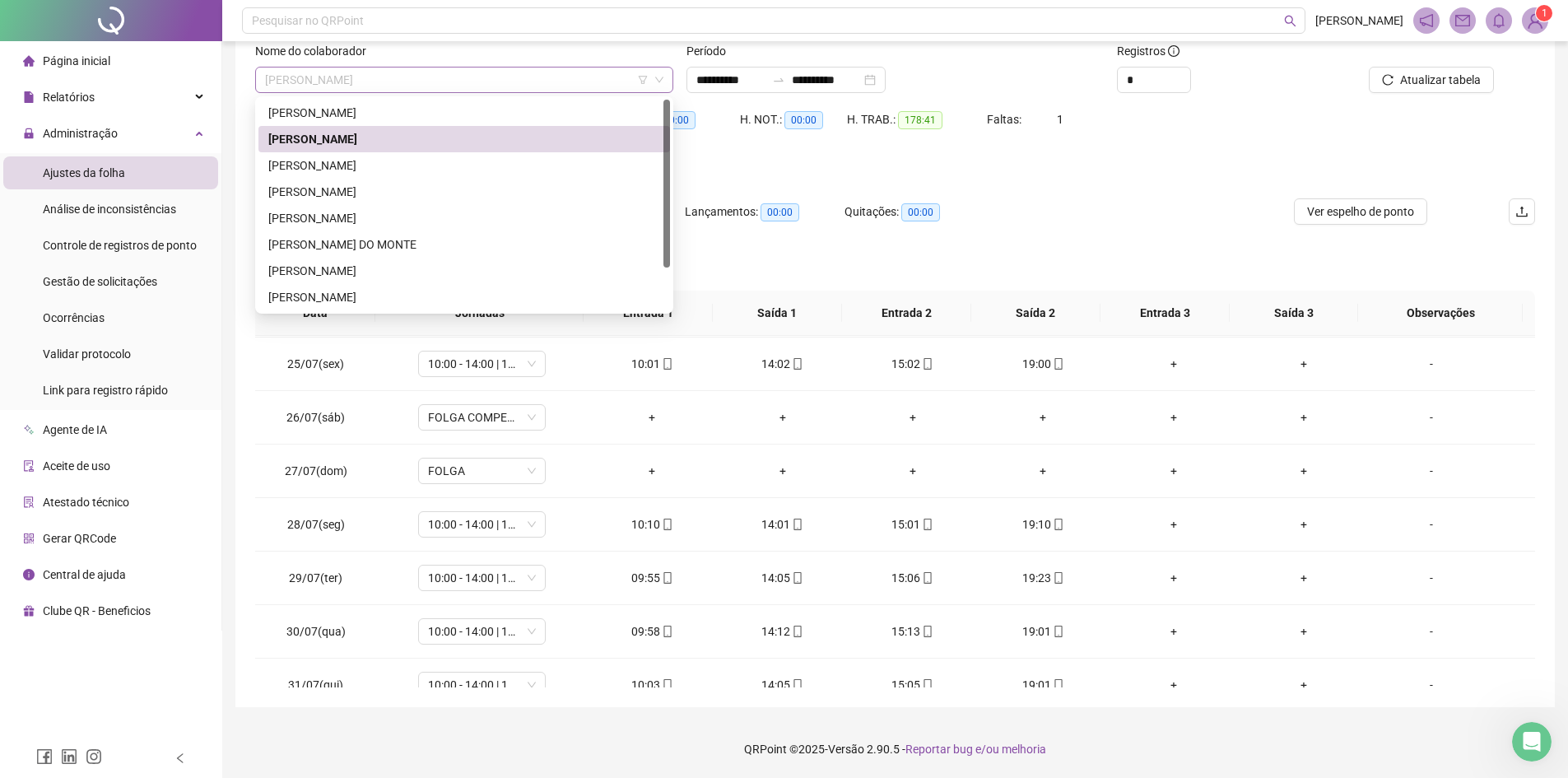
click at [422, 82] on span "[PERSON_NAME]" at bounding box center [463, 79] width 398 height 24
